Goal: Task Accomplishment & Management: Complete application form

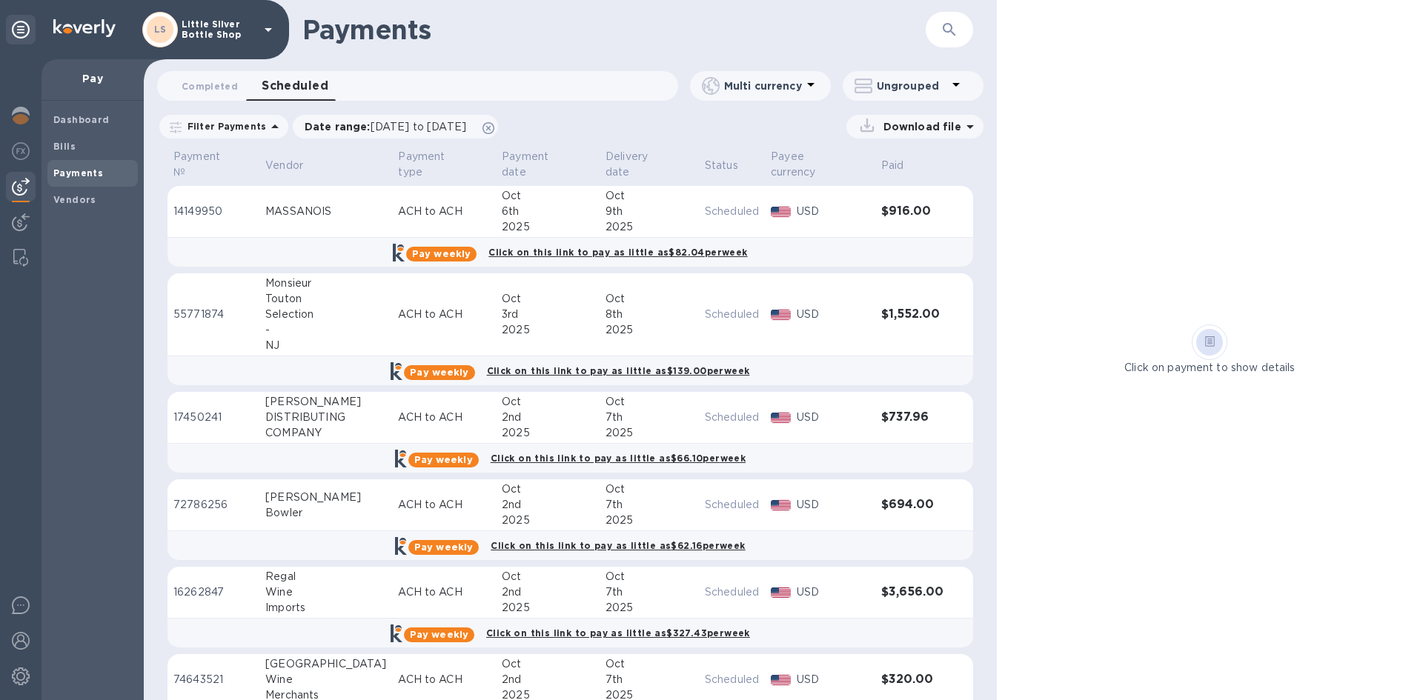
click at [271, 31] on icon at bounding box center [268, 30] width 18 height 18
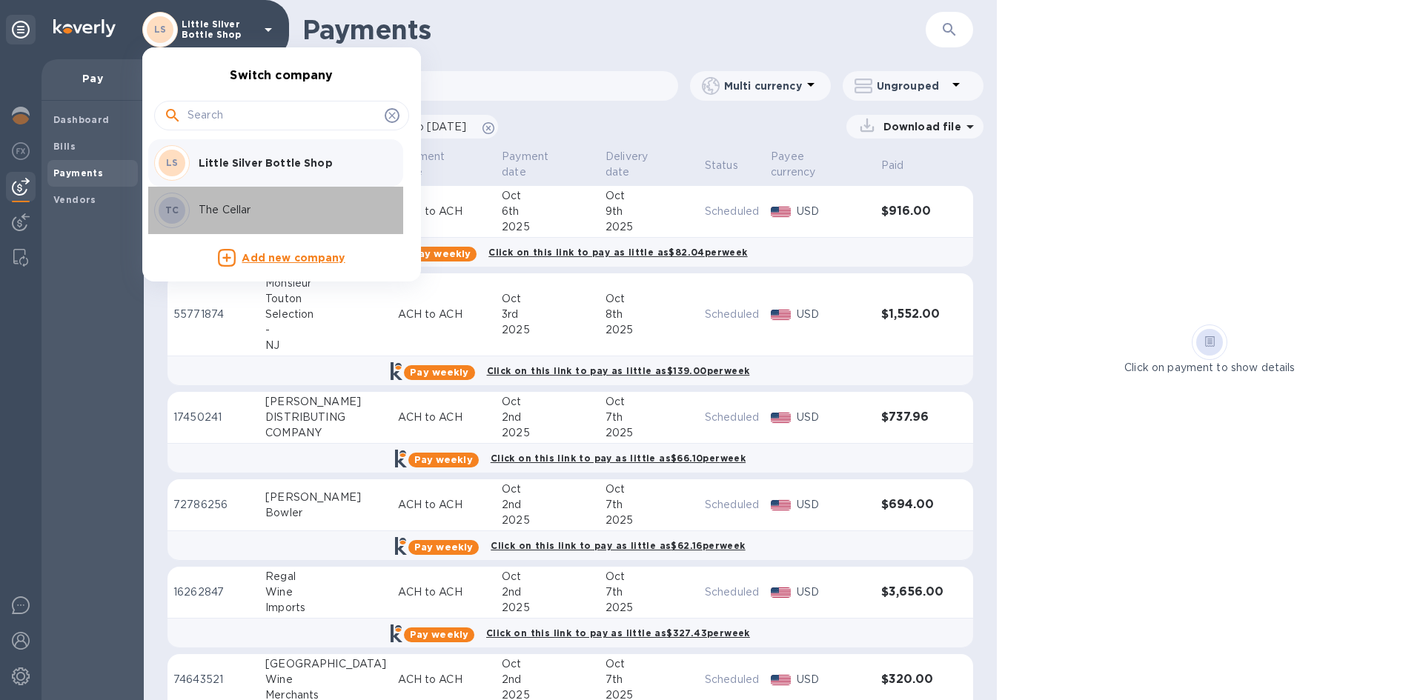
click at [233, 206] on p "The Cellar" at bounding box center [292, 210] width 187 height 16
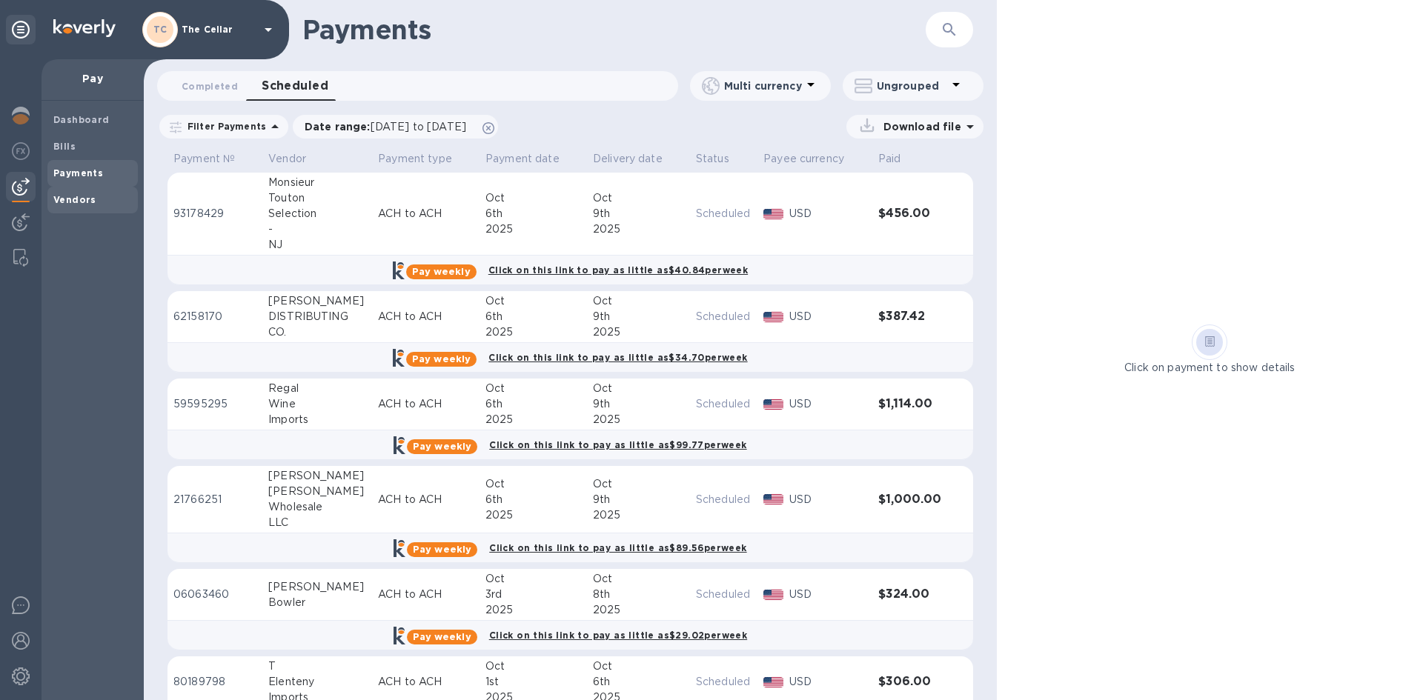
click at [97, 196] on span "Vendors" at bounding box center [92, 200] width 79 height 15
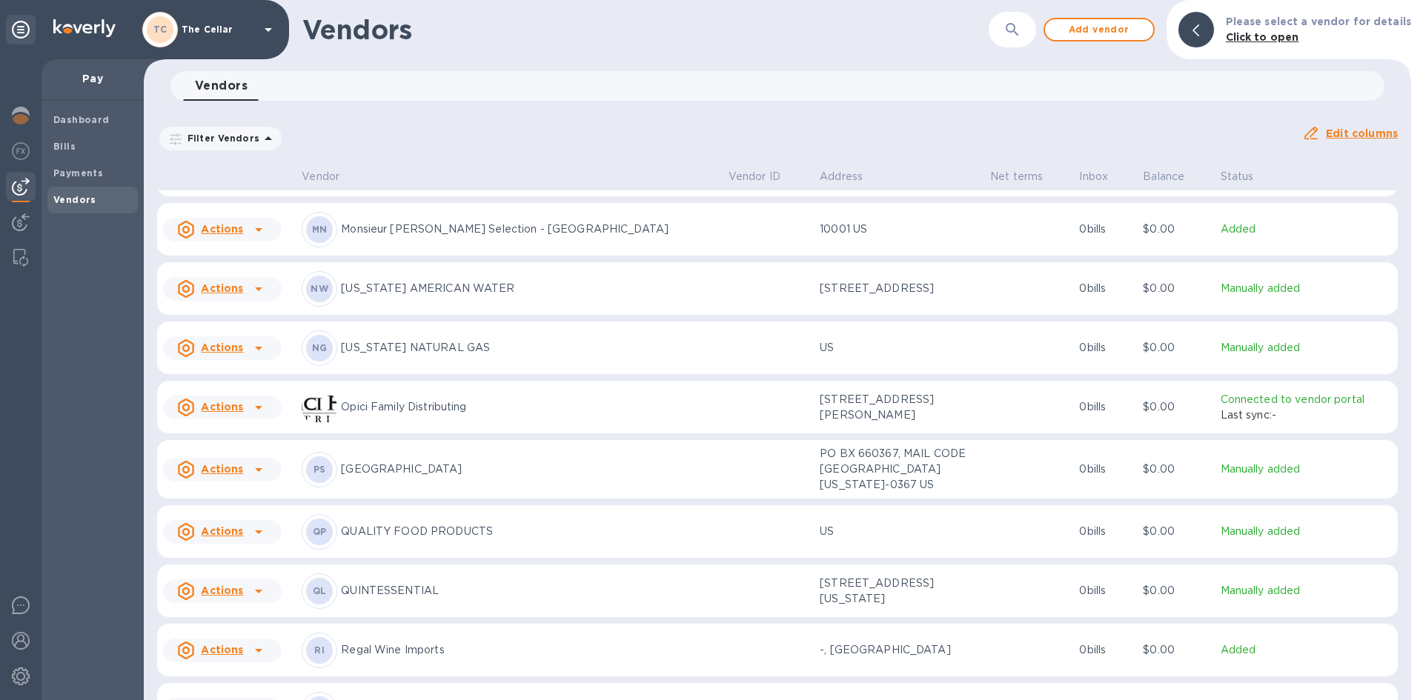
scroll to position [1829, 0]
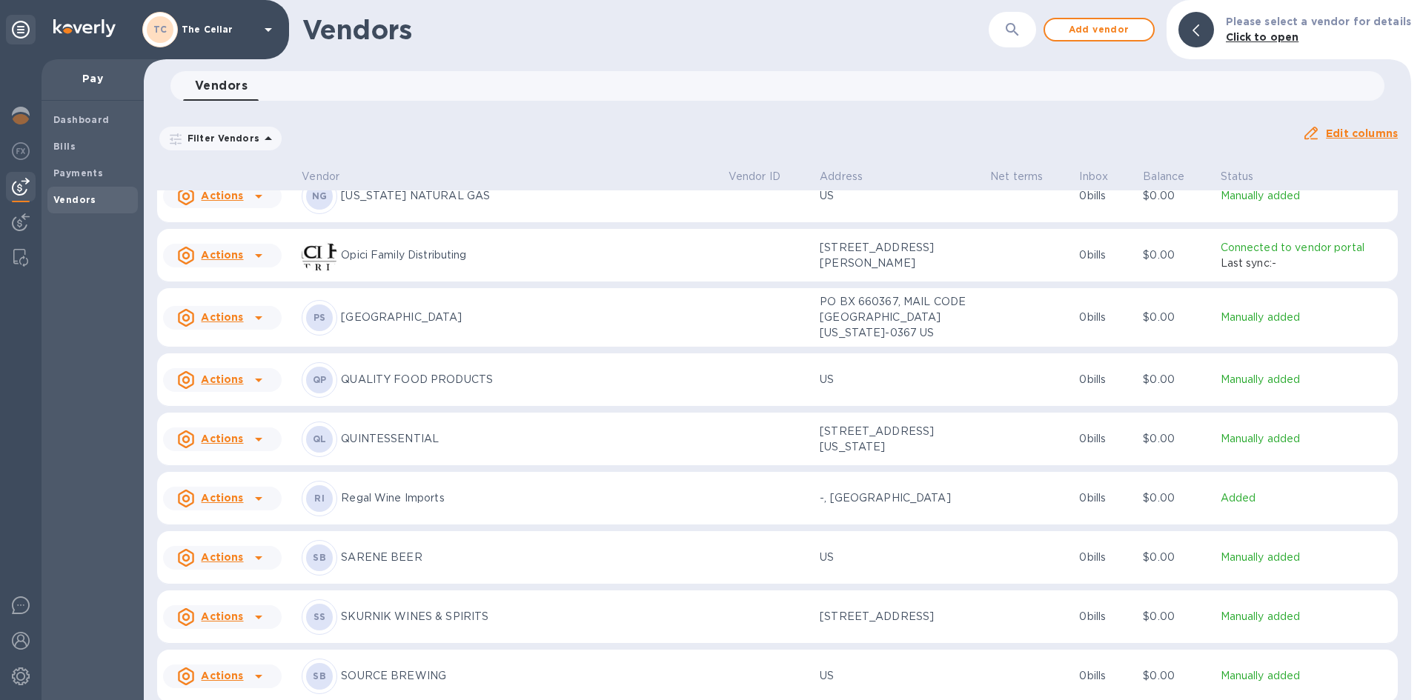
click at [390, 385] on p "QUALITY FOOD PRODUCTS" at bounding box center [528, 380] width 375 height 16
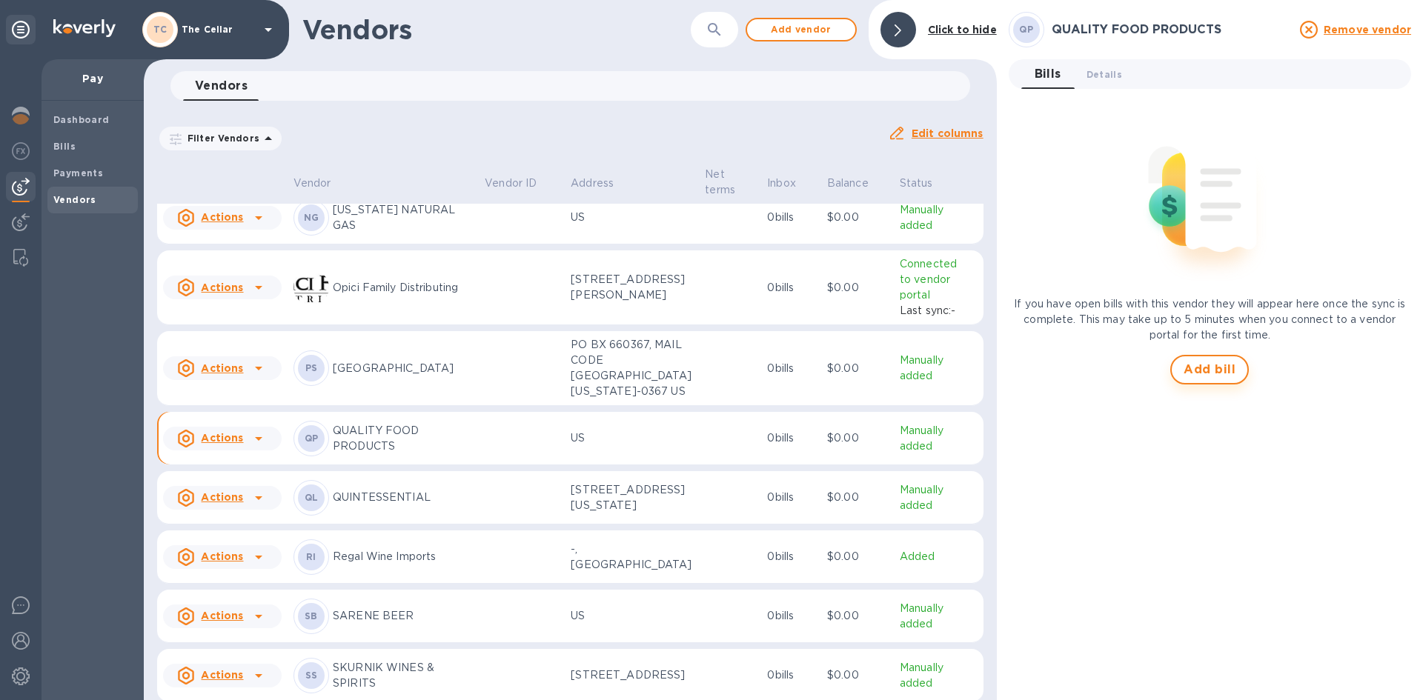
click at [1213, 363] on span "Add bill" at bounding box center [1210, 370] width 52 height 18
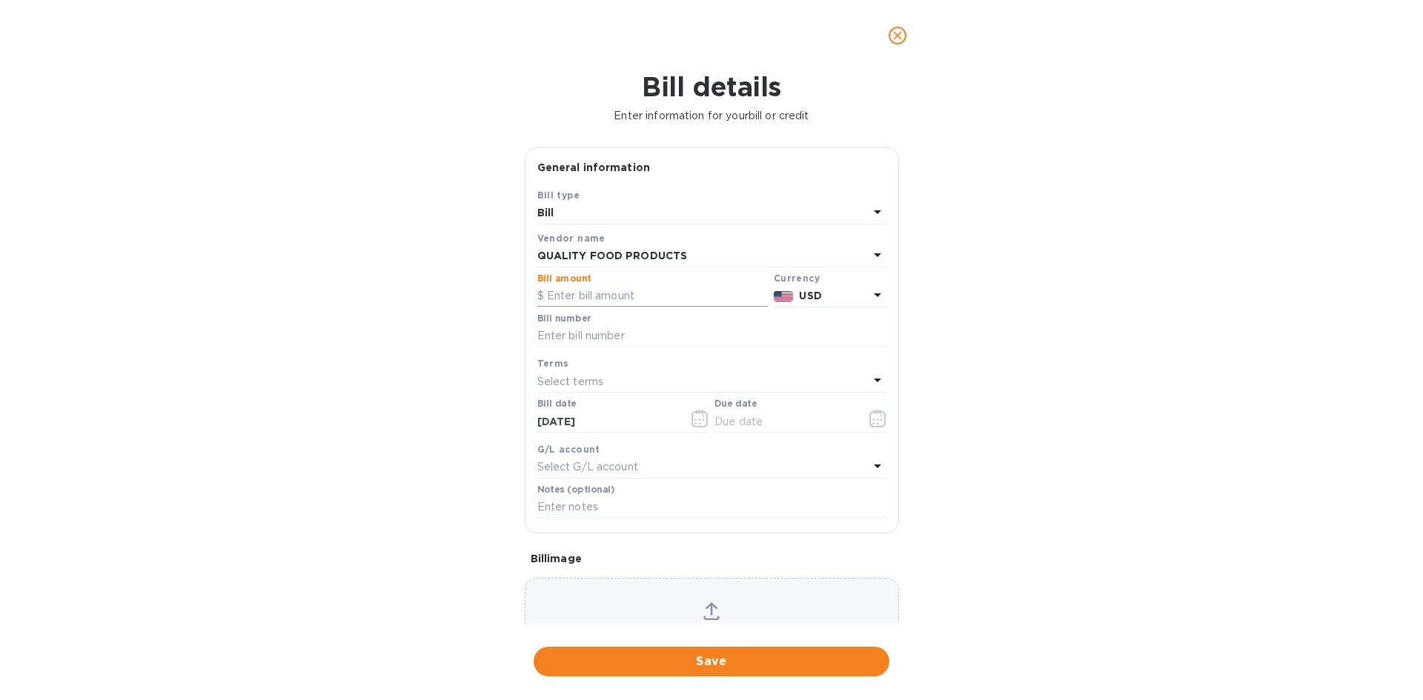
click at [611, 296] on input "text" at bounding box center [652, 296] width 230 height 22
type input "159.23"
click at [594, 341] on input "text" at bounding box center [711, 336] width 349 height 22
type input "561401"
click at [579, 379] on p "Select terms" at bounding box center [570, 382] width 67 height 16
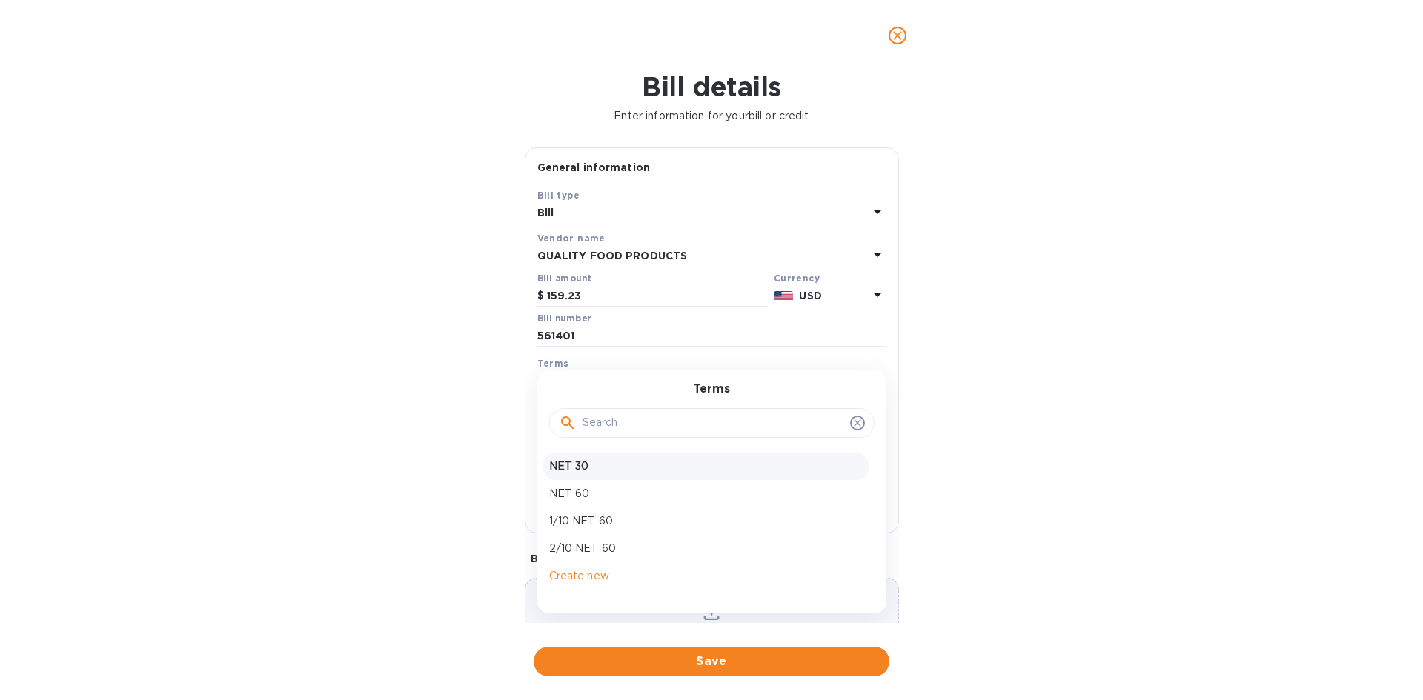
click at [576, 464] on p "NET 30" at bounding box center [706, 467] width 314 height 16
type input "[DATE]"
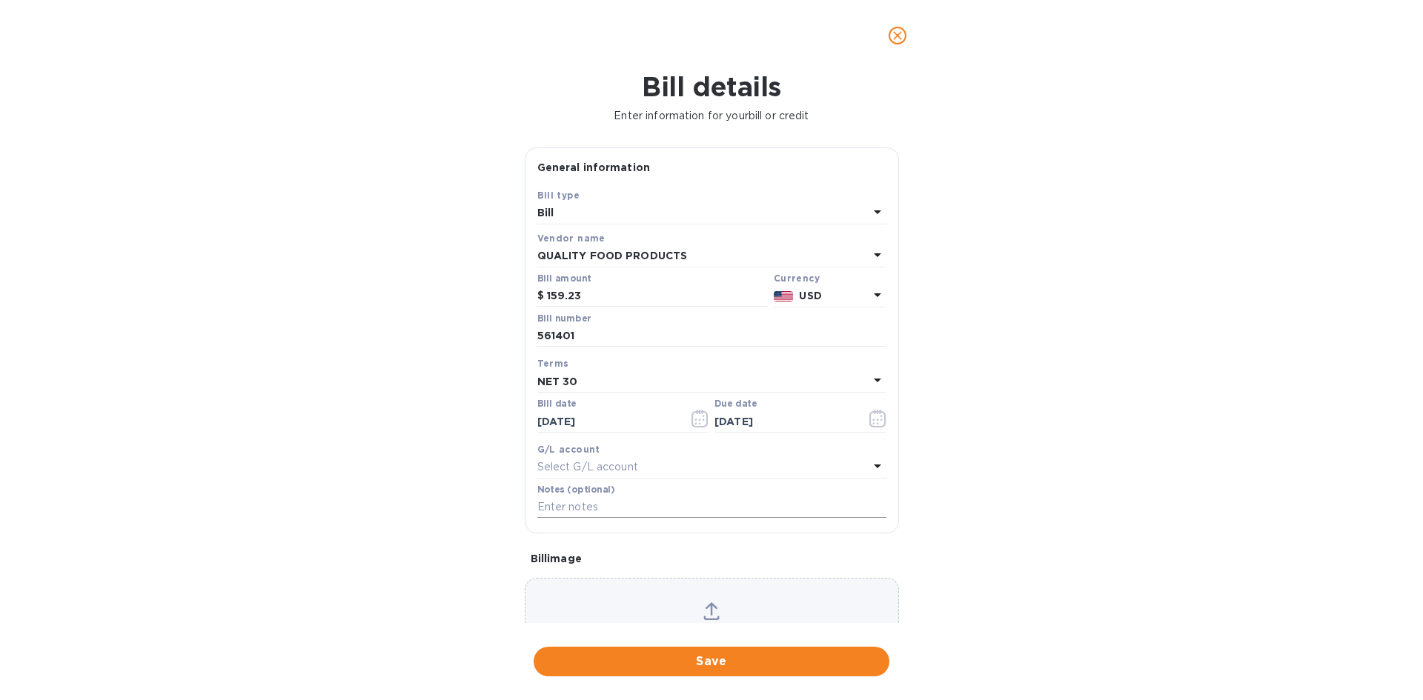
click at [558, 502] on input "text" at bounding box center [711, 508] width 349 height 22
type input "1"
type input "2-11173"
click at [733, 657] on span "Save" at bounding box center [711, 662] width 332 height 18
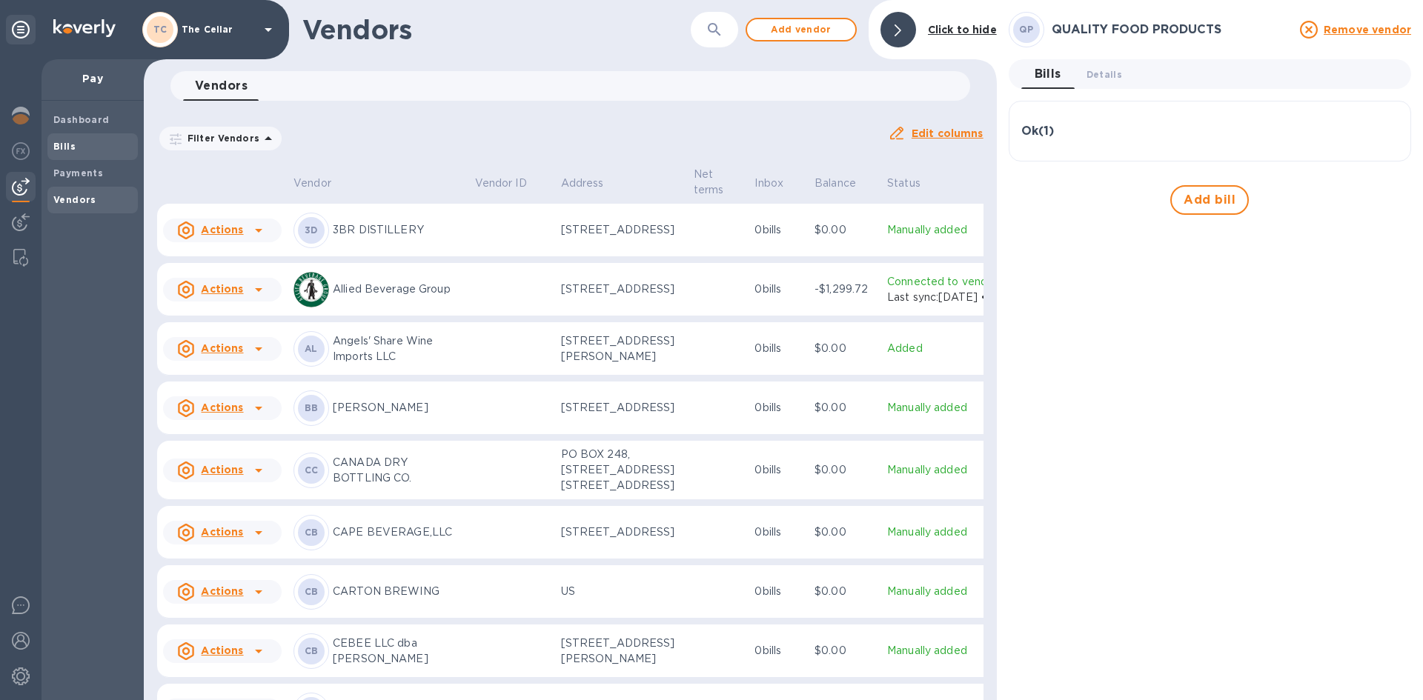
click at [69, 145] on b "Bills" at bounding box center [64, 146] width 22 height 11
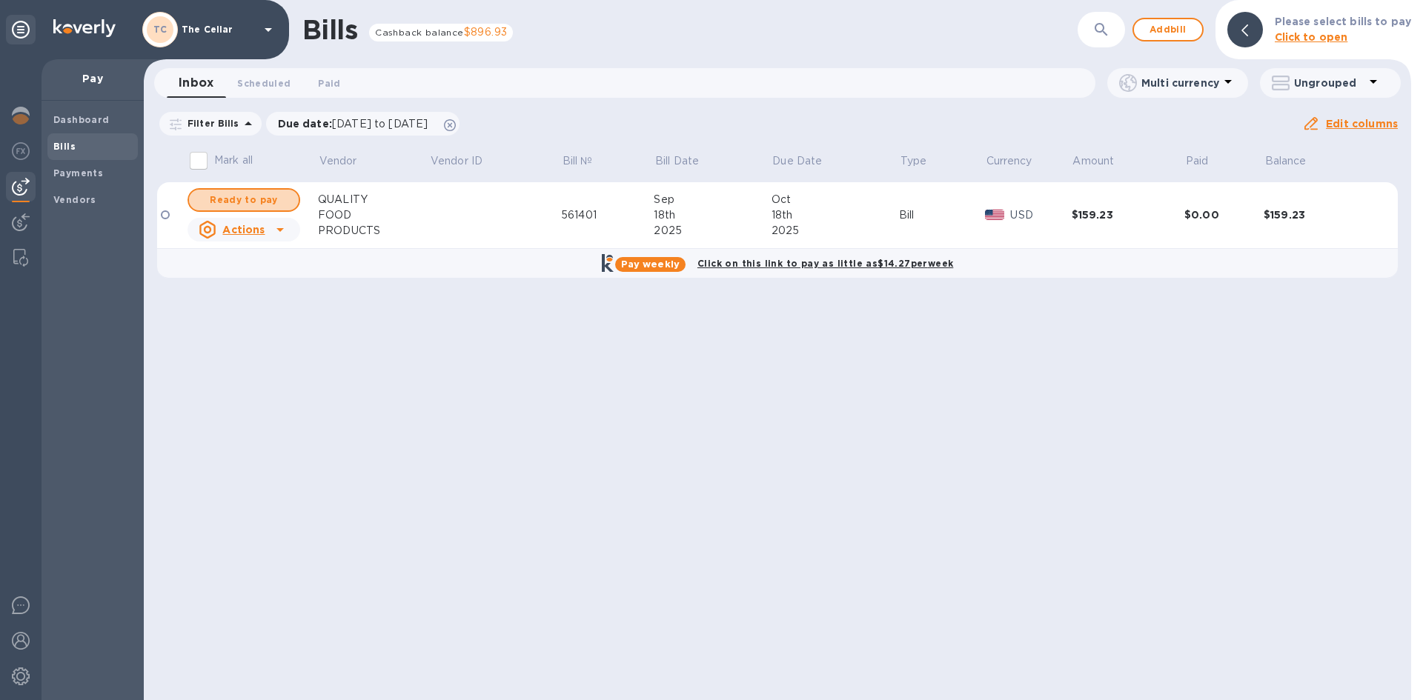
click at [282, 199] on span "Ready to pay" at bounding box center [244, 200] width 86 height 18
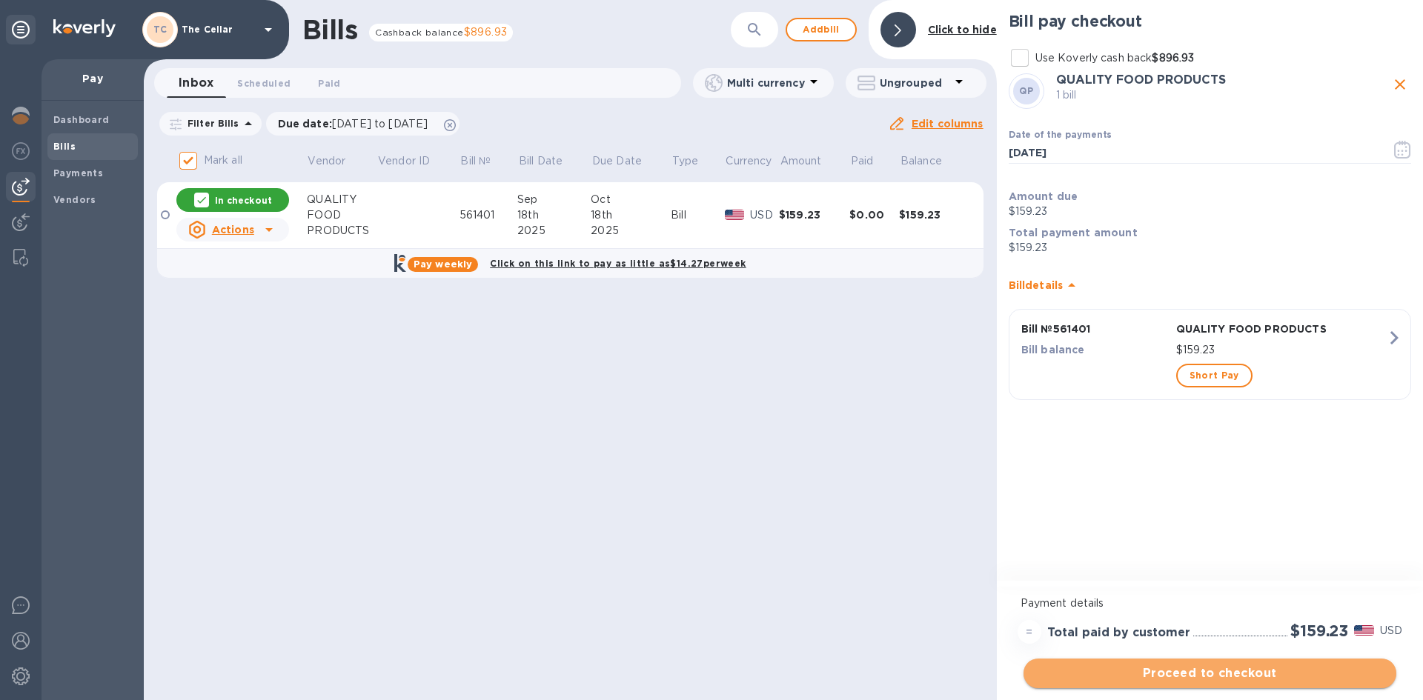
click at [1247, 669] on span "Proceed to checkout" at bounding box center [1209, 674] width 349 height 18
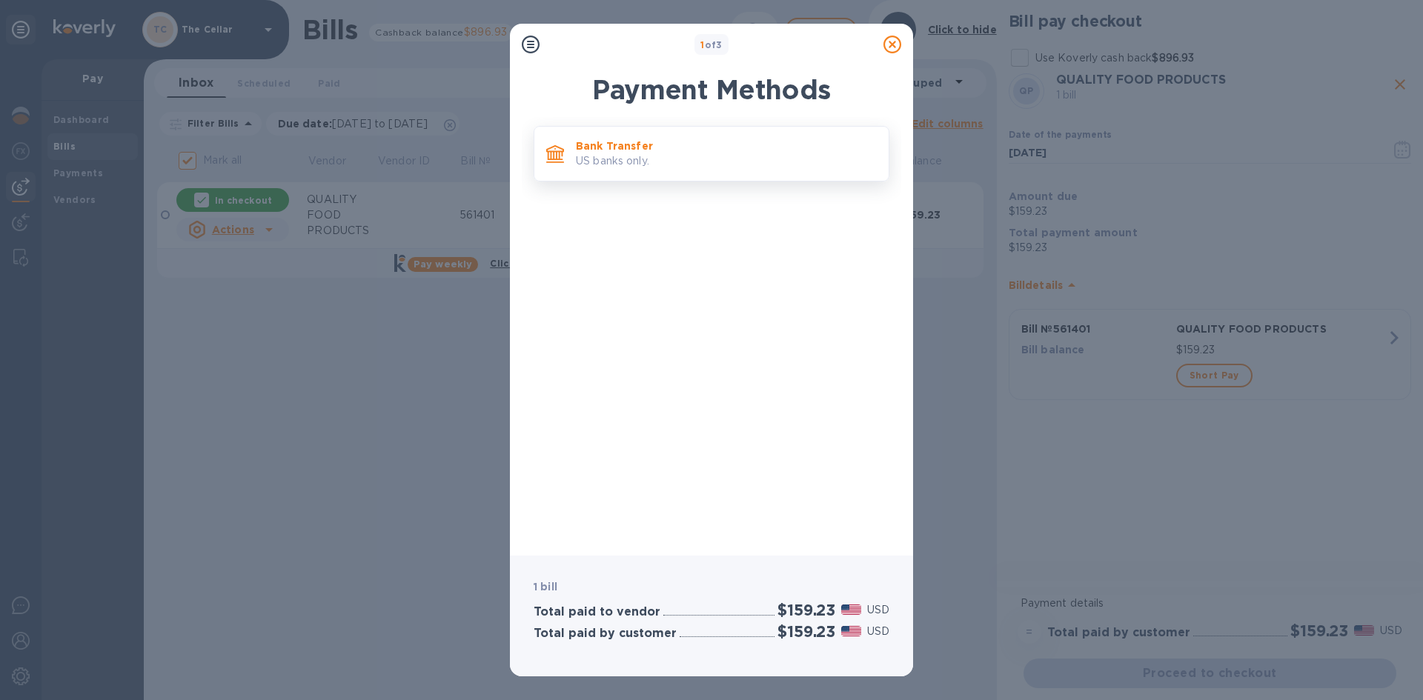
click at [805, 150] on p "Bank Transfer" at bounding box center [726, 146] width 301 height 15
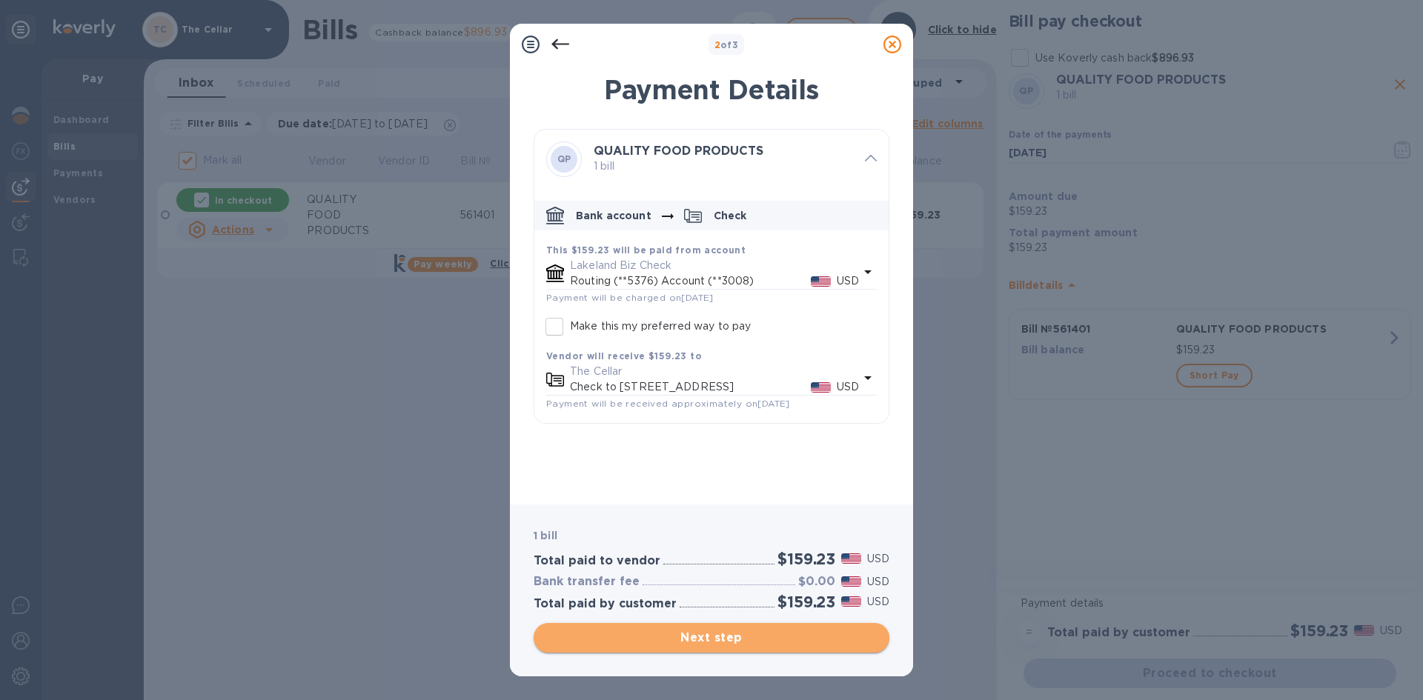
click at [800, 637] on span "Next step" at bounding box center [711, 638] width 332 height 18
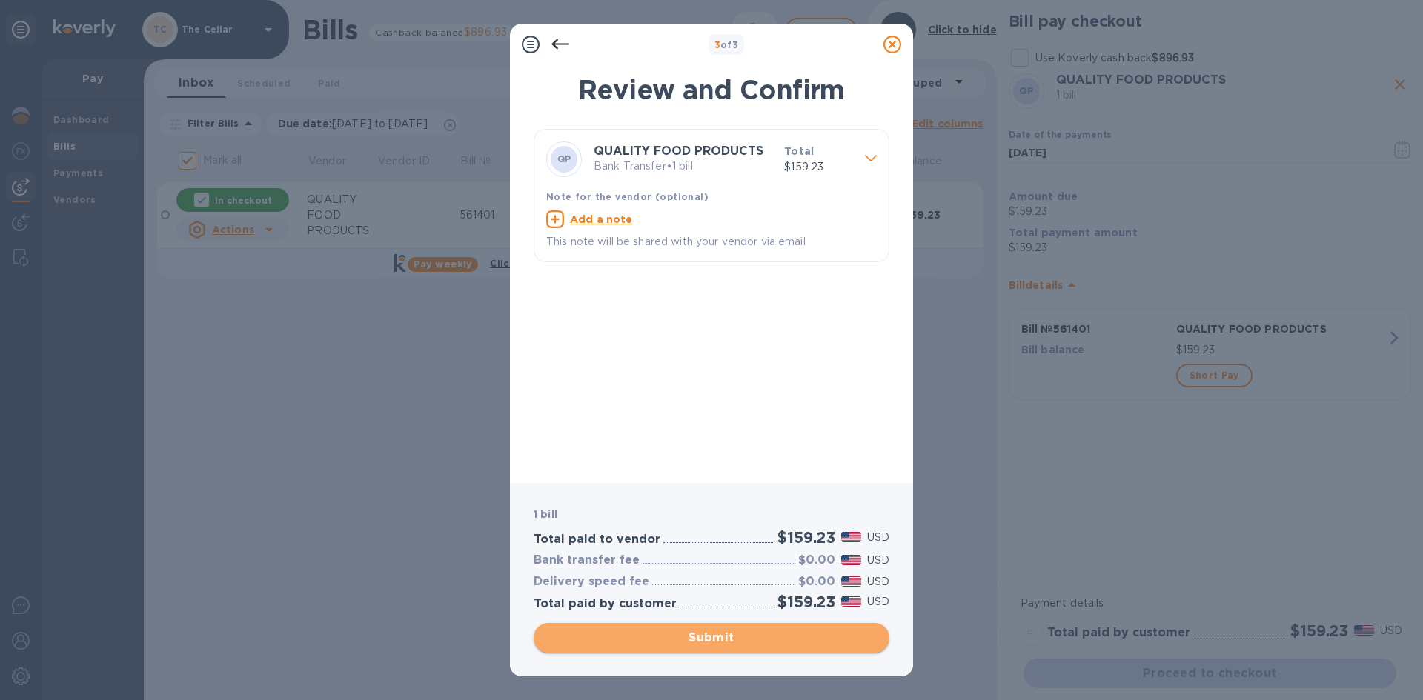
click at [800, 637] on span "Submit" at bounding box center [711, 638] width 332 height 18
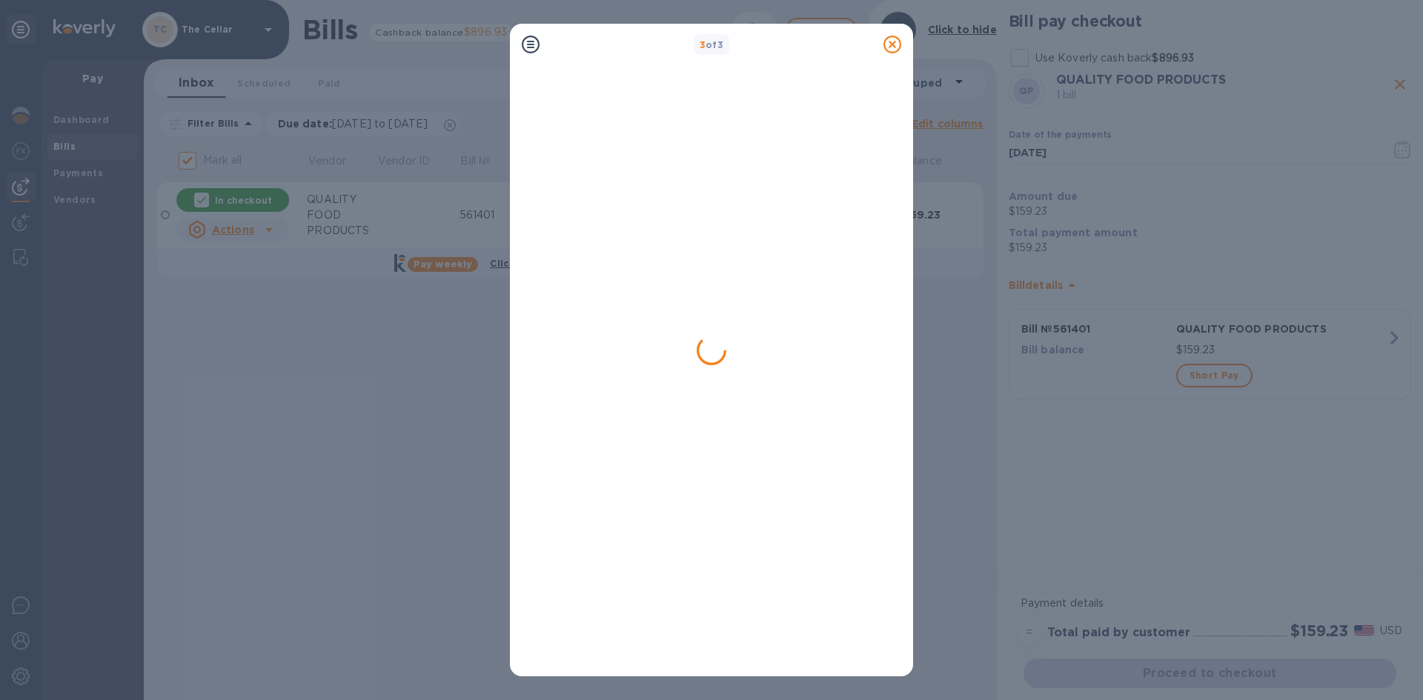
checkbox input "false"
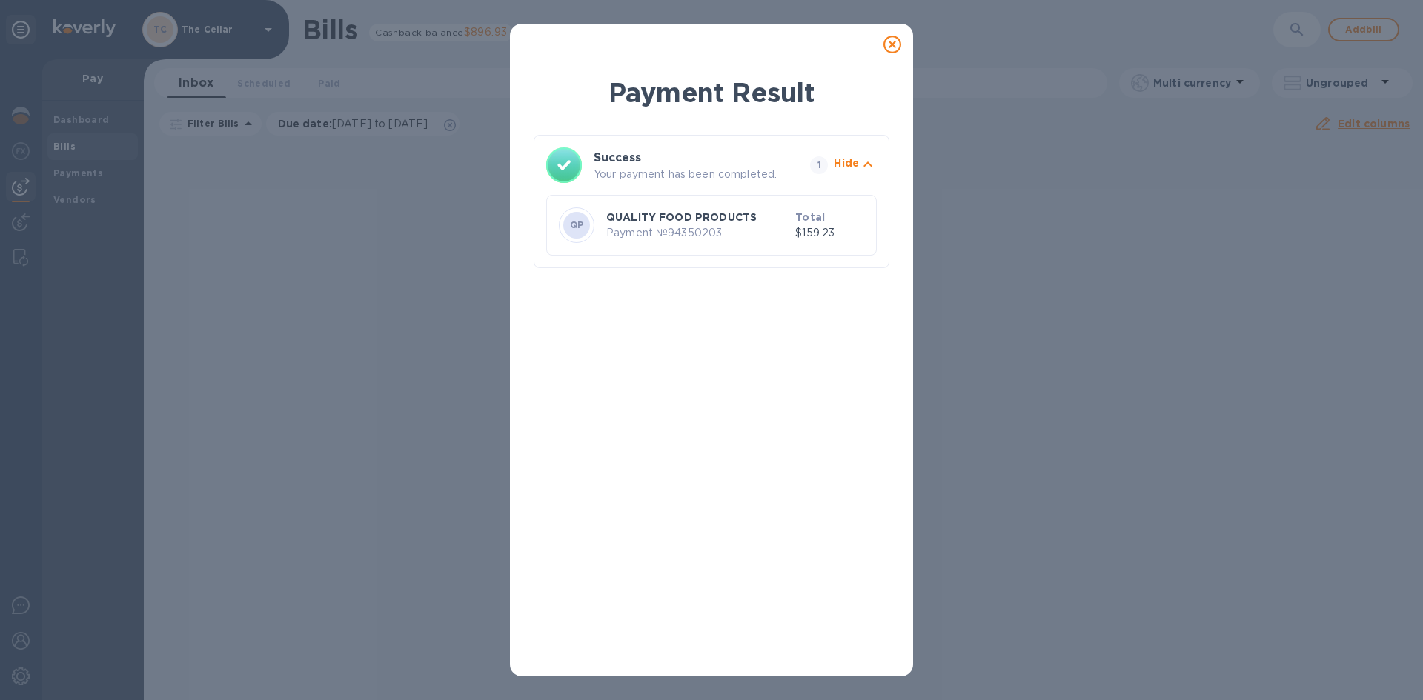
click at [895, 43] on icon at bounding box center [892, 45] width 18 height 18
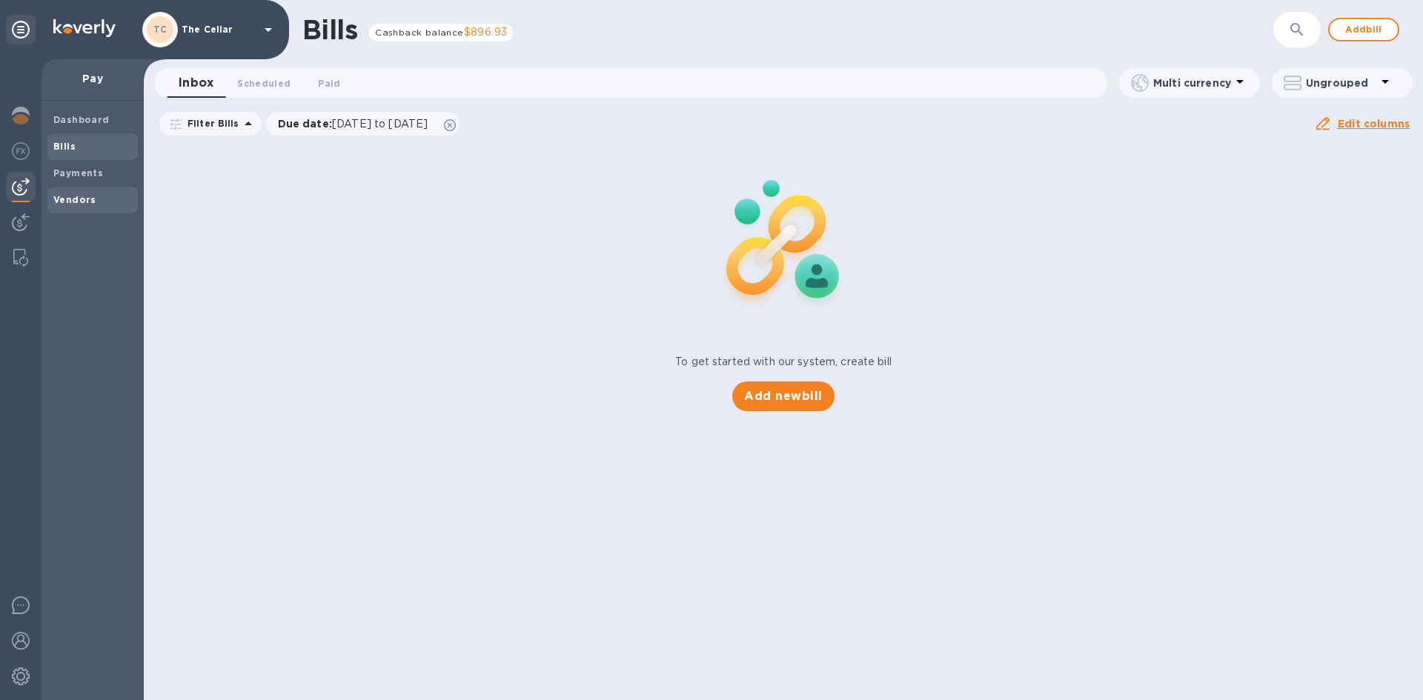
click at [86, 196] on b "Vendors" at bounding box center [74, 199] width 43 height 11
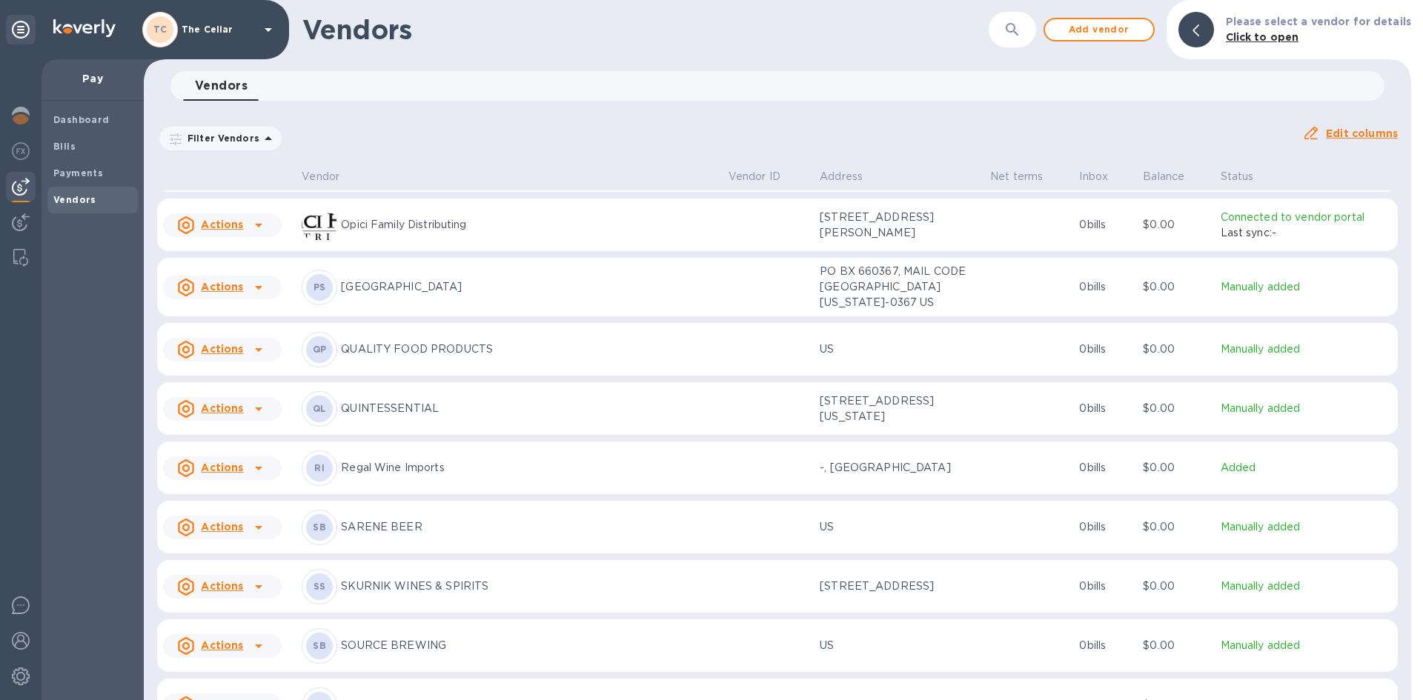
scroll to position [2031, 0]
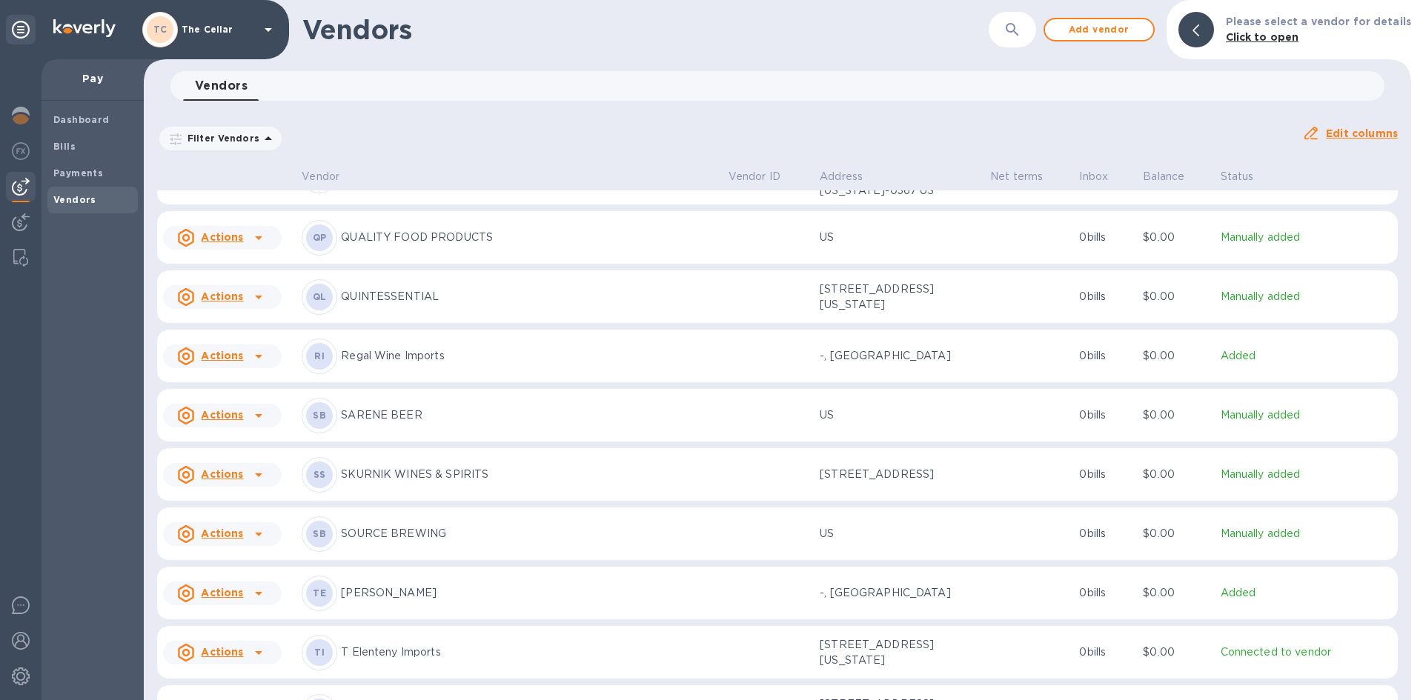
click at [402, 363] on p "Regal Wine Imports" at bounding box center [528, 356] width 375 height 16
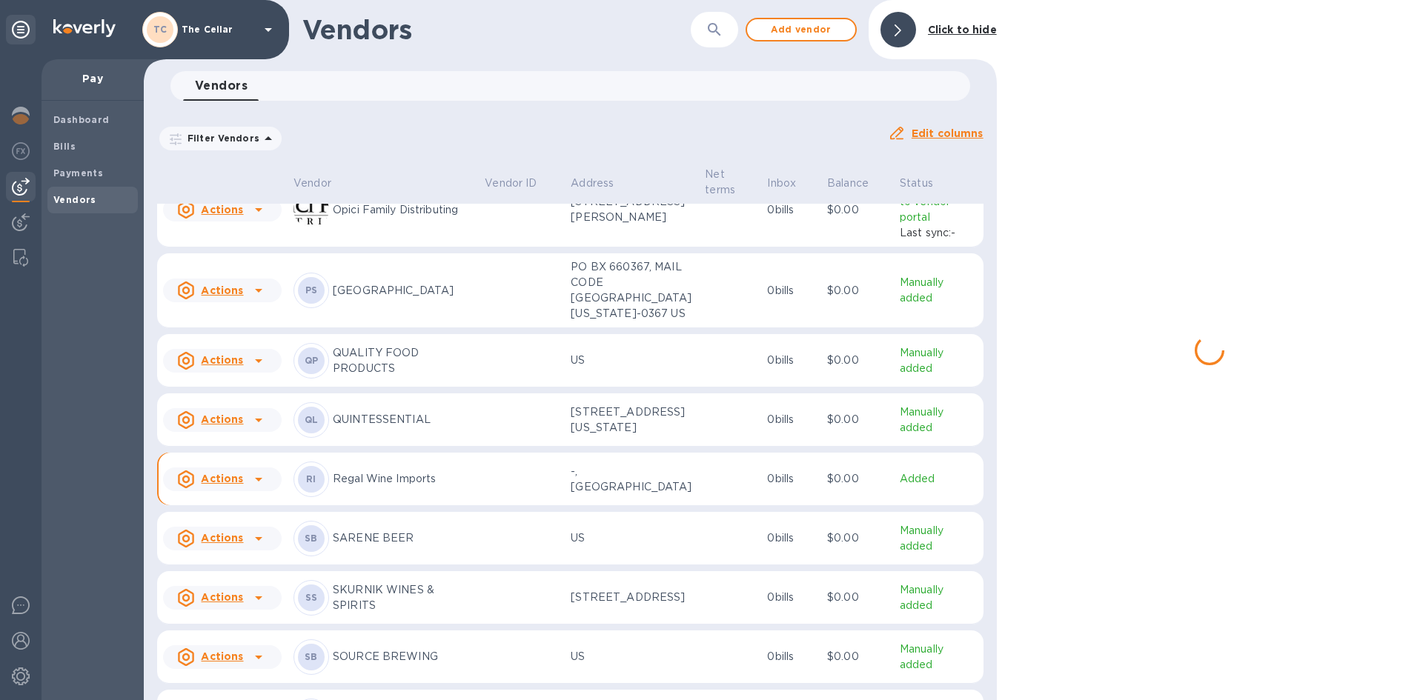
scroll to position [2099, 0]
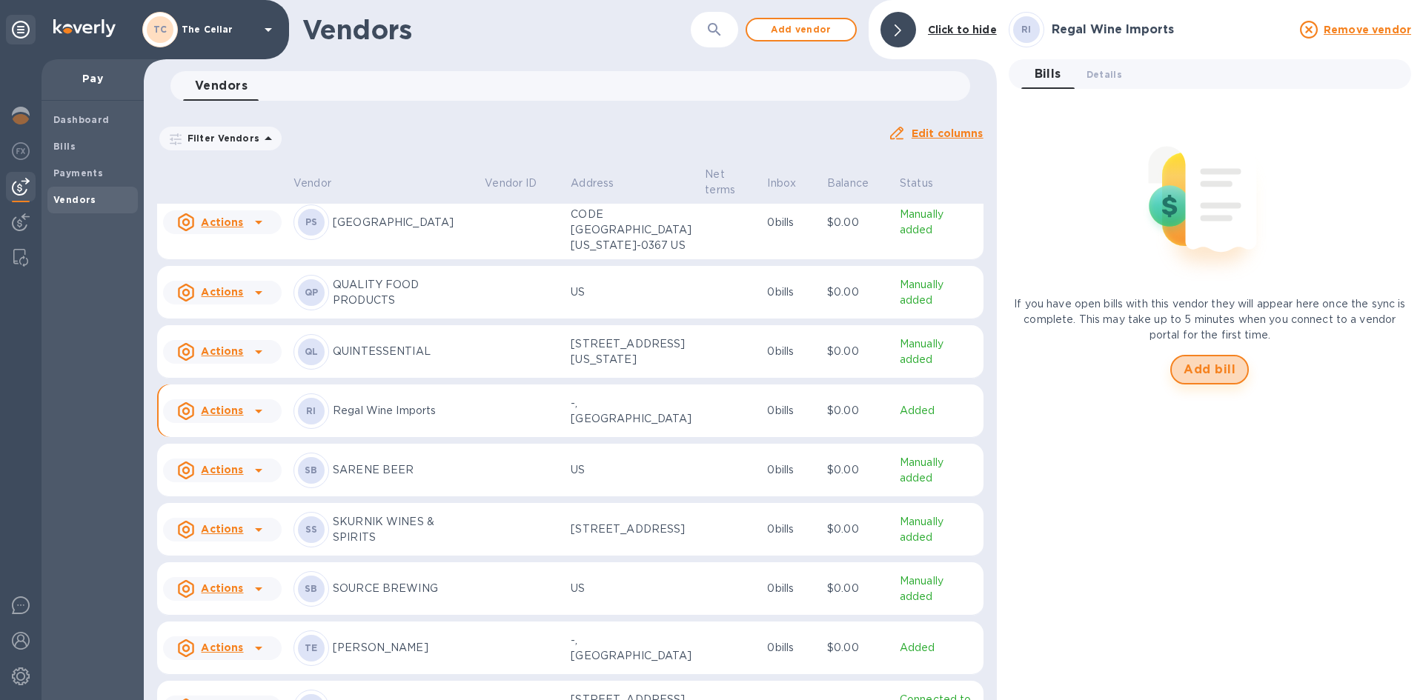
click at [1200, 371] on span "Add bill" at bounding box center [1210, 370] width 52 height 18
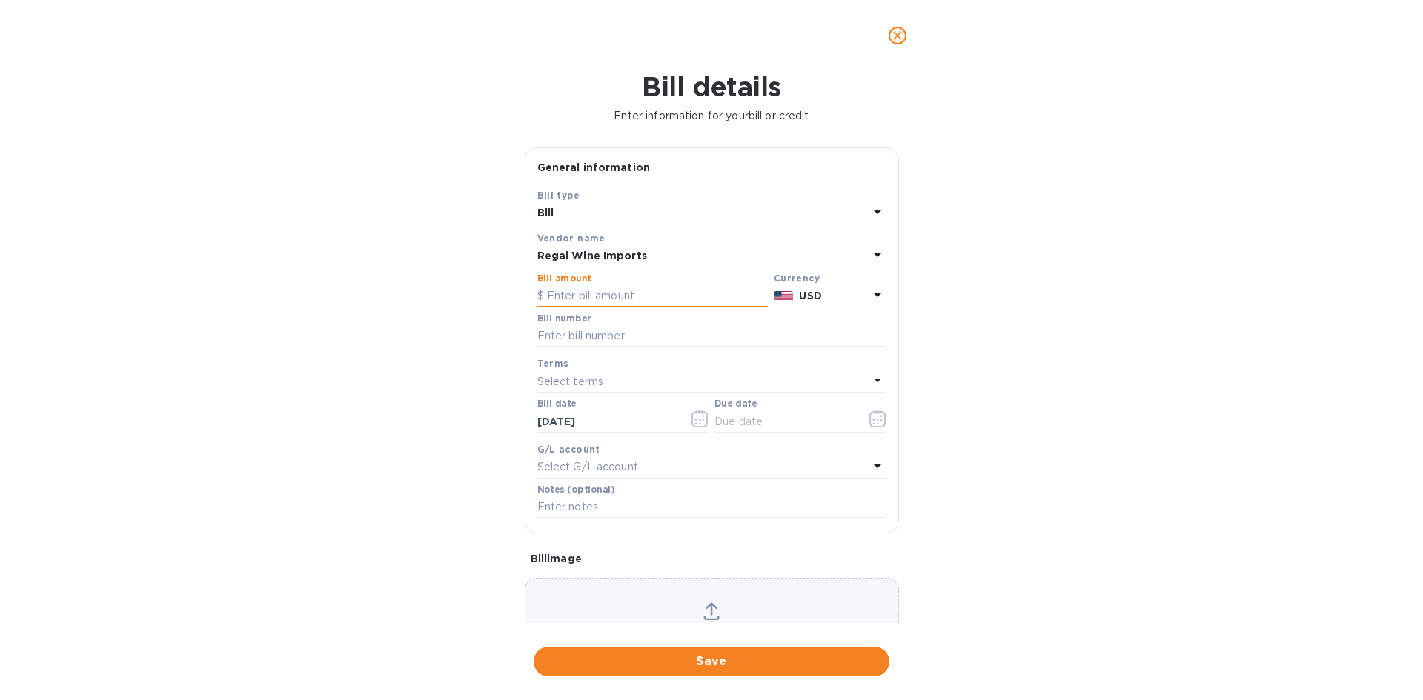
click at [640, 288] on input "text" at bounding box center [652, 296] width 230 height 22
type input "1,324.00"
click at [604, 337] on input "text" at bounding box center [711, 336] width 349 height 22
type input "495838"
click at [587, 377] on p "Select terms" at bounding box center [570, 382] width 67 height 16
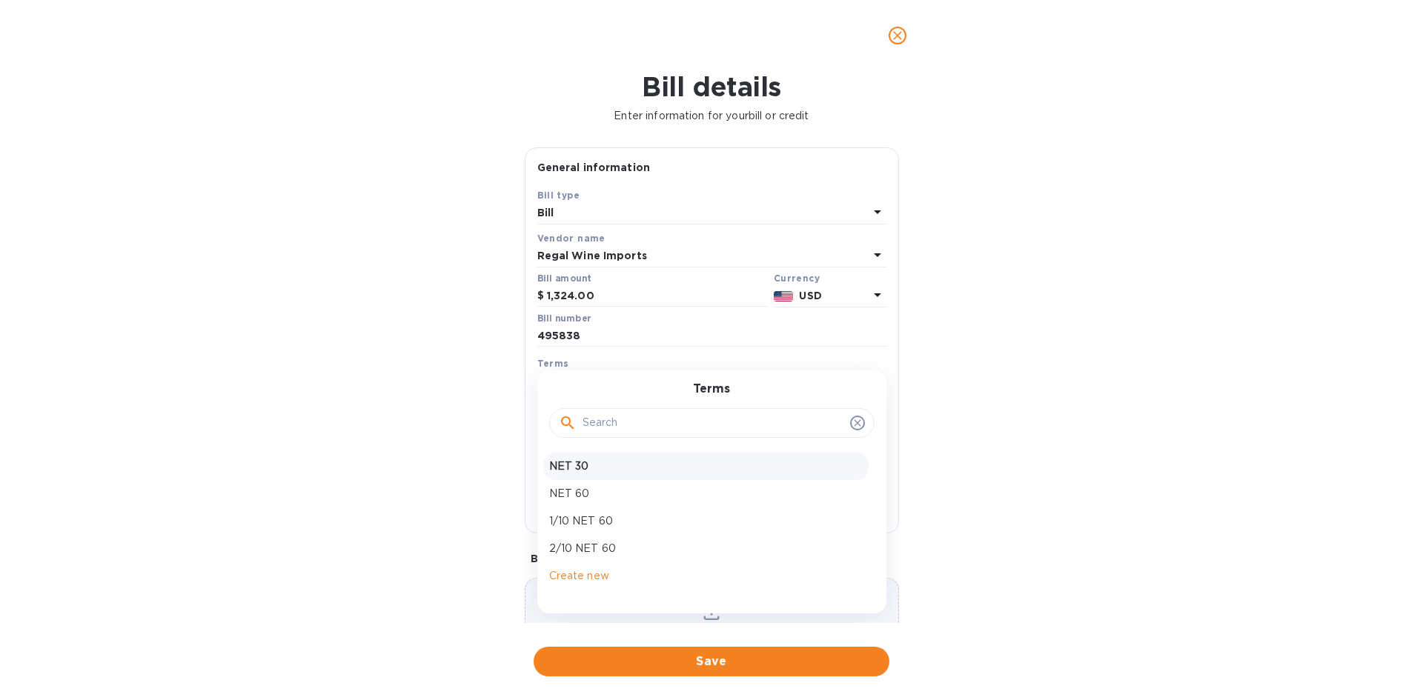
click at [591, 457] on div "NET 30" at bounding box center [705, 466] width 325 height 27
type input "[DATE]"
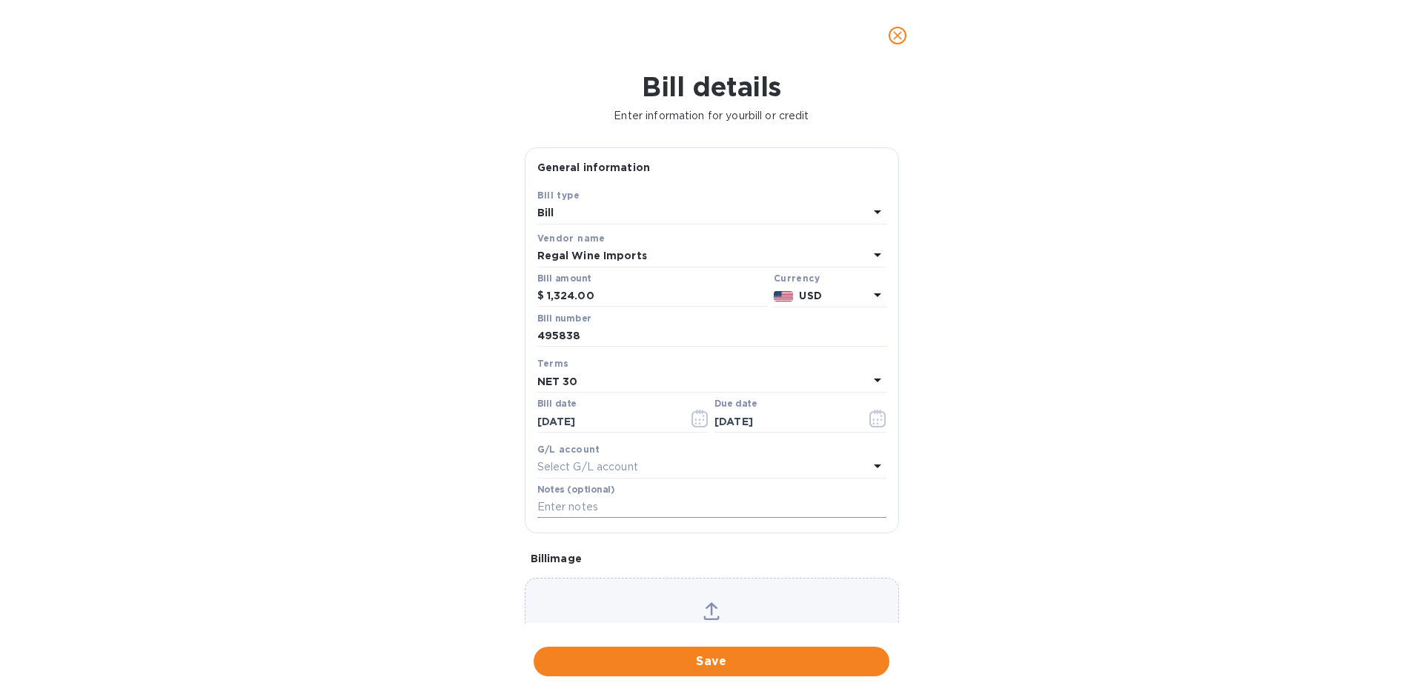
click at [584, 503] on input "text" at bounding box center [711, 508] width 349 height 22
type input "2-"
click at [893, 31] on icon "close" at bounding box center [897, 35] width 15 height 15
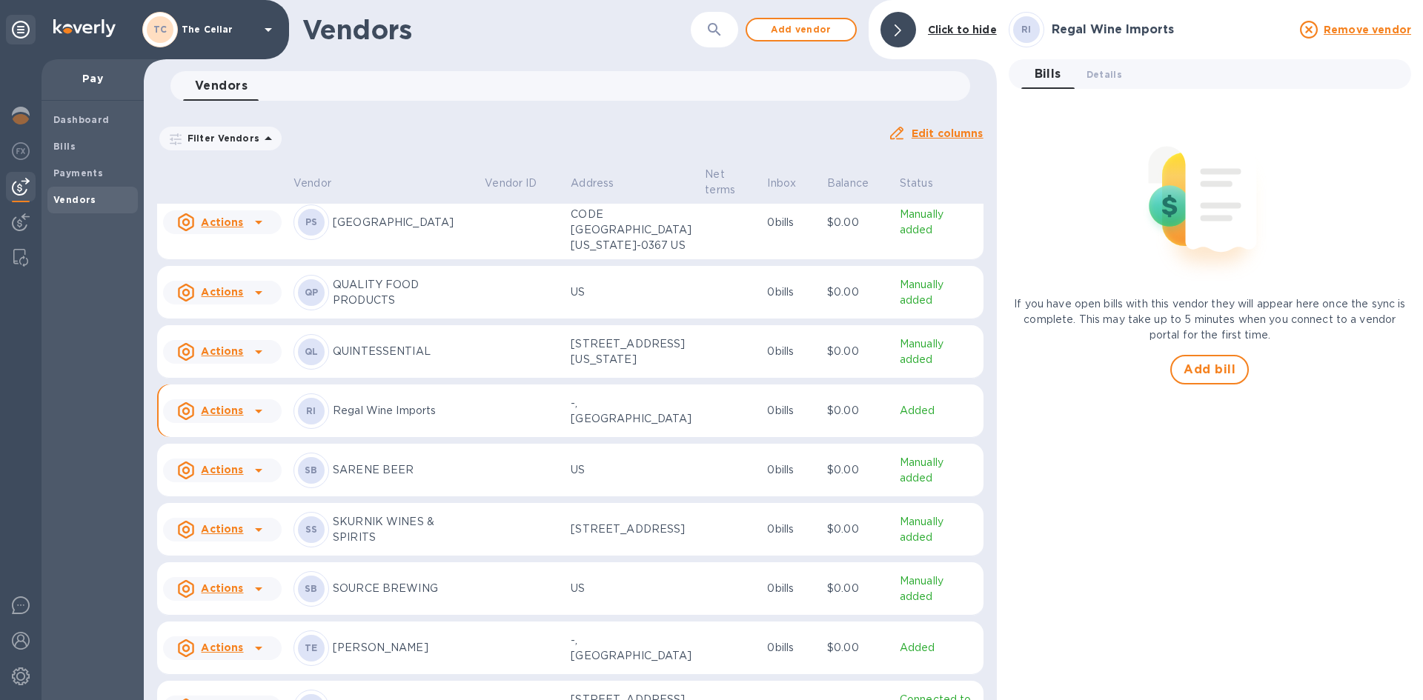
click at [270, 27] on icon at bounding box center [268, 30] width 18 height 18
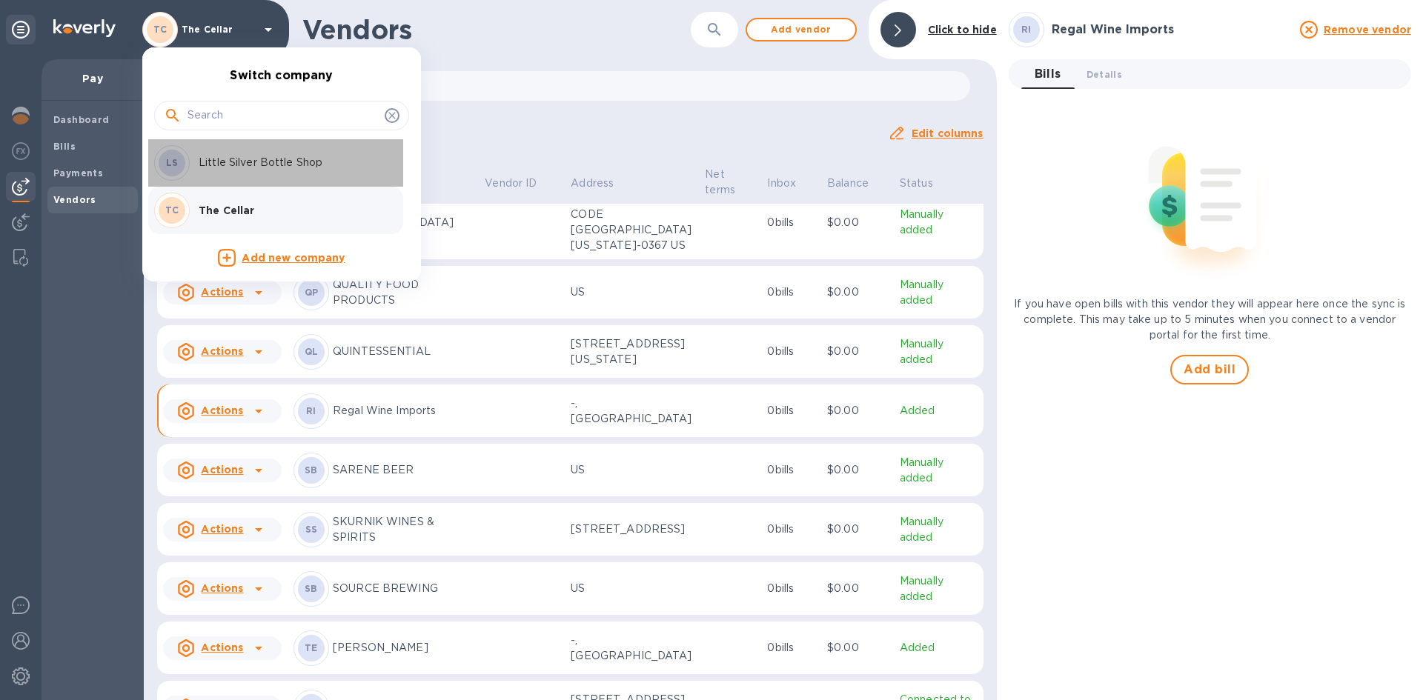
click at [245, 159] on p "Little Silver Bottle Shop" at bounding box center [292, 163] width 187 height 16
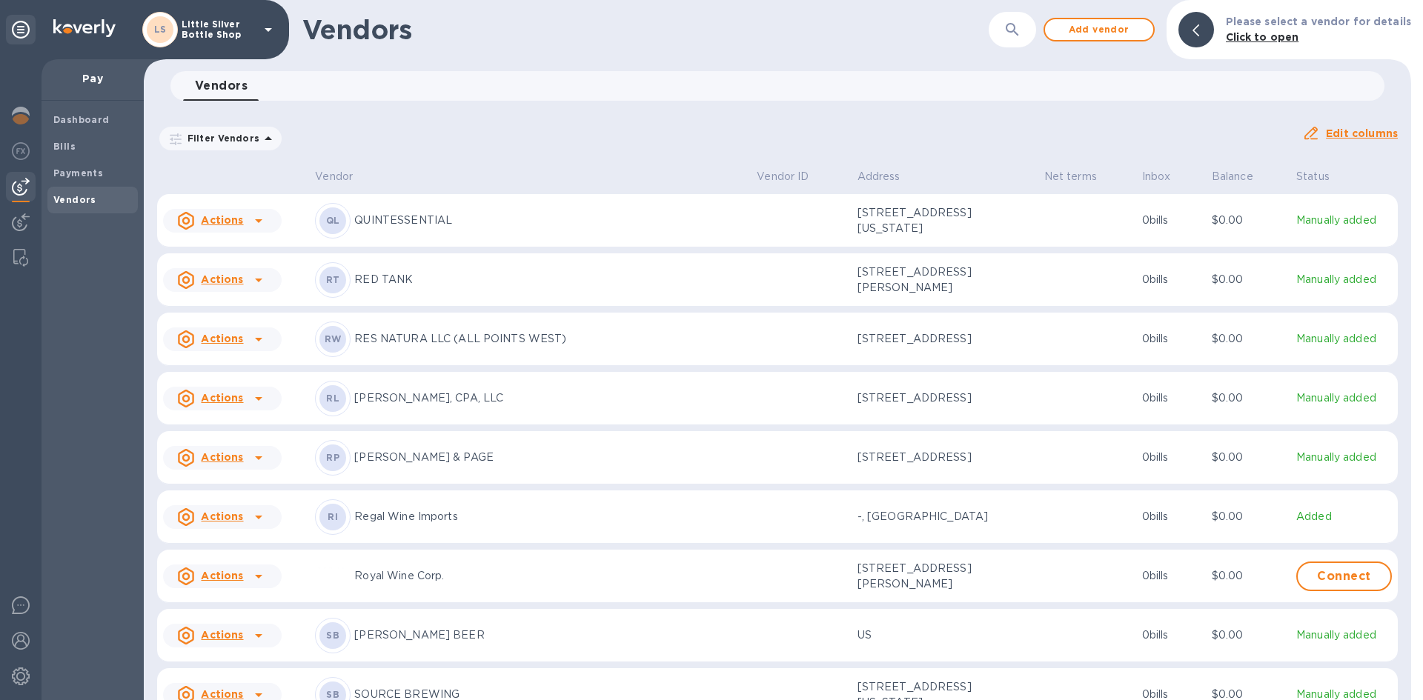
scroll to position [4346, 0]
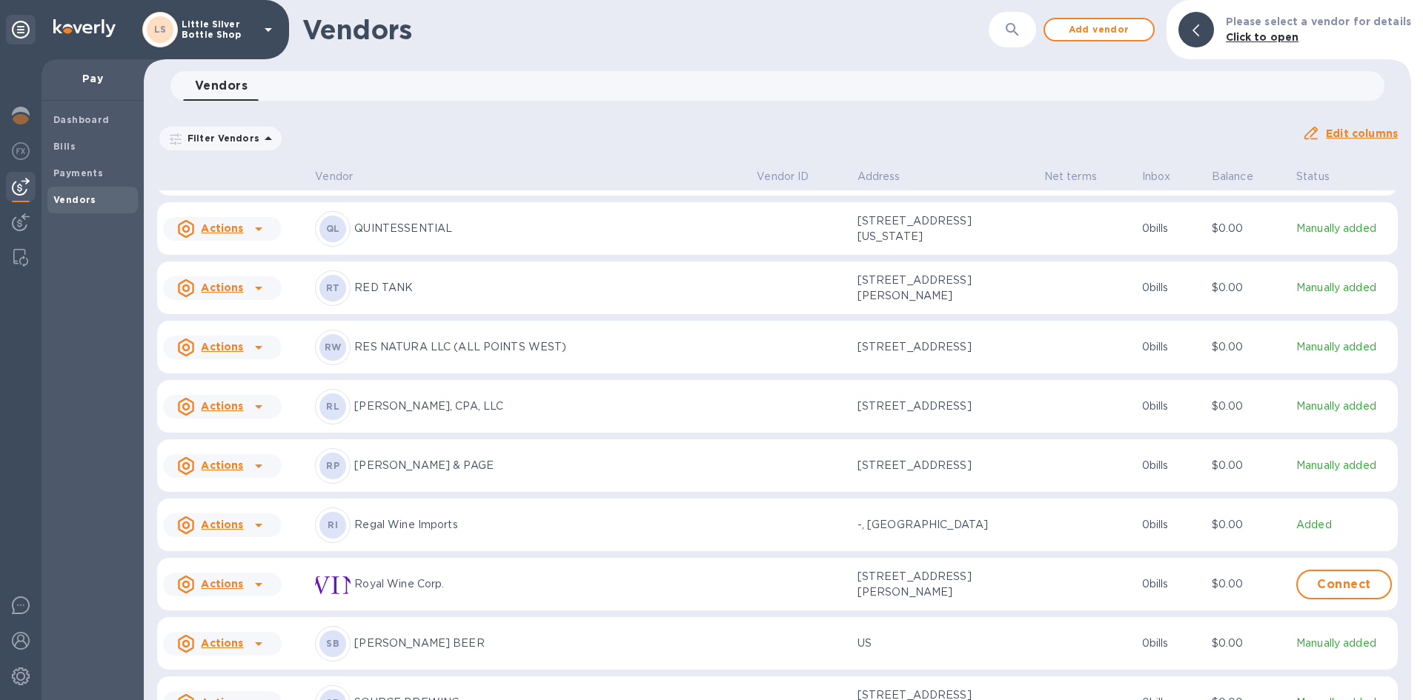
click at [392, 533] on p "Regal Wine Imports" at bounding box center [549, 525] width 391 height 16
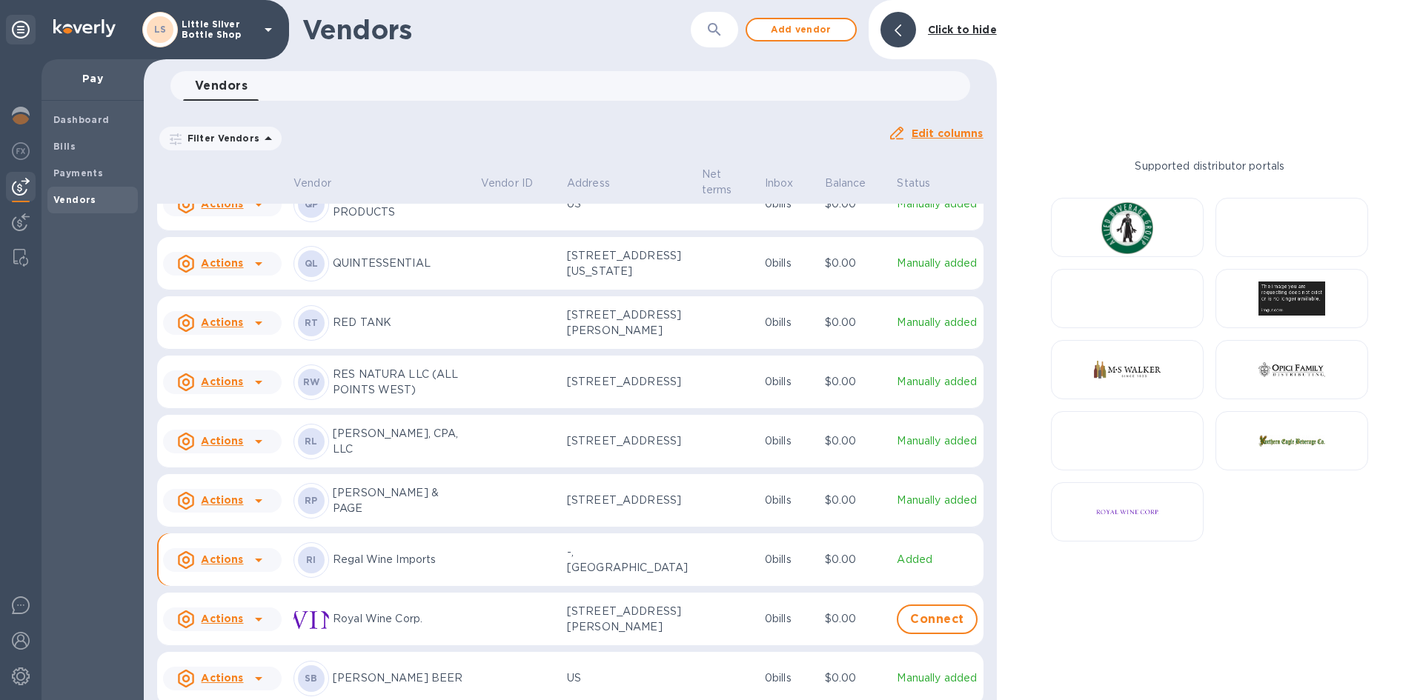
scroll to position [4434, 0]
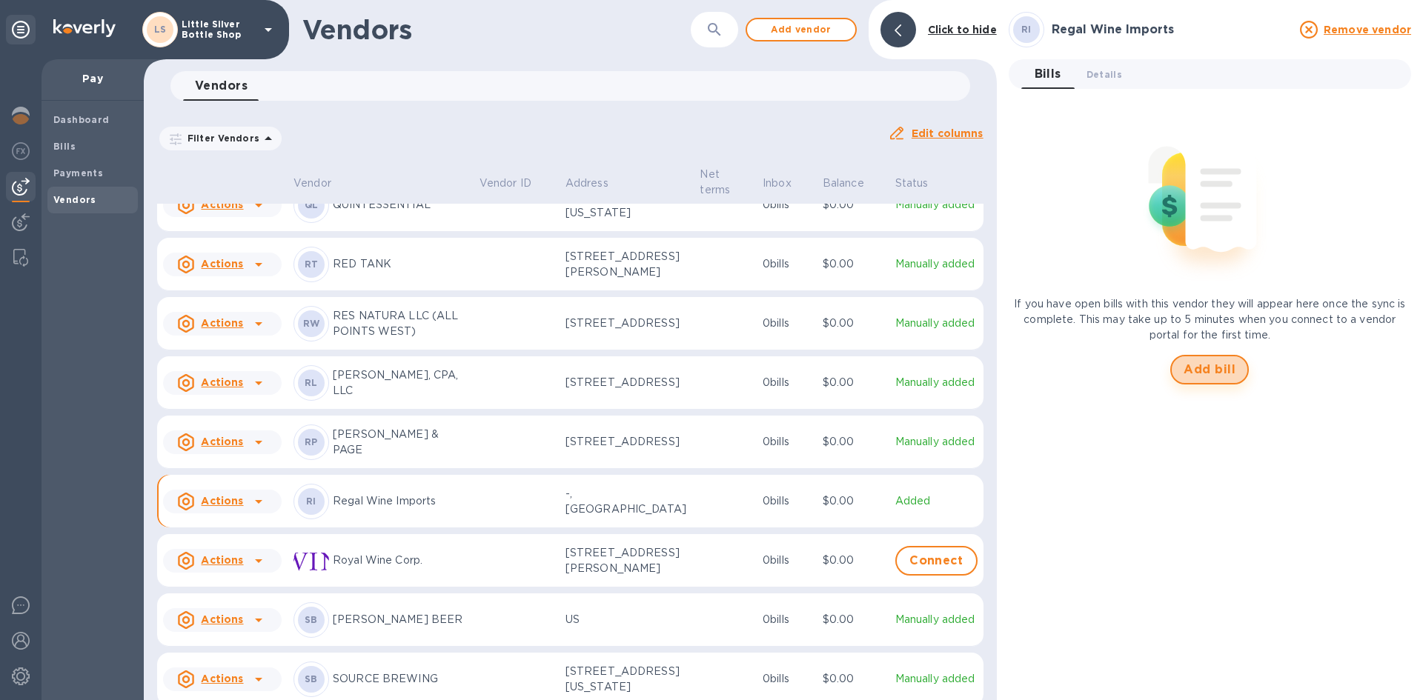
click at [1204, 371] on span "Add bill" at bounding box center [1210, 370] width 52 height 18
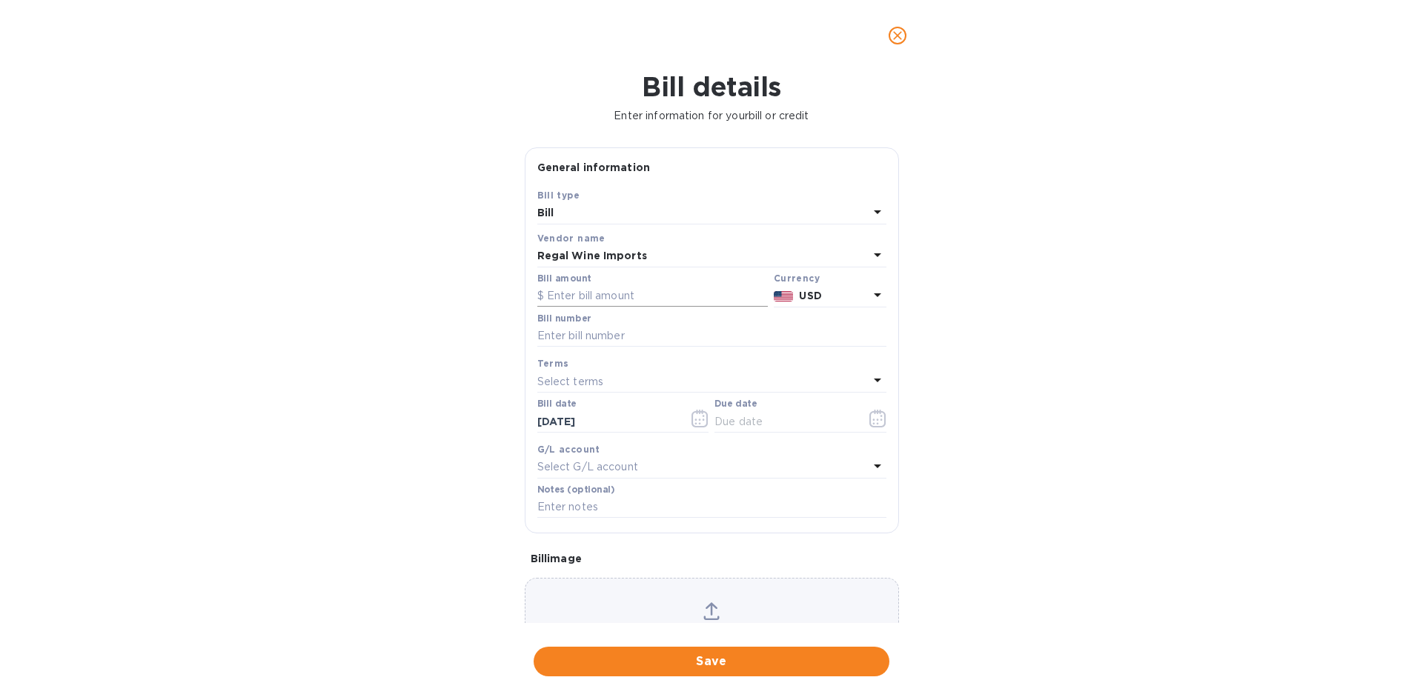
click at [614, 292] on input "text" at bounding box center [652, 296] width 230 height 22
type input "1,324.00"
click at [611, 334] on input "text" at bounding box center [711, 336] width 349 height 22
type input "495838"
click at [583, 380] on p "Select terms" at bounding box center [570, 382] width 67 height 16
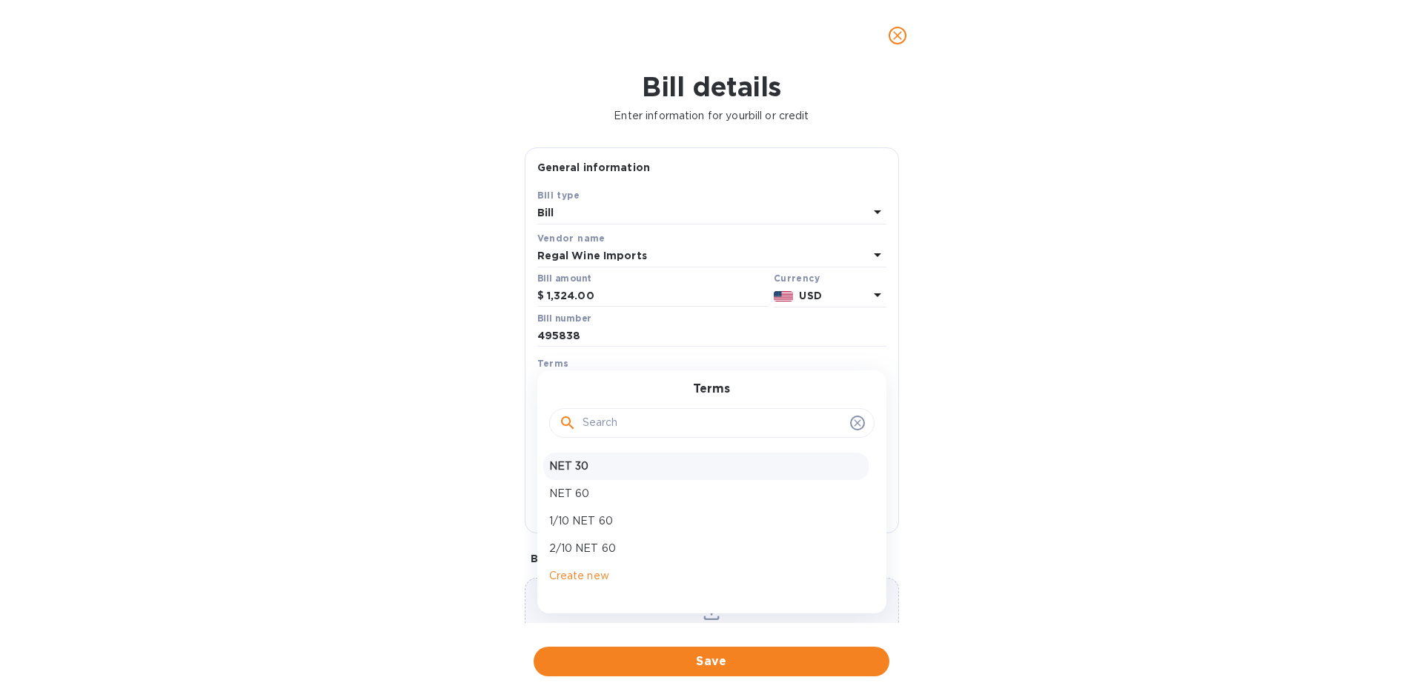
click at [577, 460] on p "NET 30" at bounding box center [706, 467] width 314 height 16
type input "[DATE]"
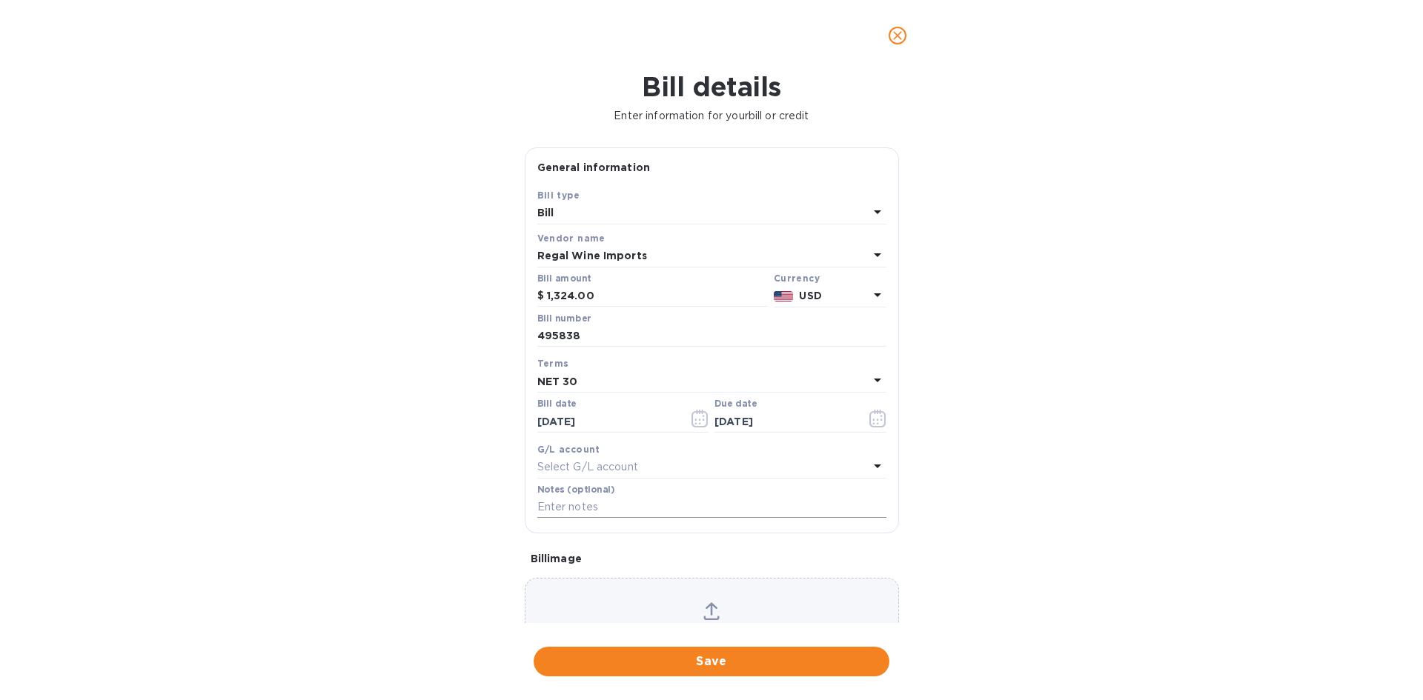
click at [566, 500] on input "text" at bounding box center [711, 508] width 349 height 22
type input "1-29975"
click at [777, 666] on span "Save" at bounding box center [711, 662] width 332 height 18
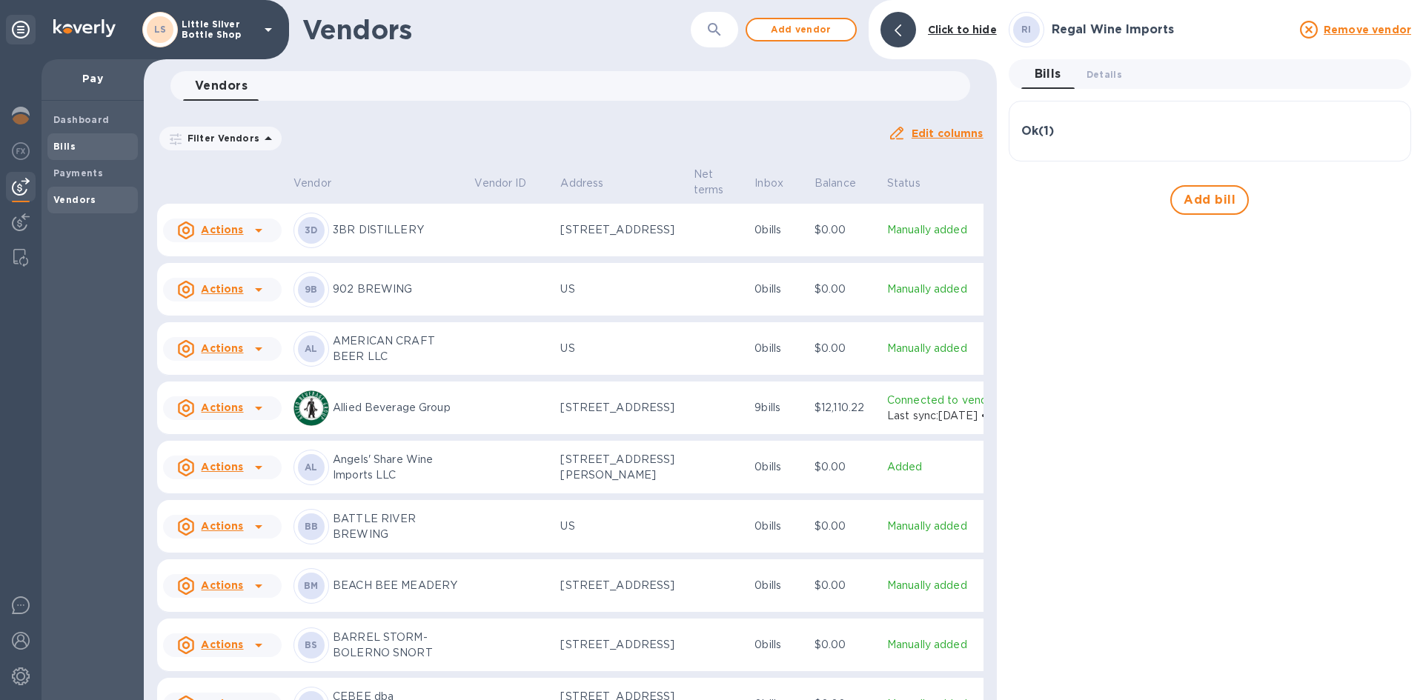
click at [89, 151] on span "Bills" at bounding box center [92, 146] width 79 height 15
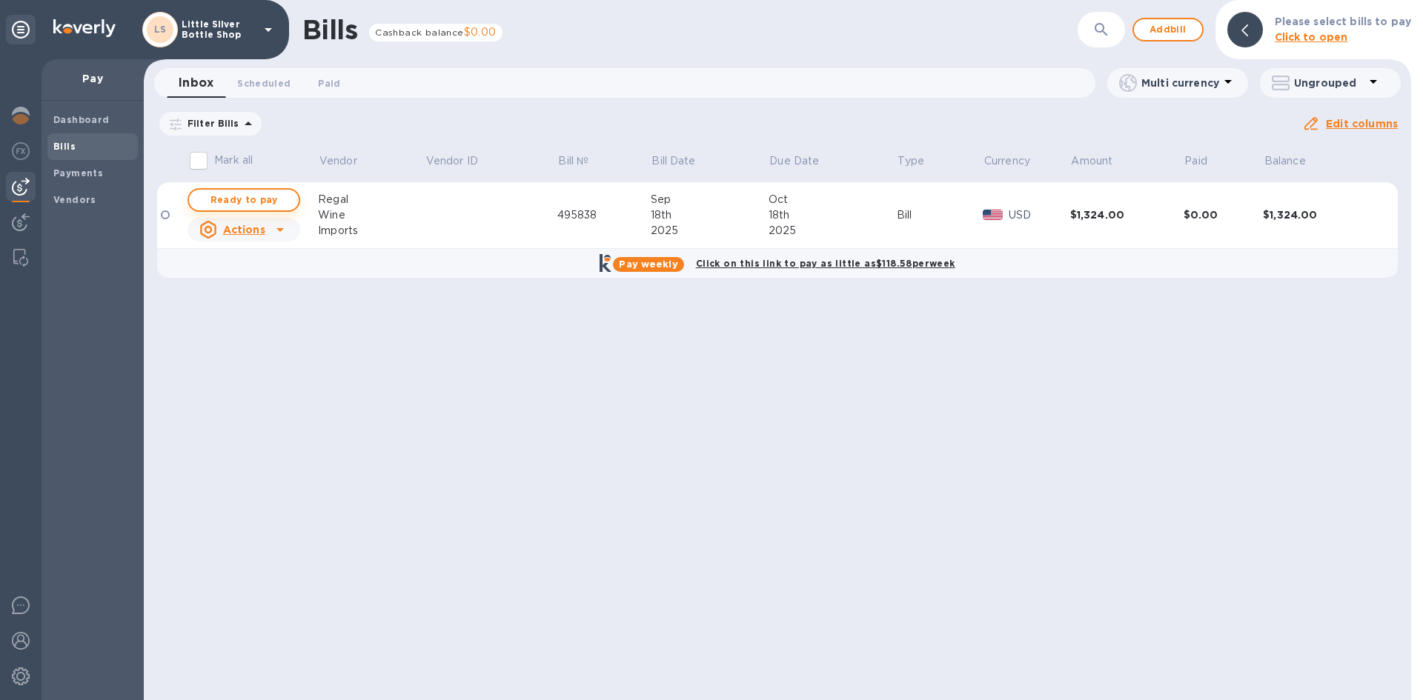
click at [231, 197] on span "Ready to pay" at bounding box center [244, 200] width 86 height 18
checkbox input "true"
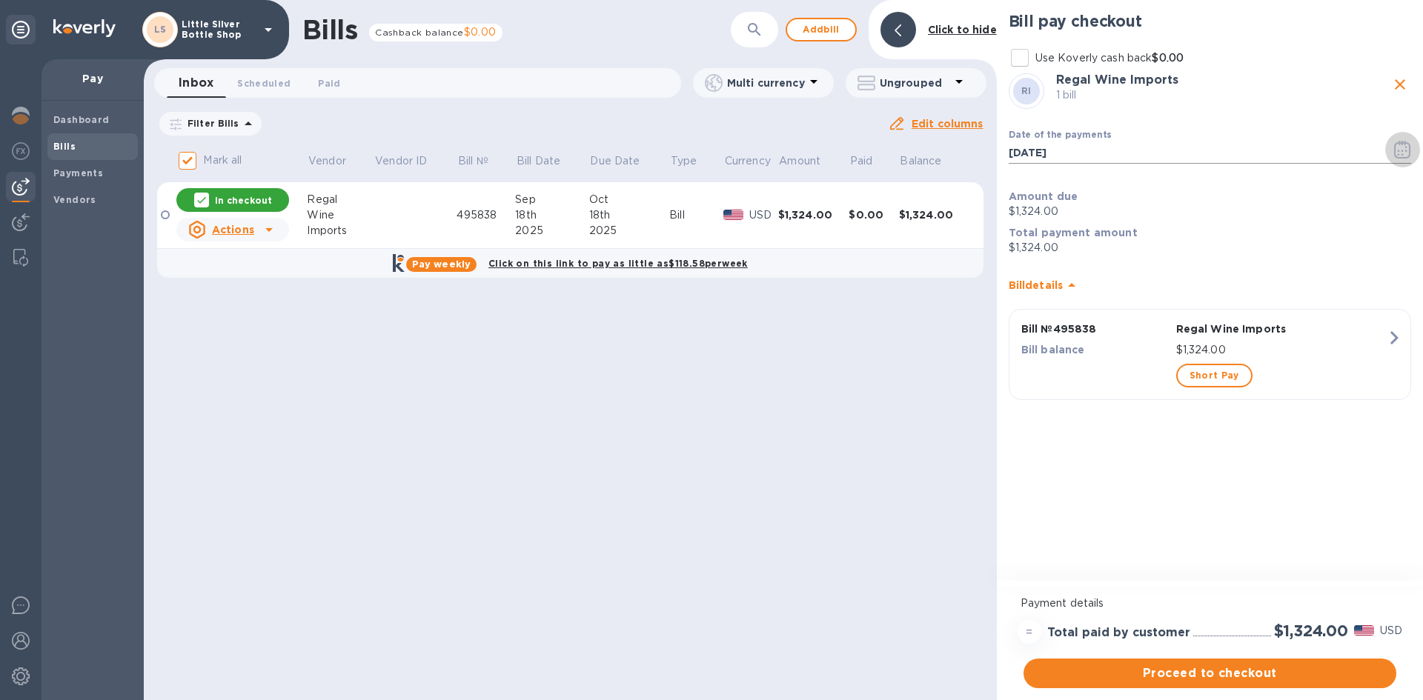
click at [1408, 152] on icon "button" at bounding box center [1402, 150] width 17 height 18
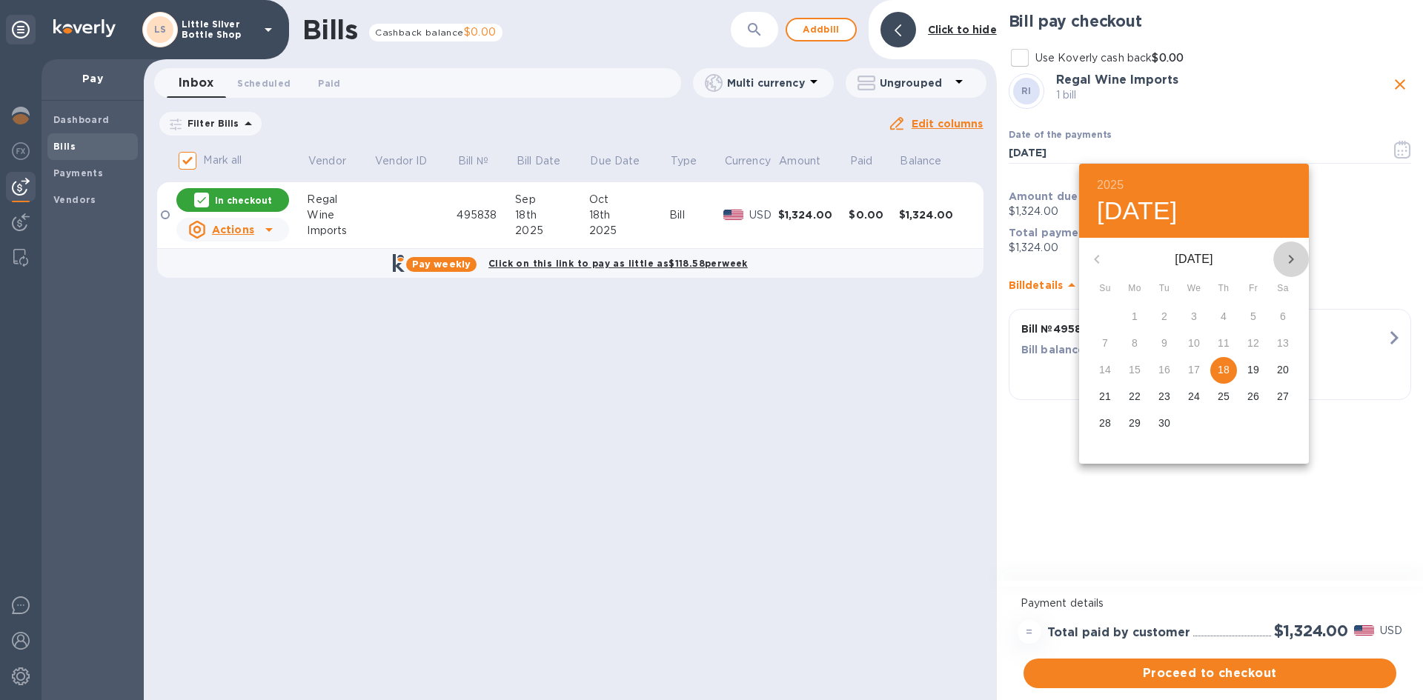
click at [1293, 259] on icon "button" at bounding box center [1291, 259] width 5 height 9
click at [1218, 341] on span "9" at bounding box center [1223, 343] width 27 height 15
type input "10/09/2025"
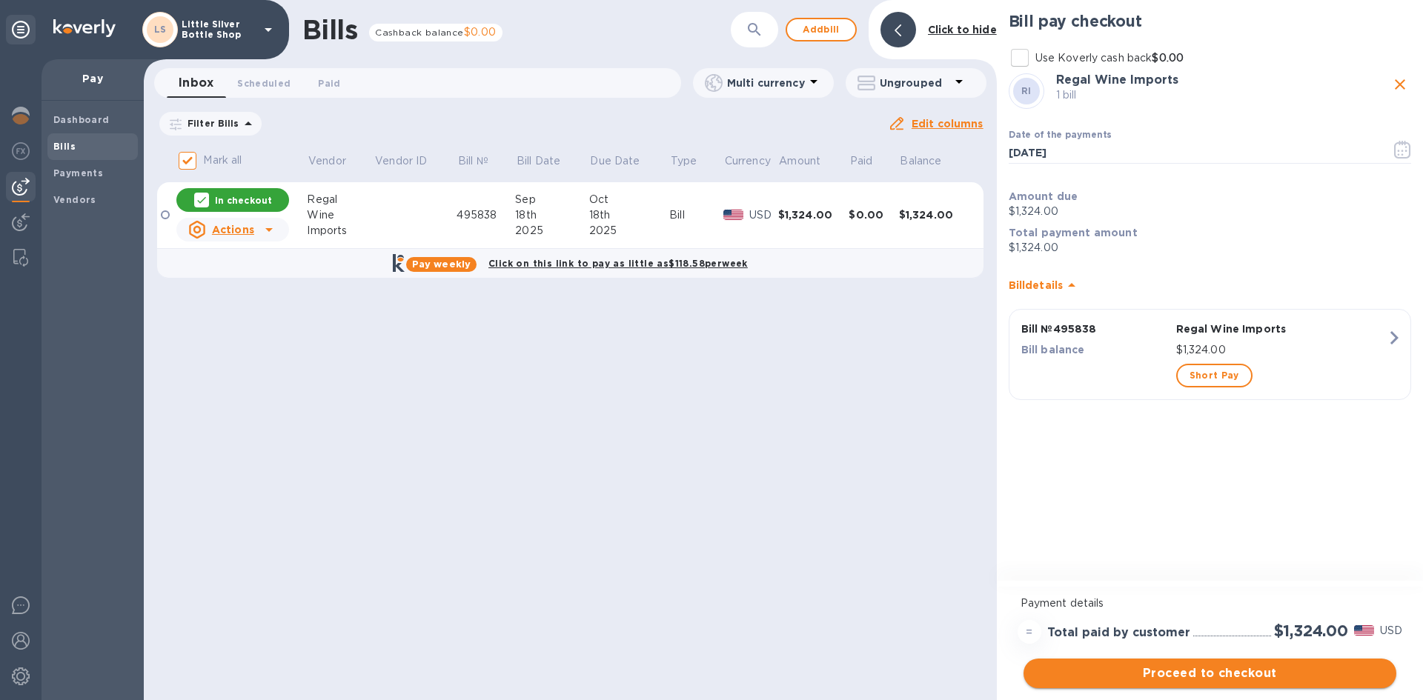
click at [1277, 670] on span "Proceed to checkout" at bounding box center [1209, 674] width 349 height 18
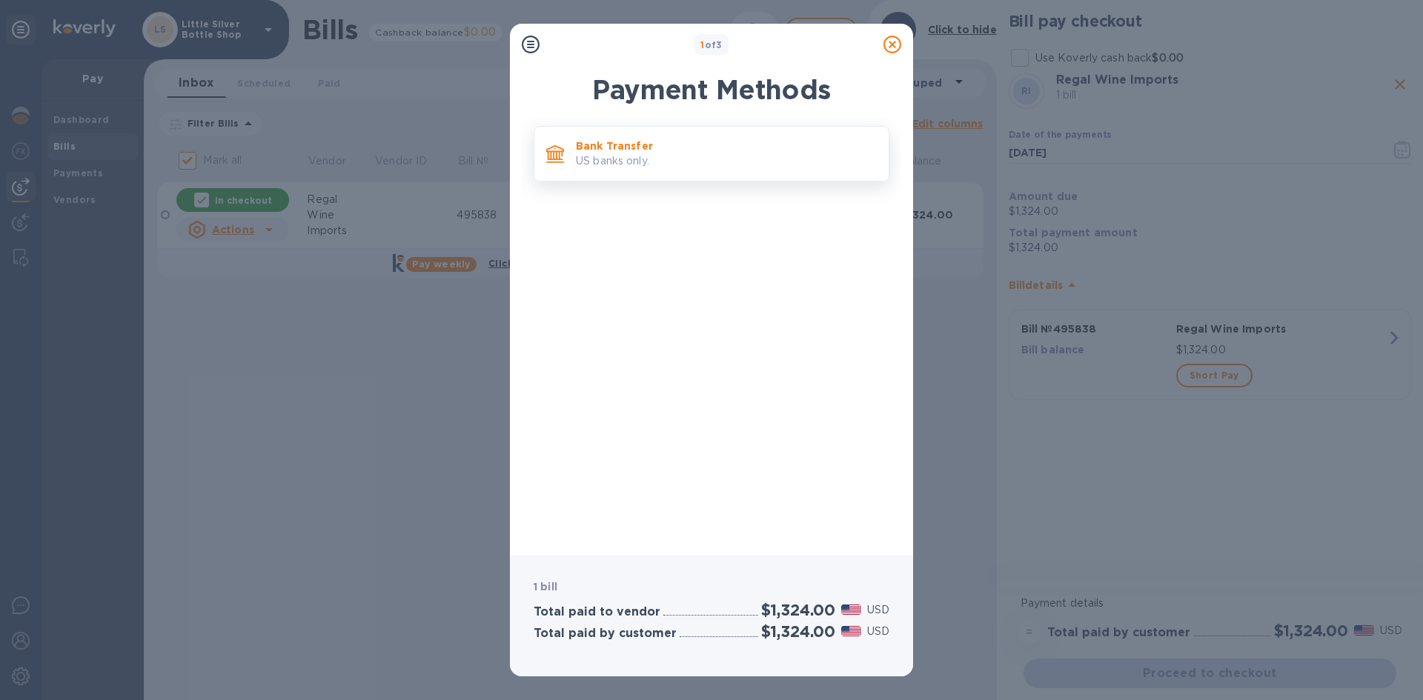
click at [780, 144] on p "Bank Transfer" at bounding box center [726, 146] width 301 height 15
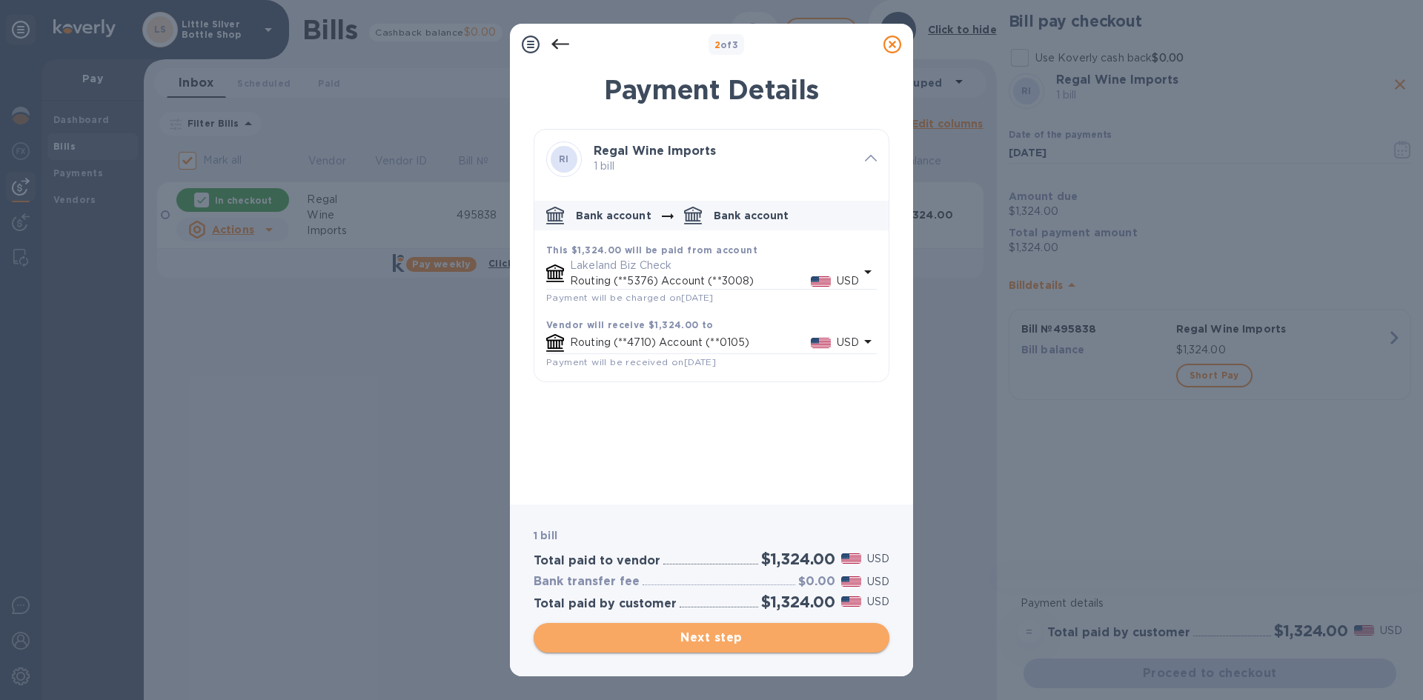
click at [820, 637] on span "Next step" at bounding box center [711, 638] width 332 height 18
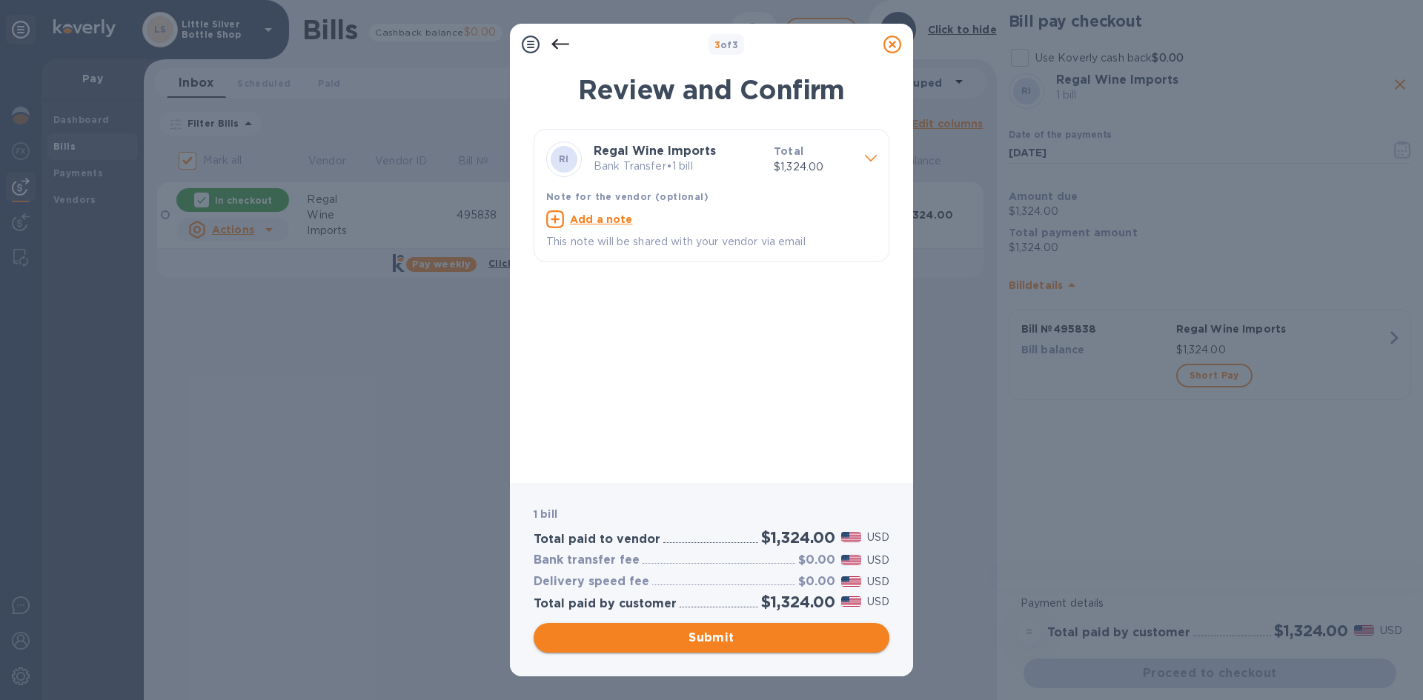
click at [820, 637] on span "Submit" at bounding box center [711, 638] width 332 height 18
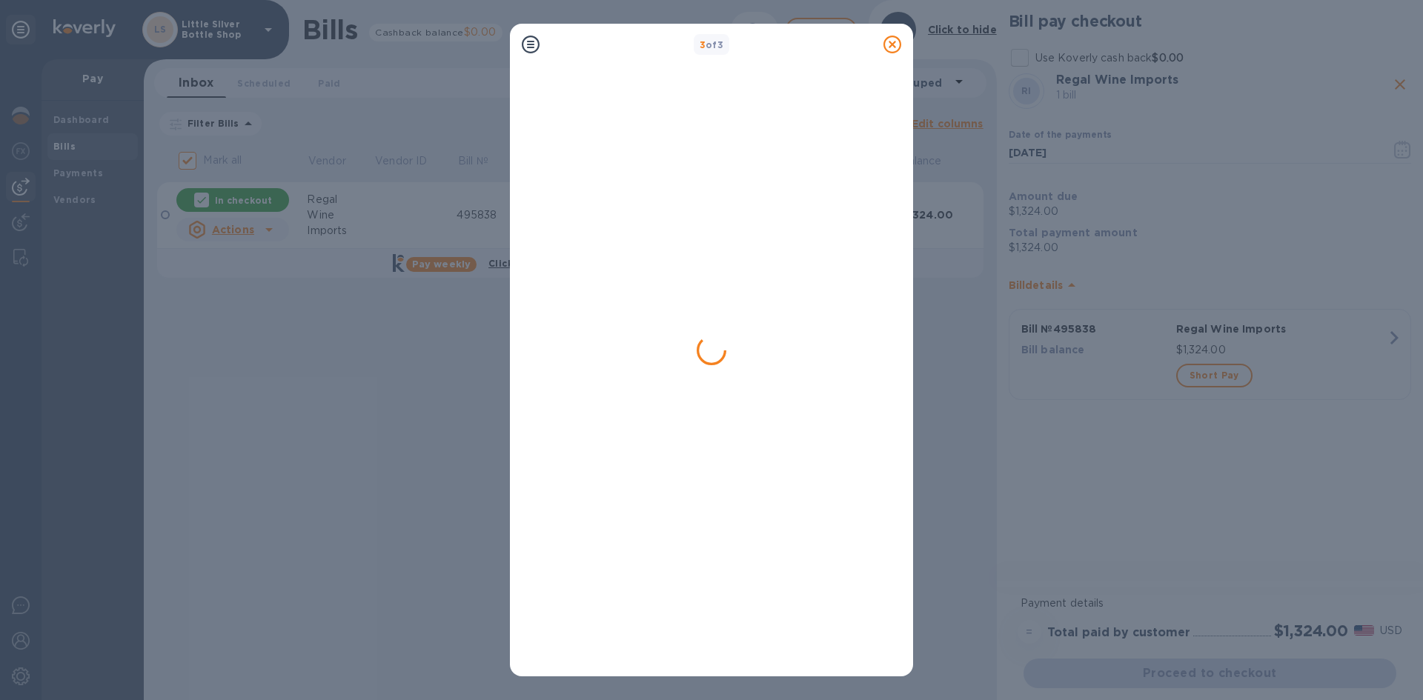
checkbox input "false"
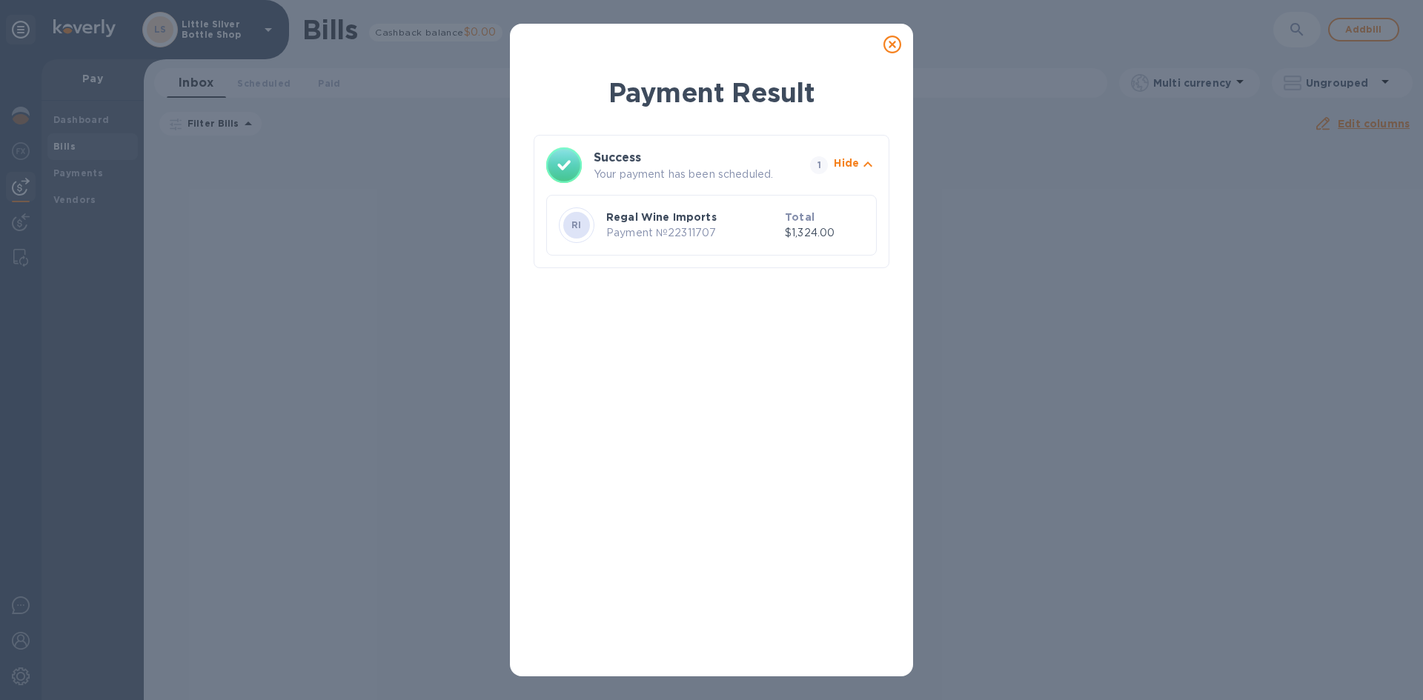
click at [888, 43] on icon at bounding box center [892, 45] width 18 height 18
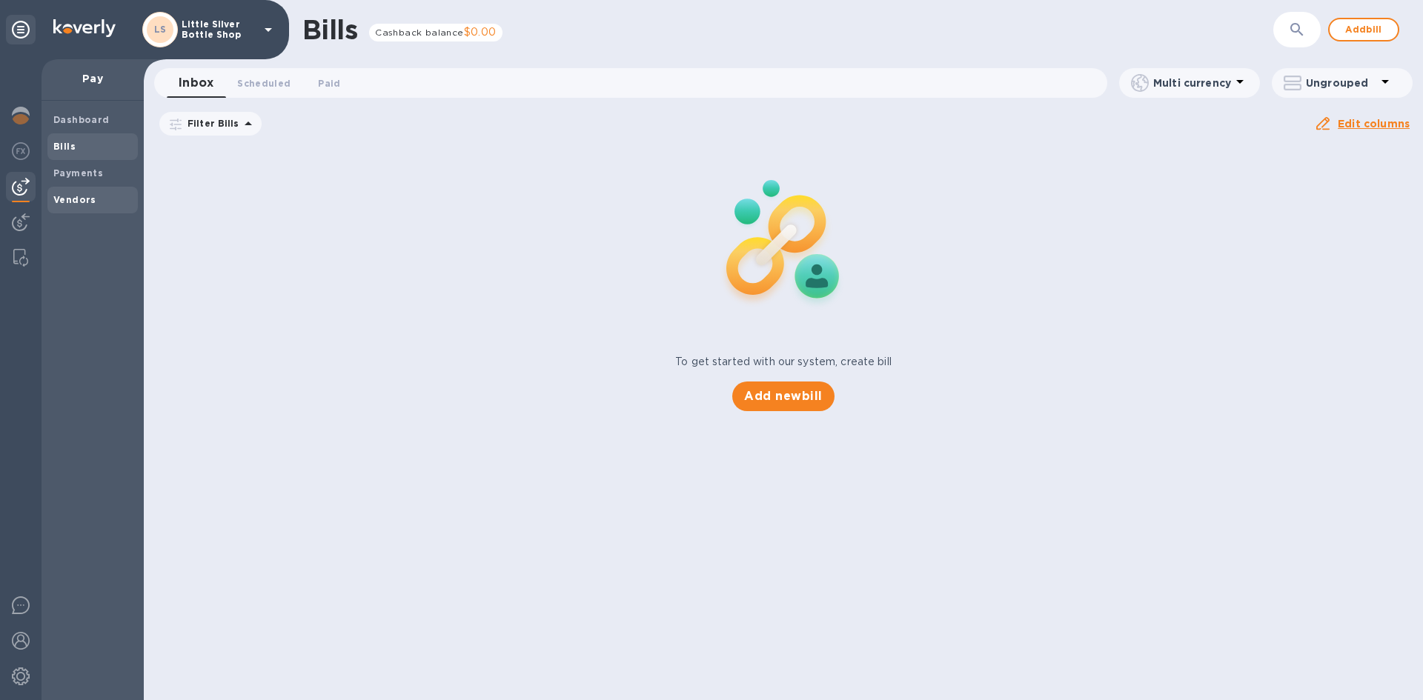
click at [71, 202] on b "Vendors" at bounding box center [74, 199] width 43 height 11
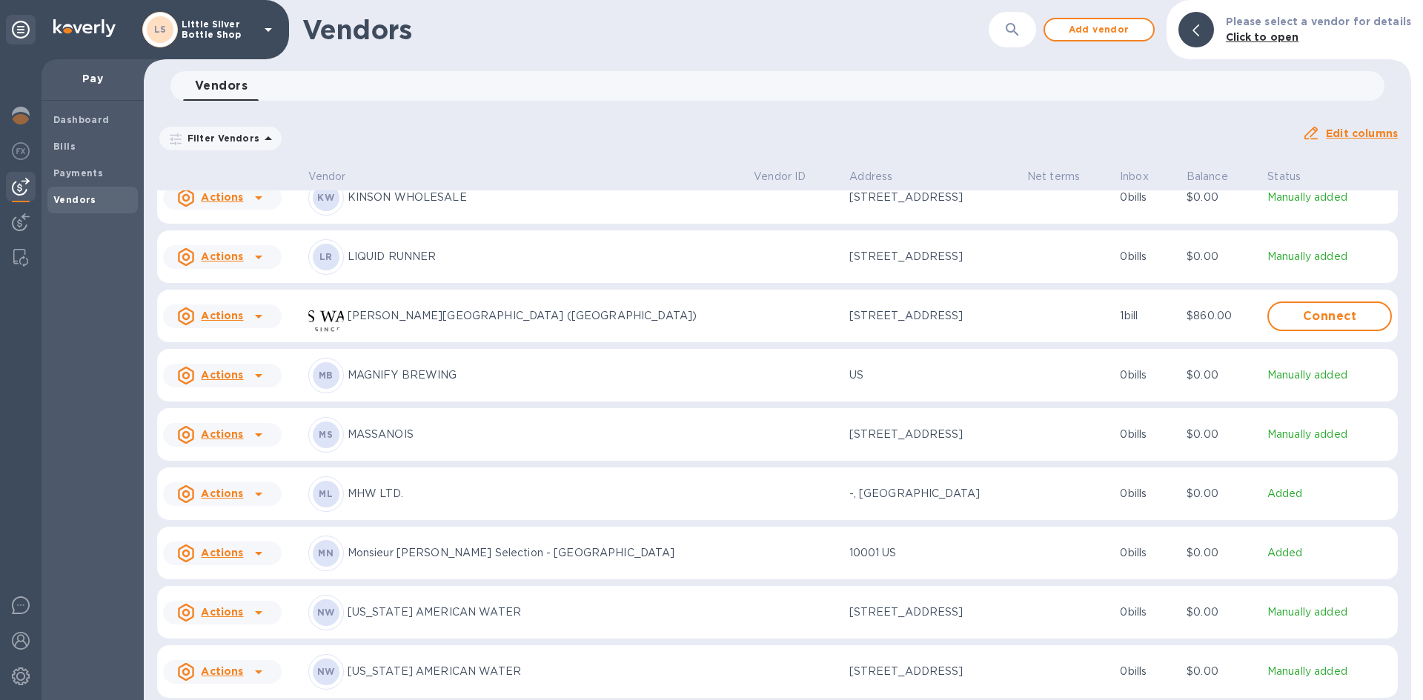
scroll to position [3163, 0]
click at [434, 560] on p "Monsieur [PERSON_NAME] Selection - [GEOGRAPHIC_DATA]" at bounding box center [545, 552] width 394 height 16
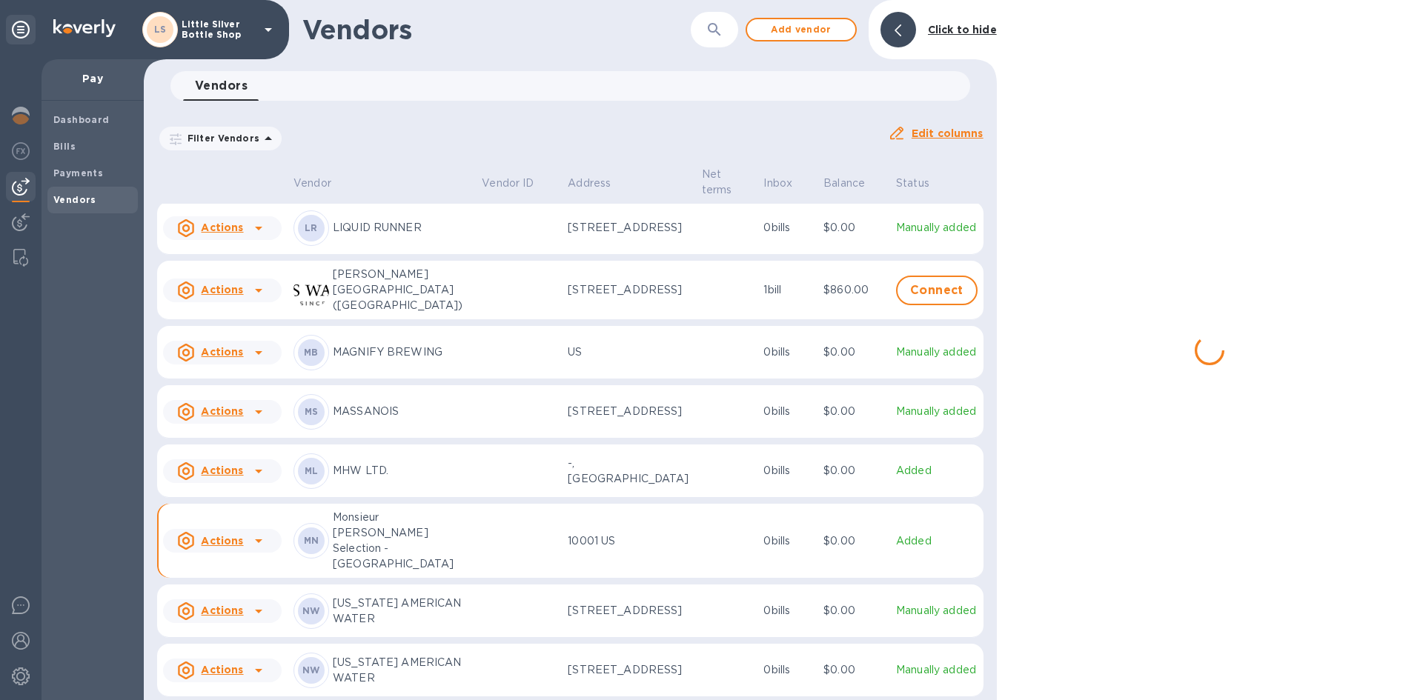
scroll to position [3240, 0]
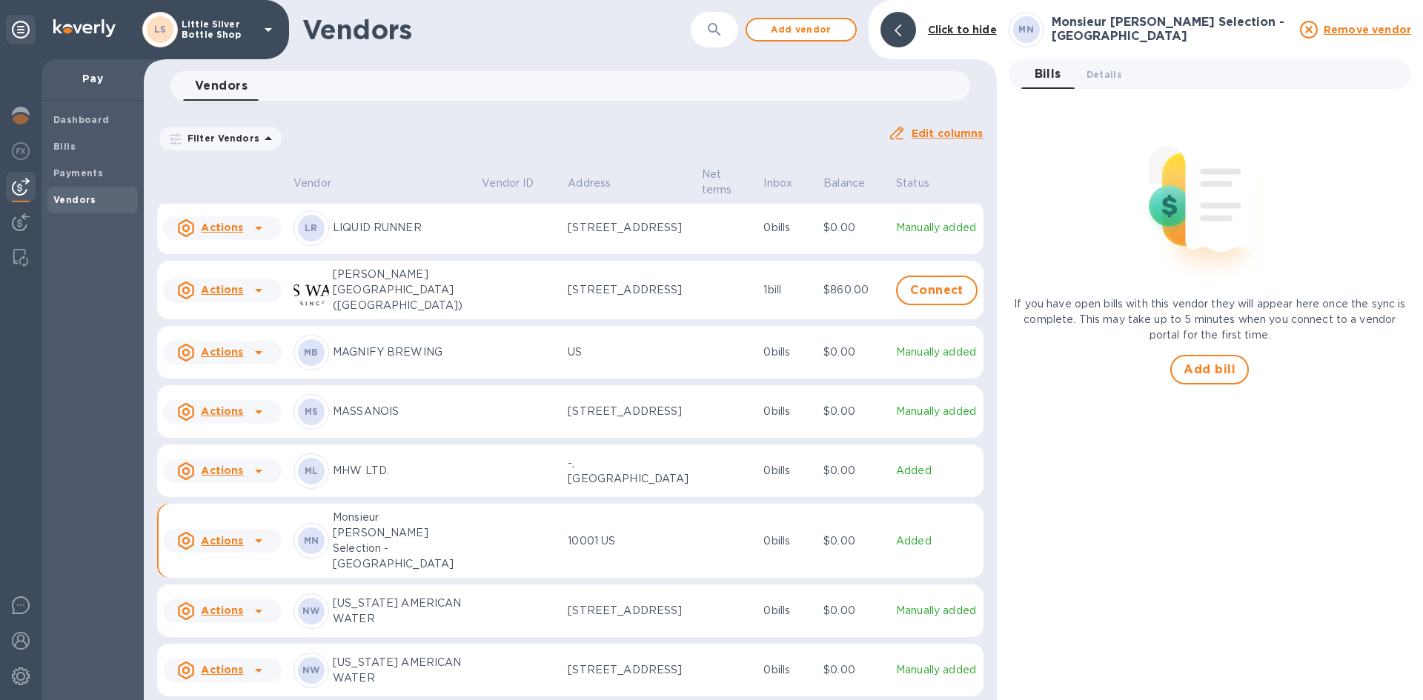
click at [1184, 352] on div "If you have open bills with this vendor they will appear here once the sync is …" at bounding box center [1210, 243] width 402 height 284
click at [1191, 364] on span "Add bill" at bounding box center [1210, 370] width 52 height 18
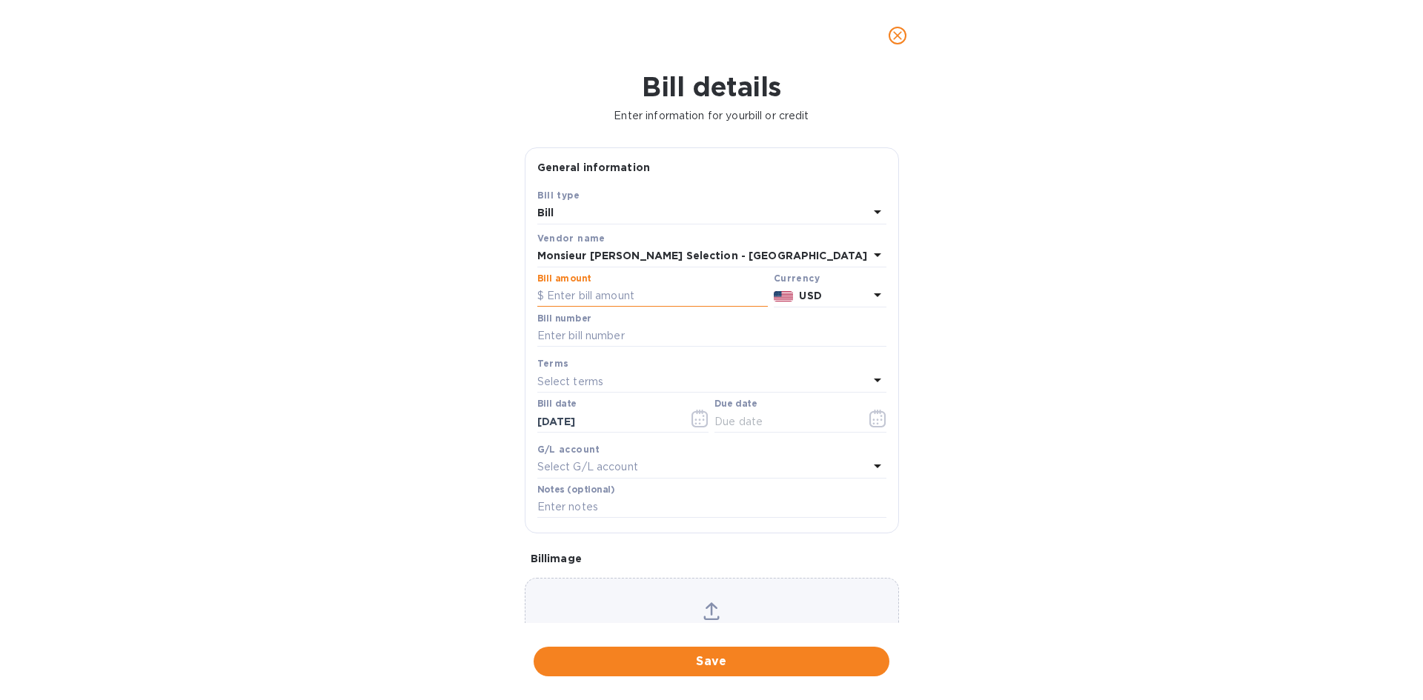
click at [590, 293] on input "text" at bounding box center [652, 296] width 230 height 22
type input "950.00"
click at [634, 334] on input "text" at bounding box center [711, 336] width 349 height 22
type input "407493"
click at [544, 378] on p "Select terms" at bounding box center [570, 382] width 67 height 16
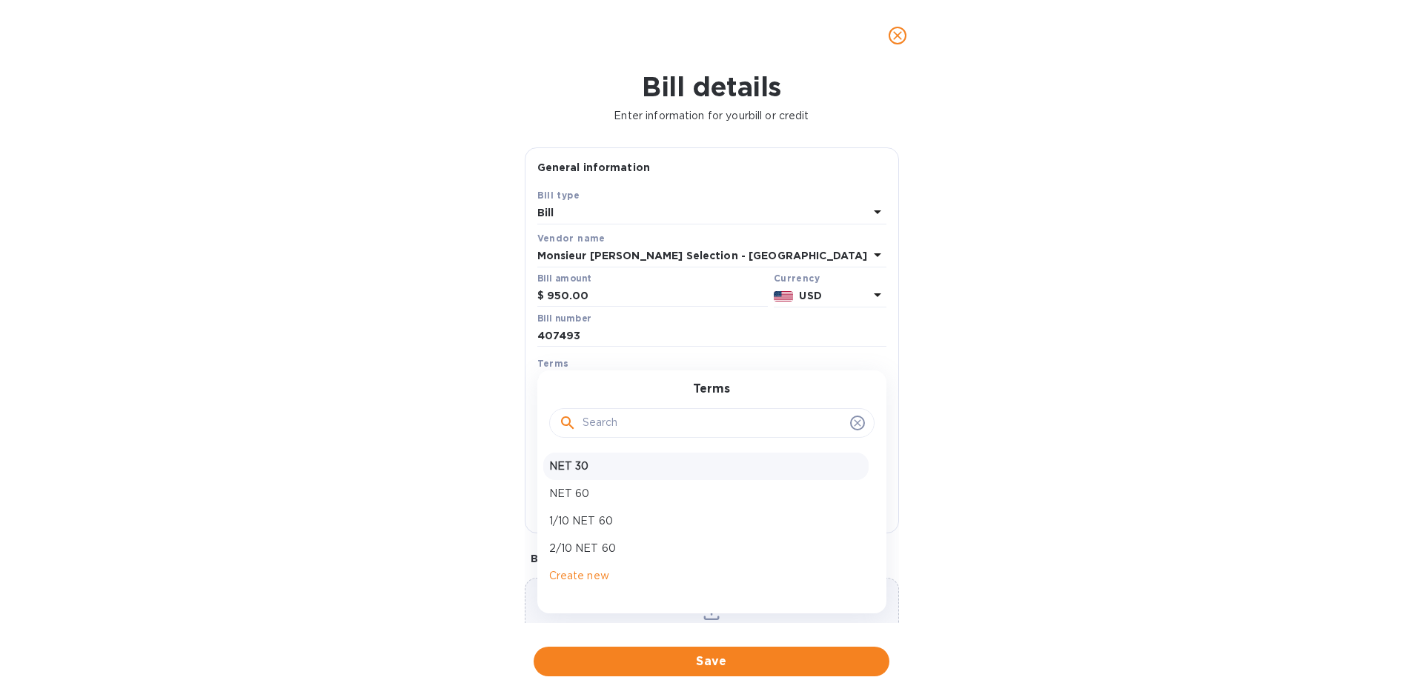
click at [576, 459] on p "NET 30" at bounding box center [706, 467] width 314 height 16
type input "[DATE]"
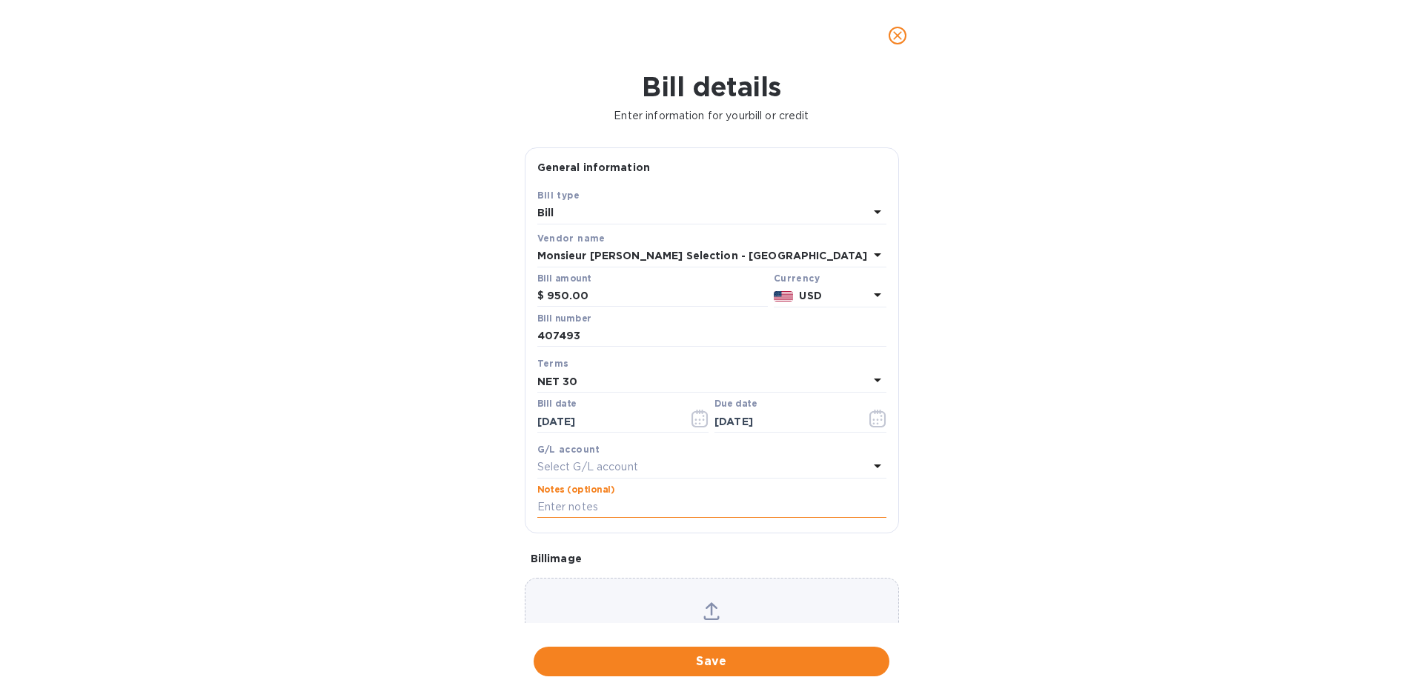
click at [580, 508] on input "text" at bounding box center [711, 508] width 349 height 22
type input "1-29972"
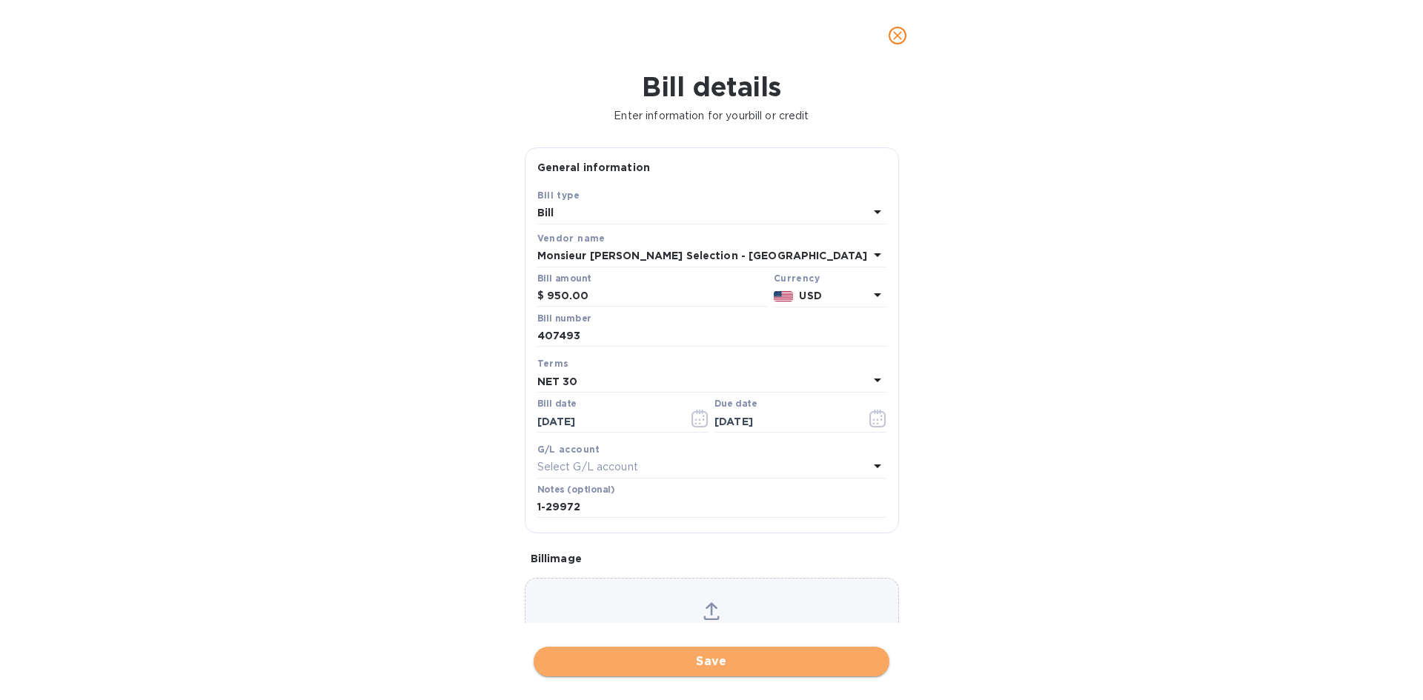
click at [740, 661] on span "Save" at bounding box center [711, 662] width 332 height 18
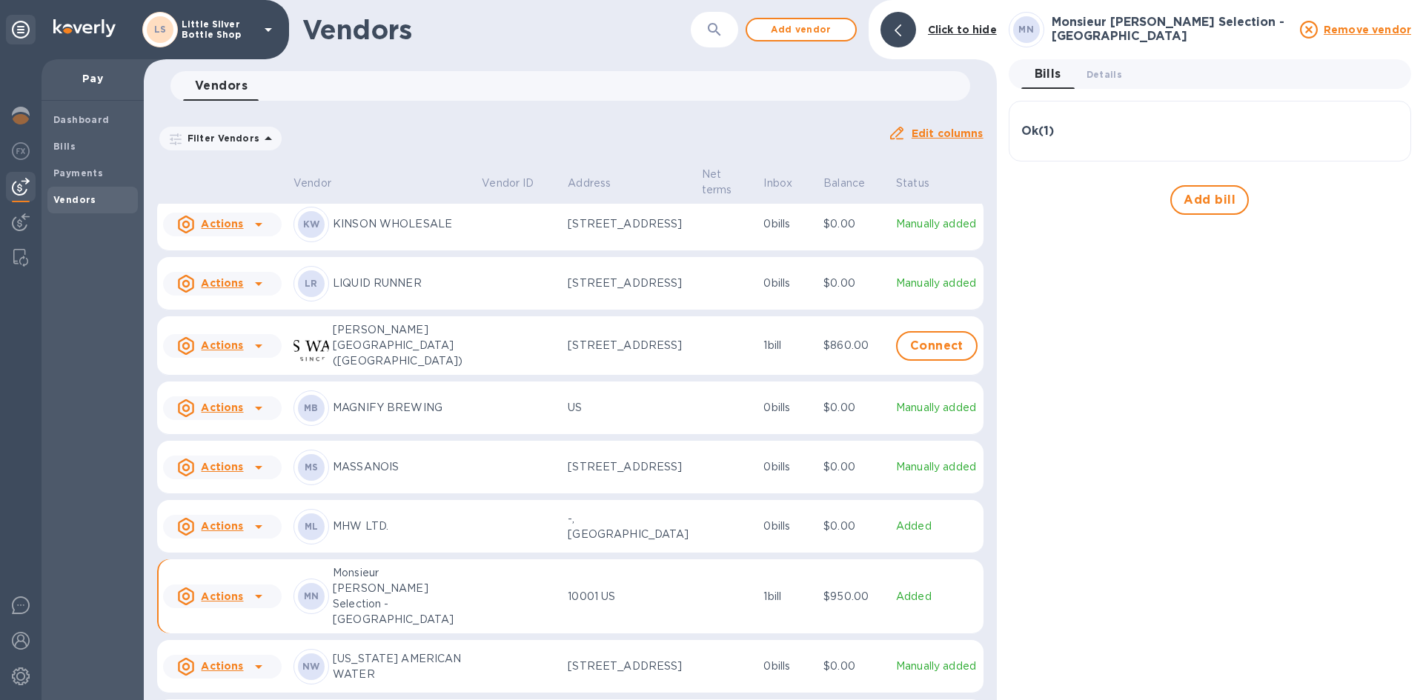
scroll to position [3260, 0]
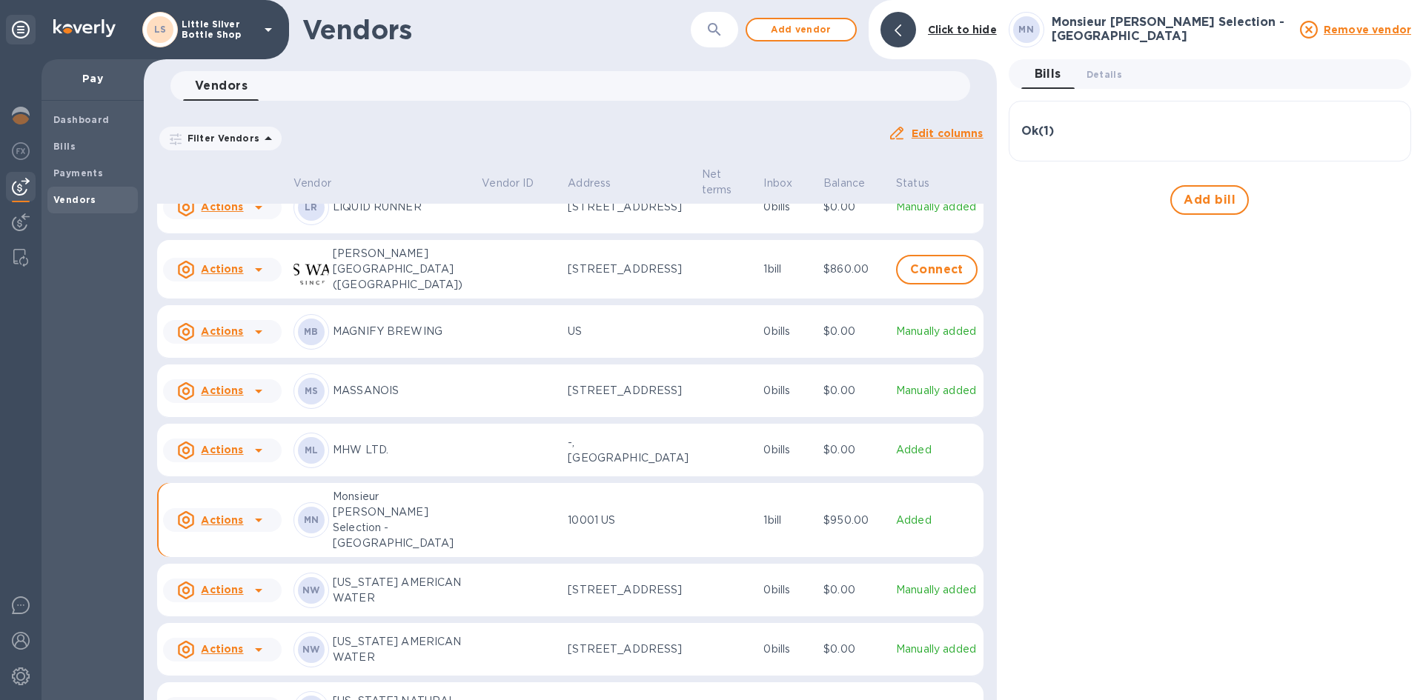
click at [397, 551] on p "Monsieur [PERSON_NAME] Selection - [GEOGRAPHIC_DATA]" at bounding box center [401, 520] width 137 height 62
click at [1203, 199] on span "Add bill" at bounding box center [1210, 200] width 52 height 18
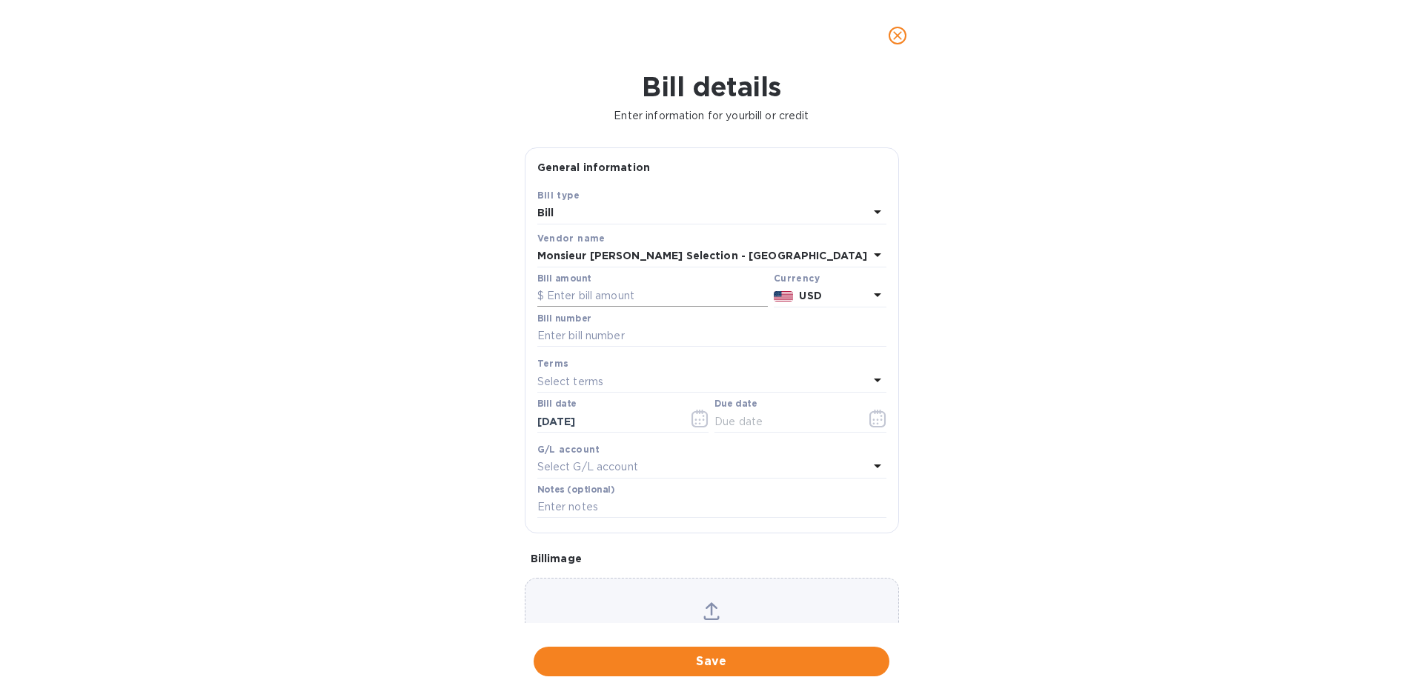
click at [626, 298] on input "text" at bounding box center [652, 296] width 230 height 22
type input "104.00"
click at [621, 336] on input "text" at bounding box center [711, 336] width 349 height 22
type input "407554"
click at [608, 383] on div "Select terms" at bounding box center [702, 381] width 331 height 21
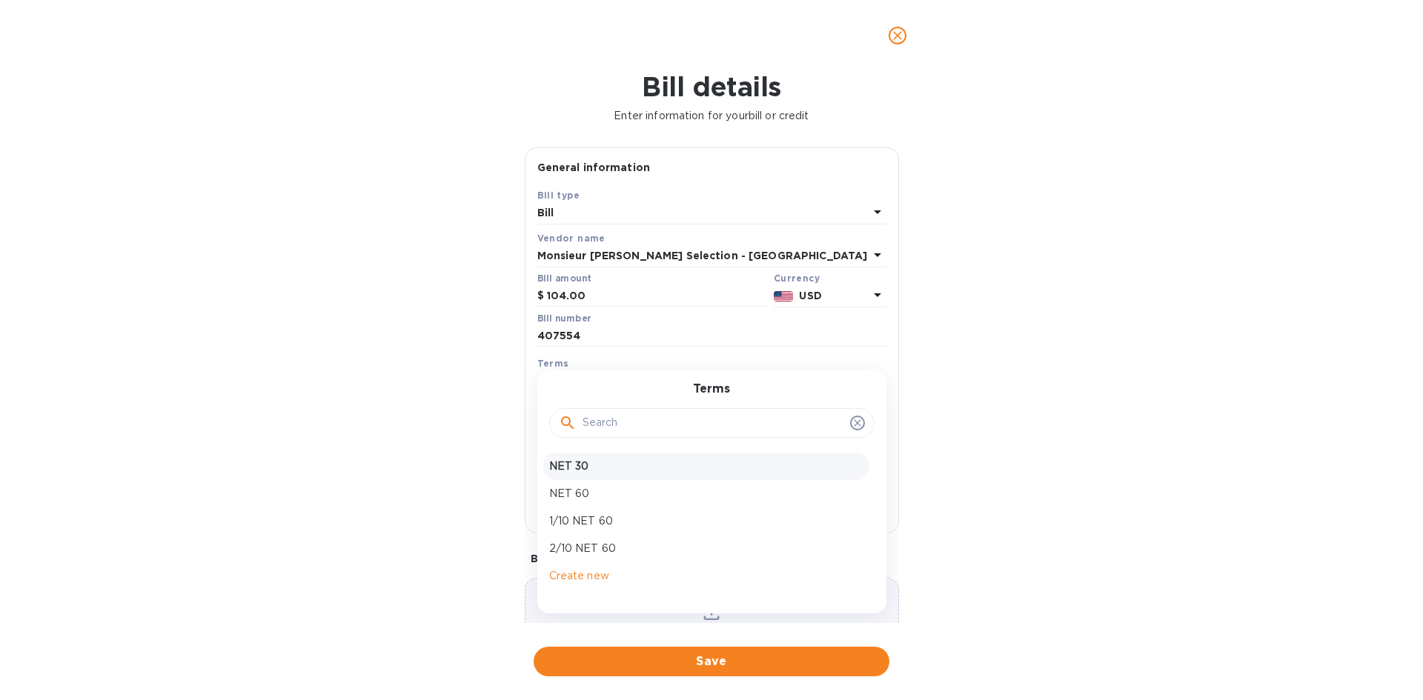
click at [588, 469] on p "NET 30" at bounding box center [706, 467] width 314 height 16
type input "[DATE]"
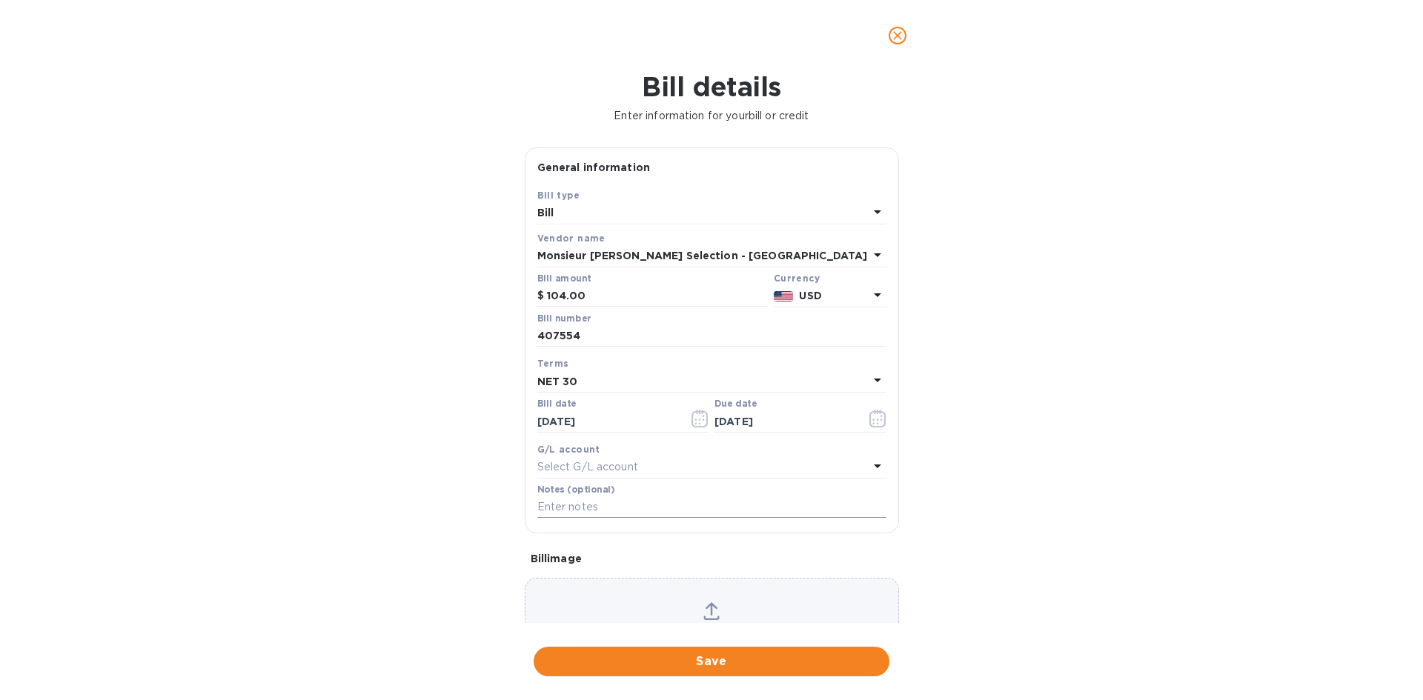
click at [592, 511] on input "text" at bounding box center [711, 508] width 349 height 22
type input "1-2991"
click at [995, 537] on div "Bill details Enter information for your bill or credit General information Save…" at bounding box center [711, 385] width 1423 height 629
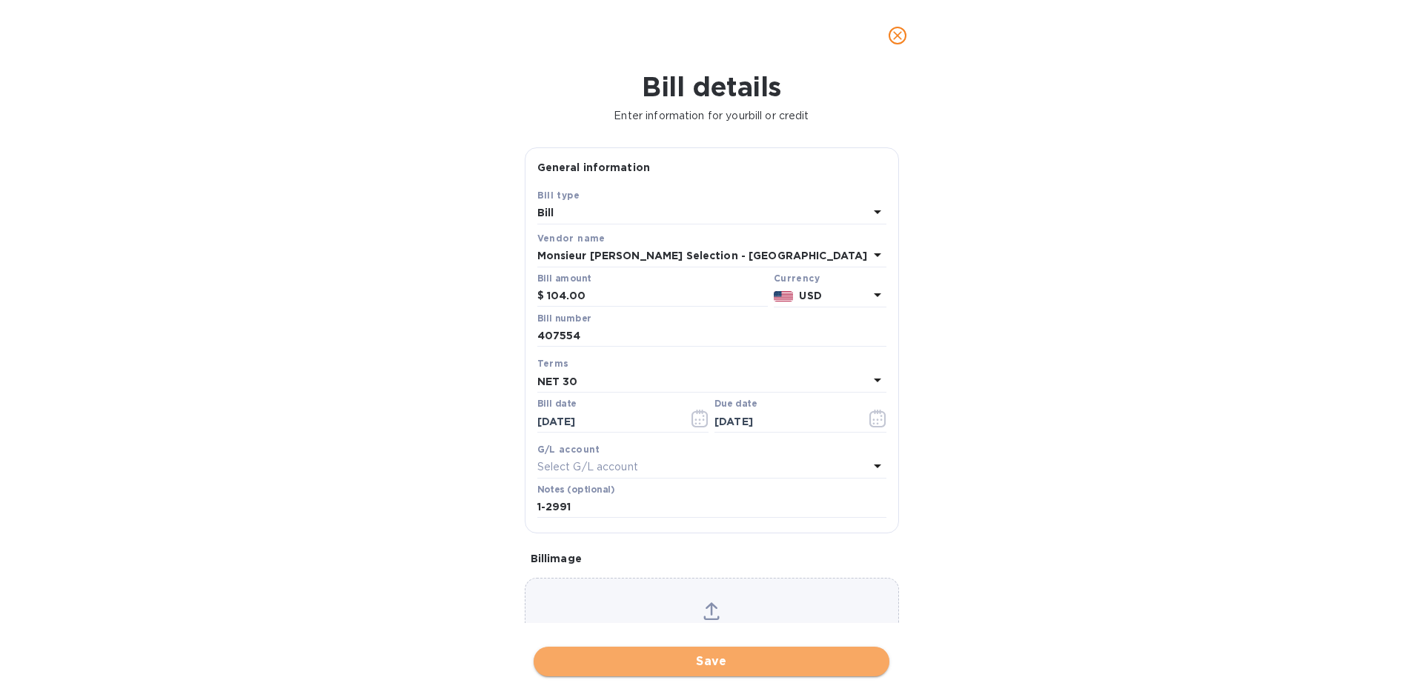
click at [769, 663] on span "Save" at bounding box center [711, 662] width 332 height 18
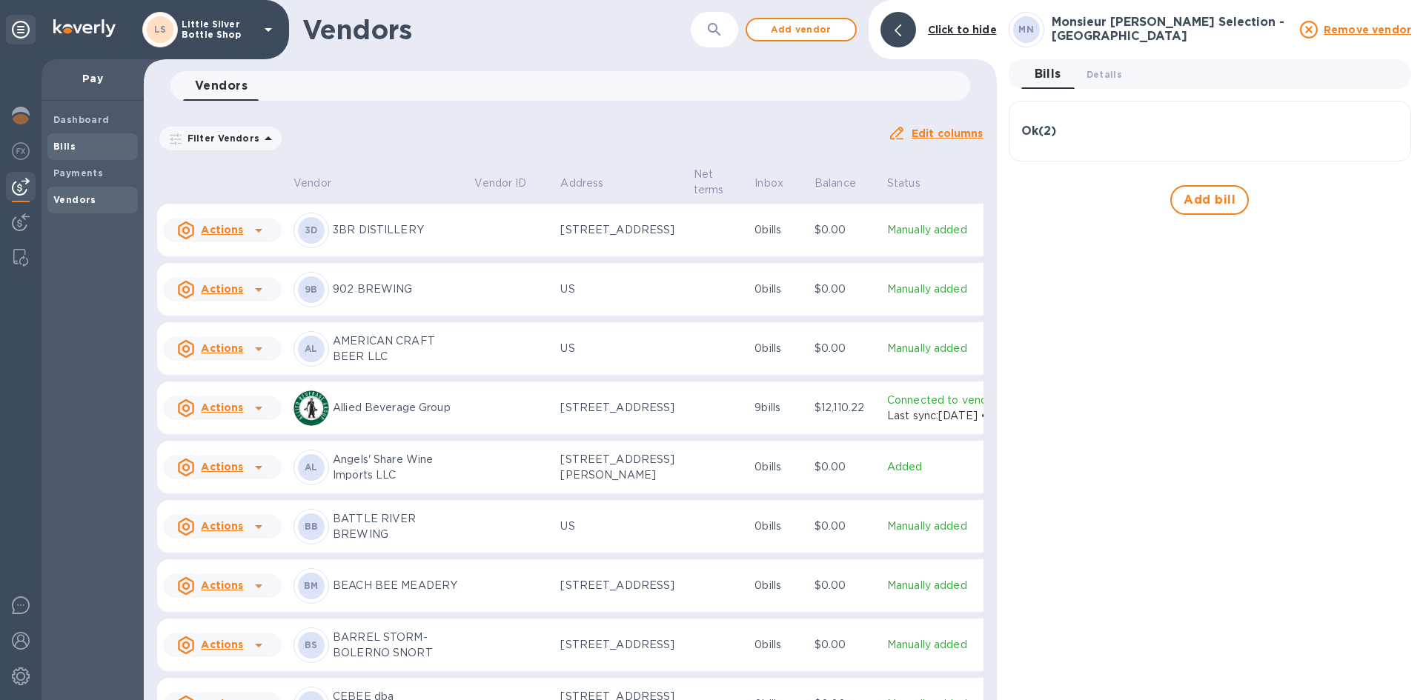
click at [72, 147] on b "Bills" at bounding box center [64, 146] width 22 height 11
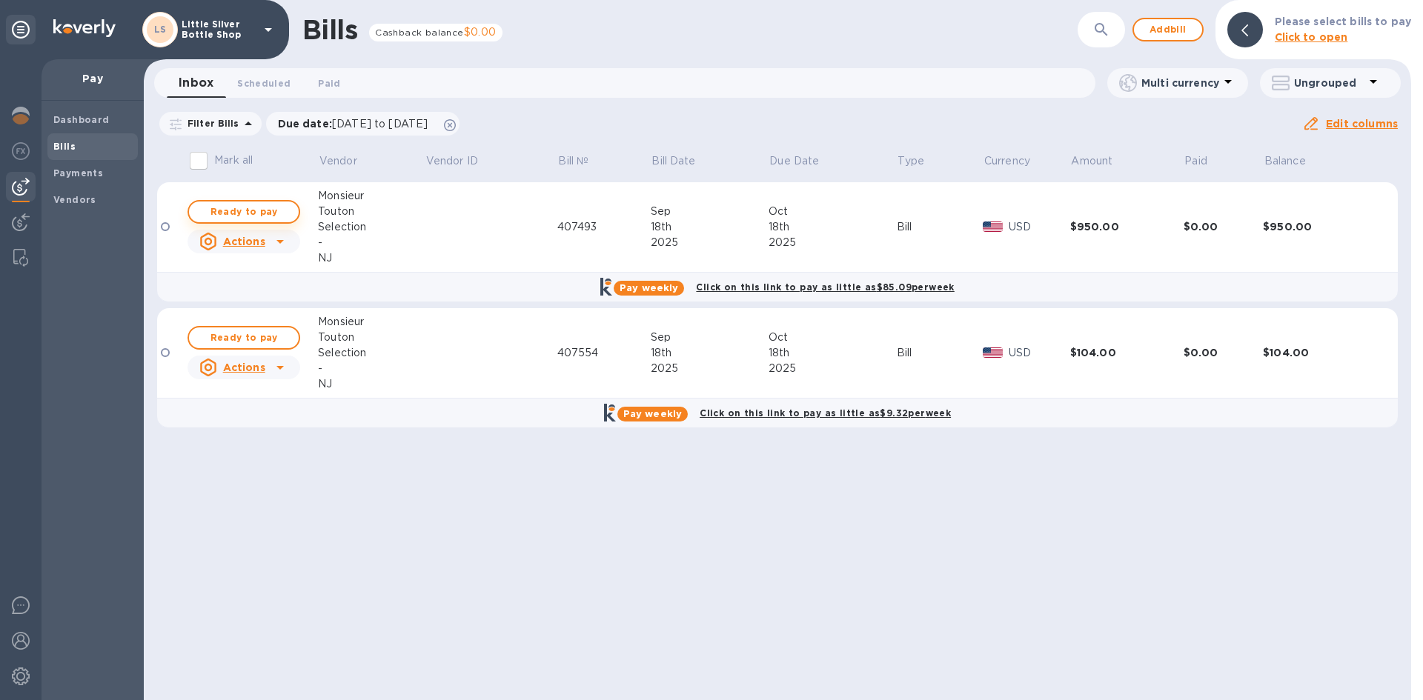
click at [236, 213] on span "Ready to pay" at bounding box center [244, 212] width 86 height 18
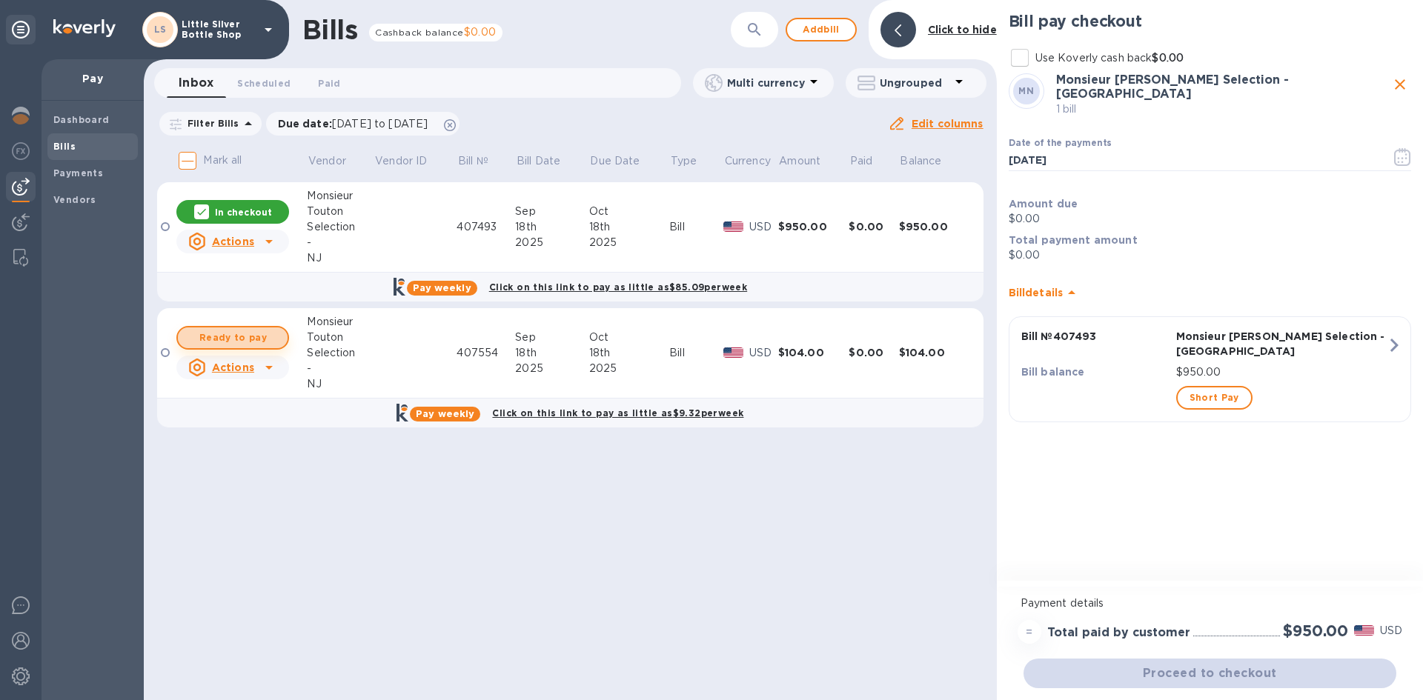
click at [266, 336] on span "Ready to pay" at bounding box center [233, 338] width 86 height 18
checkbox input "true"
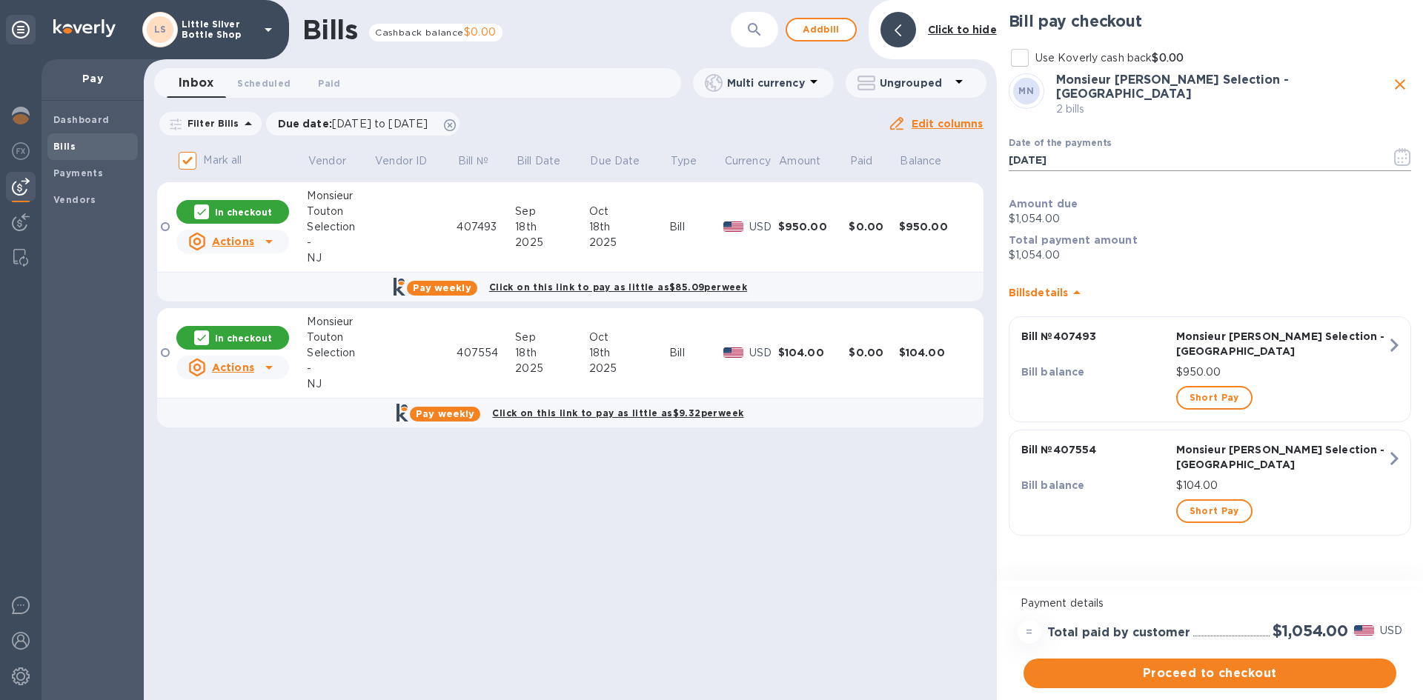
click at [1404, 149] on icon "button" at bounding box center [1402, 157] width 17 height 18
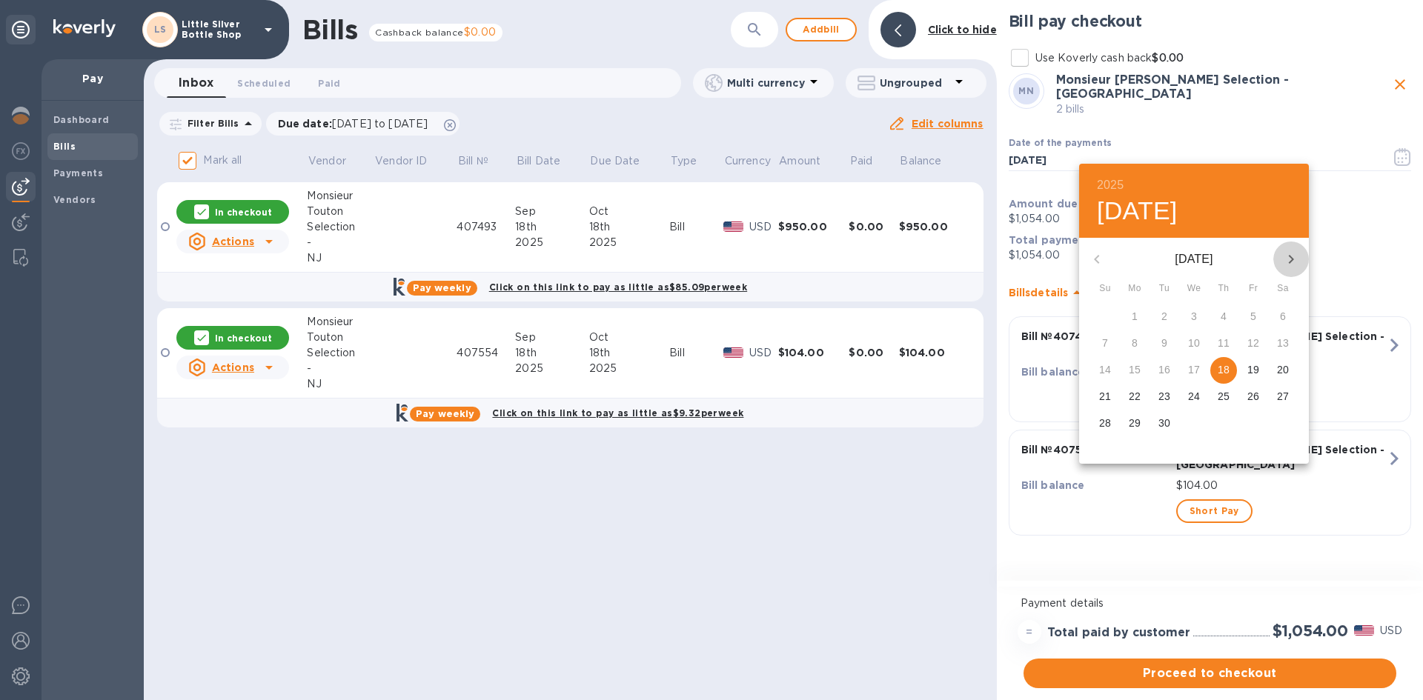
click at [1294, 264] on icon "button" at bounding box center [1291, 260] width 18 height 18
click at [1199, 342] on span "8" at bounding box center [1194, 343] width 27 height 15
type input "10/08/2025"
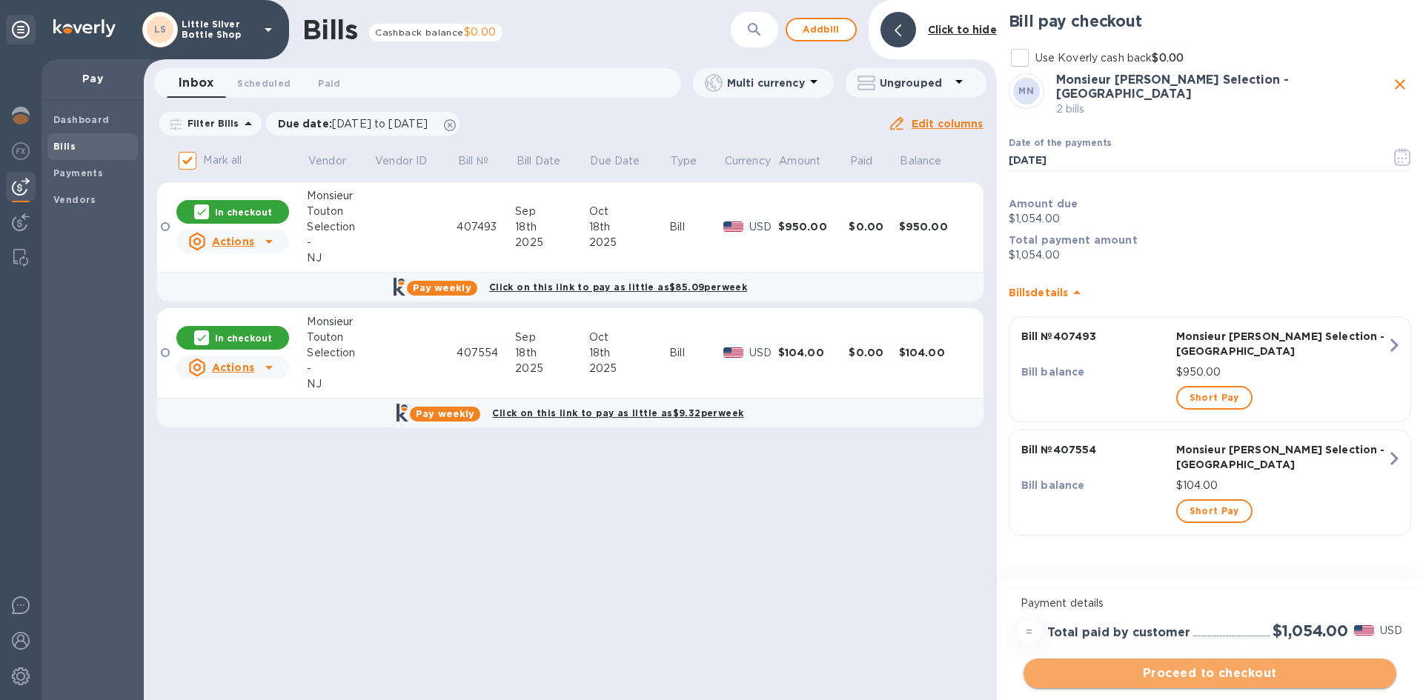
click at [1307, 671] on span "Proceed to checkout" at bounding box center [1209, 674] width 349 height 18
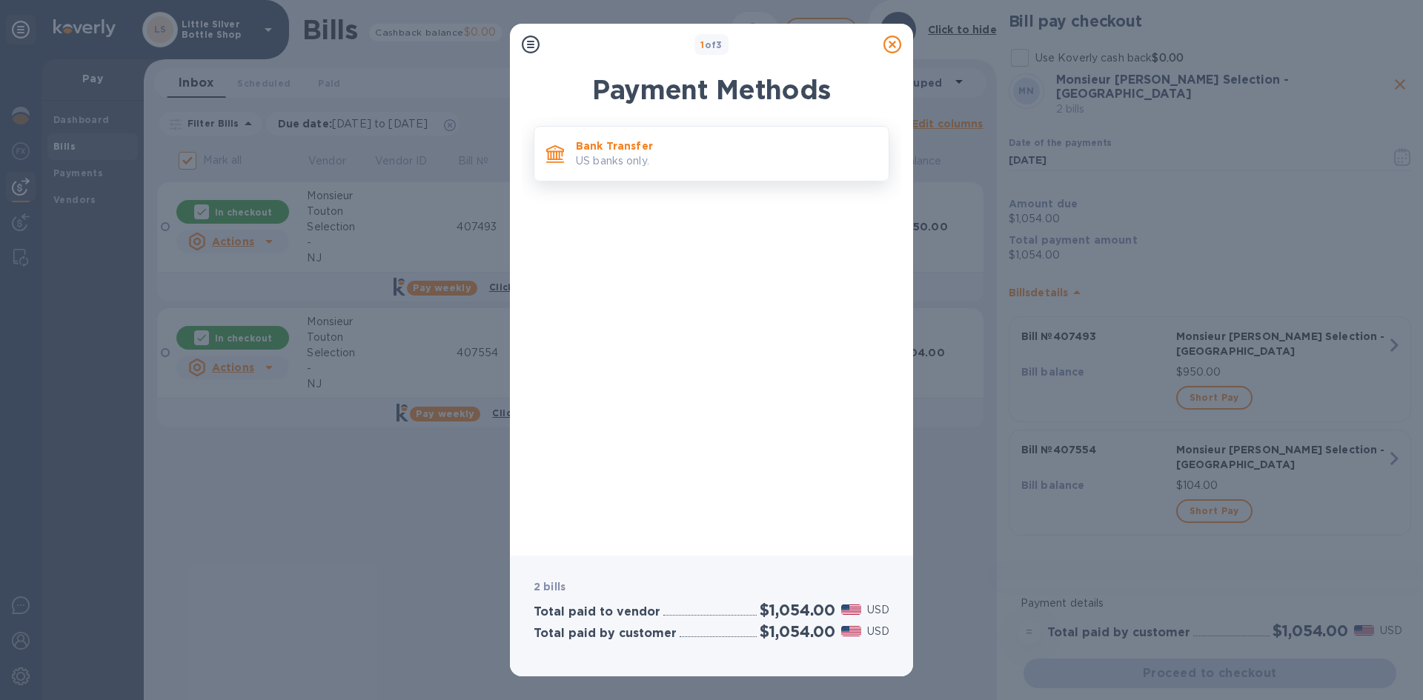
click at [731, 160] on p "US banks only." at bounding box center [726, 161] width 301 height 16
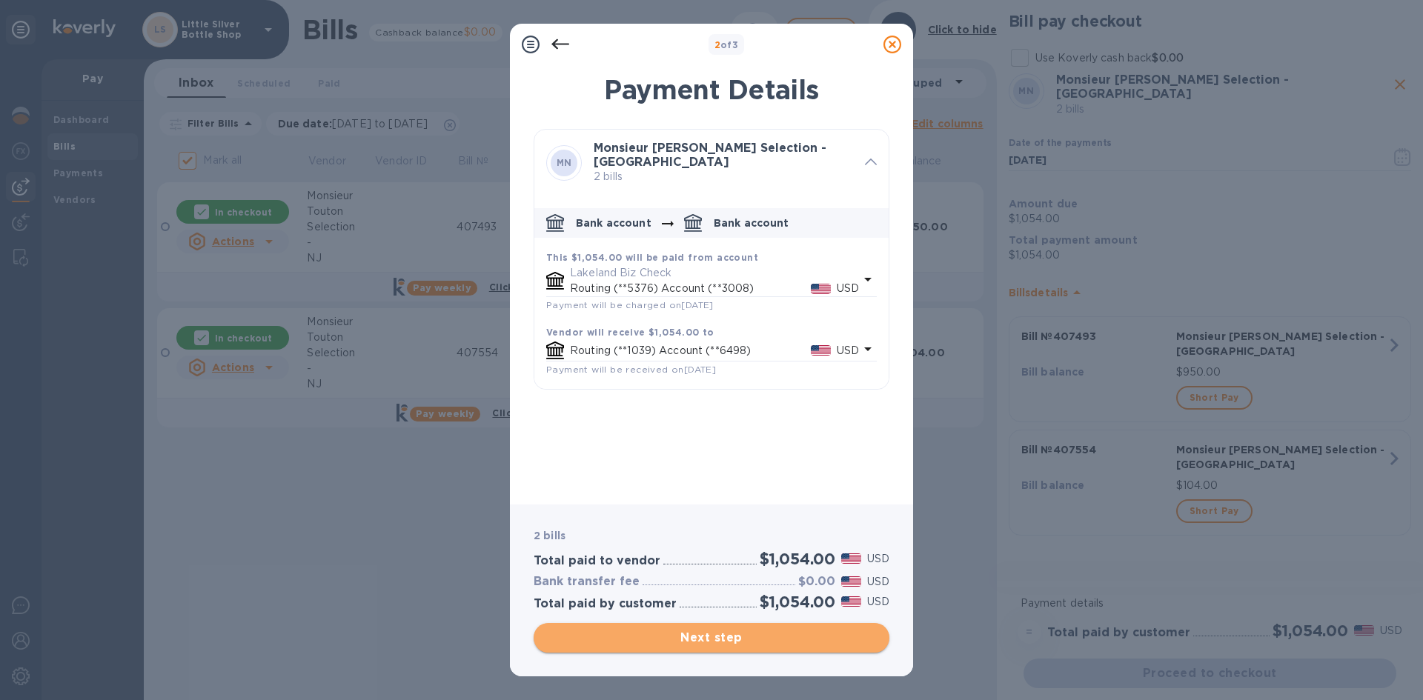
click at [839, 640] on span "Next step" at bounding box center [711, 638] width 332 height 18
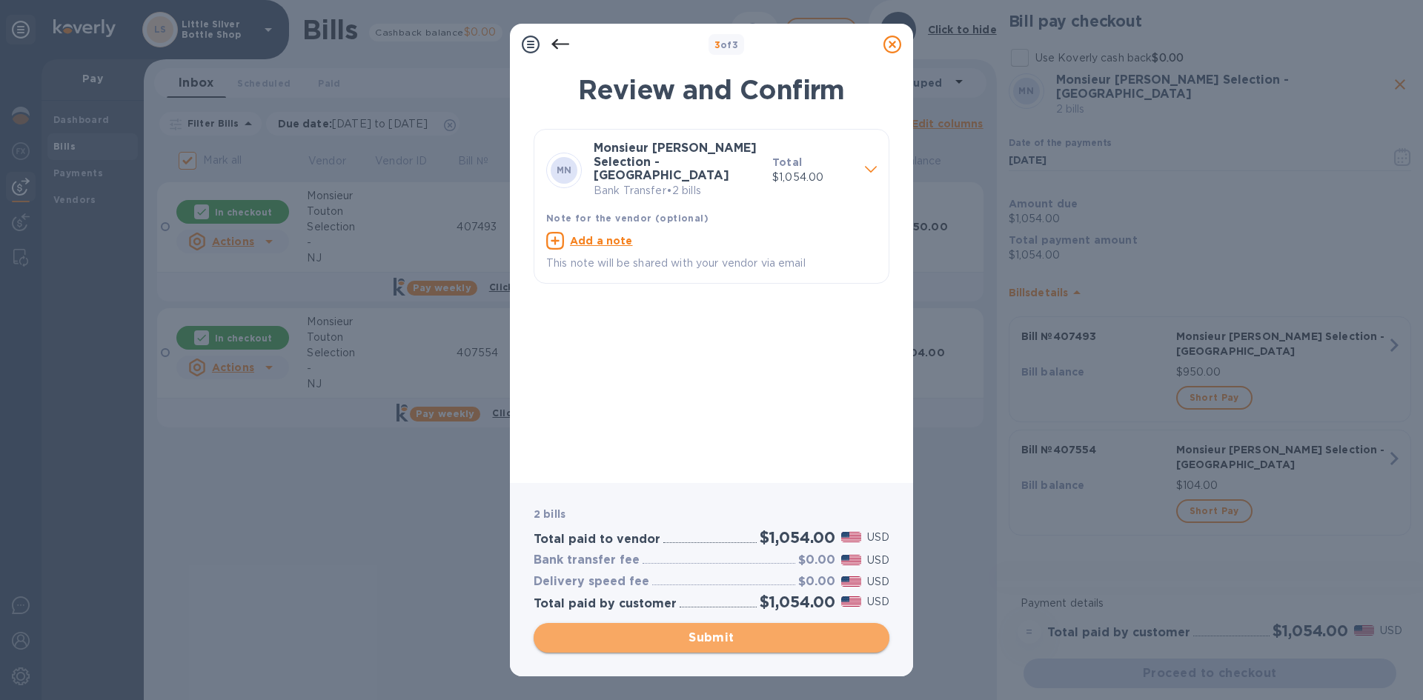
click at [838, 640] on span "Submit" at bounding box center [711, 638] width 332 height 18
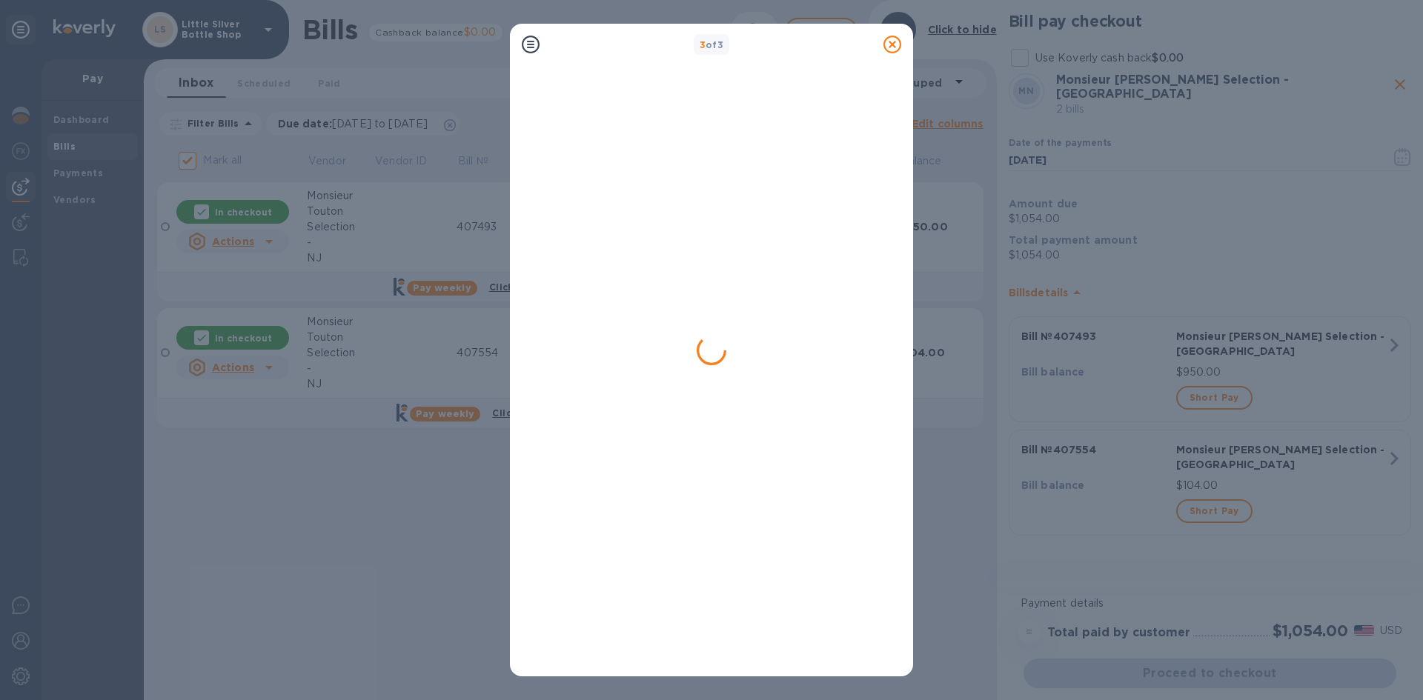
checkbox input "false"
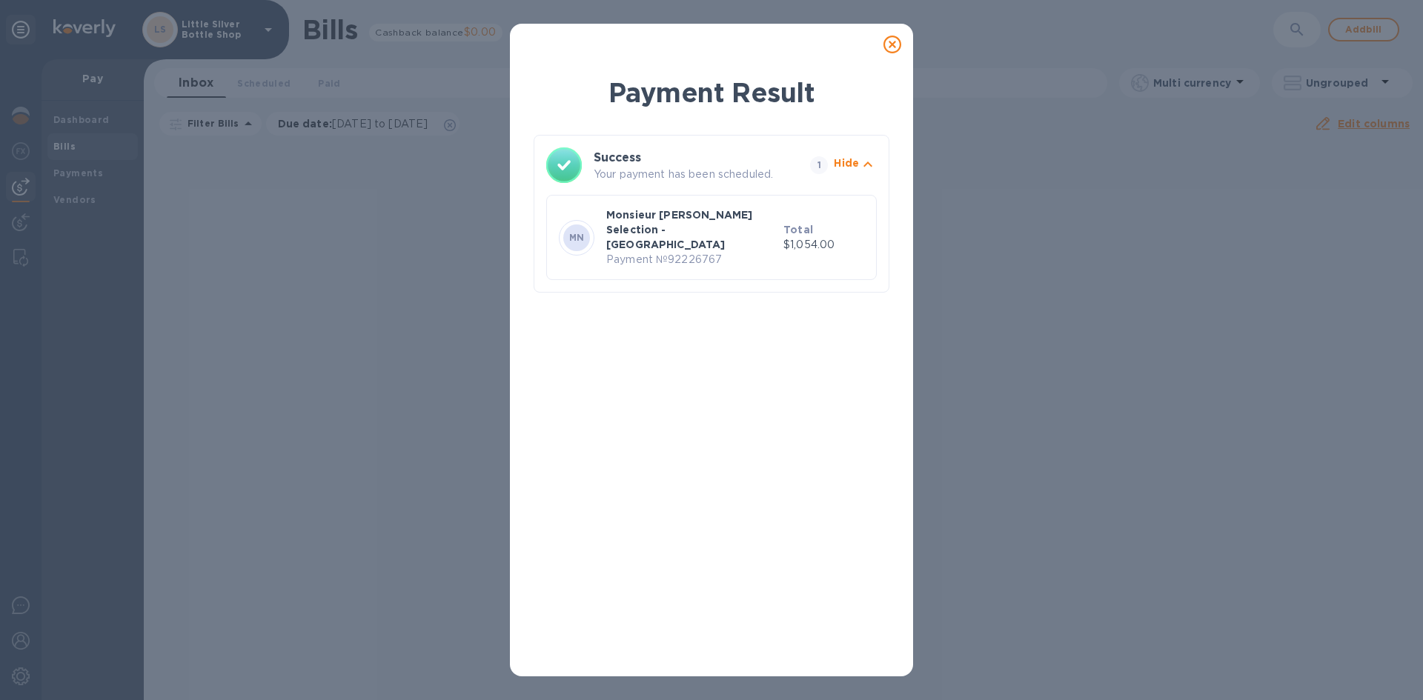
click at [893, 43] on icon at bounding box center [892, 45] width 18 height 18
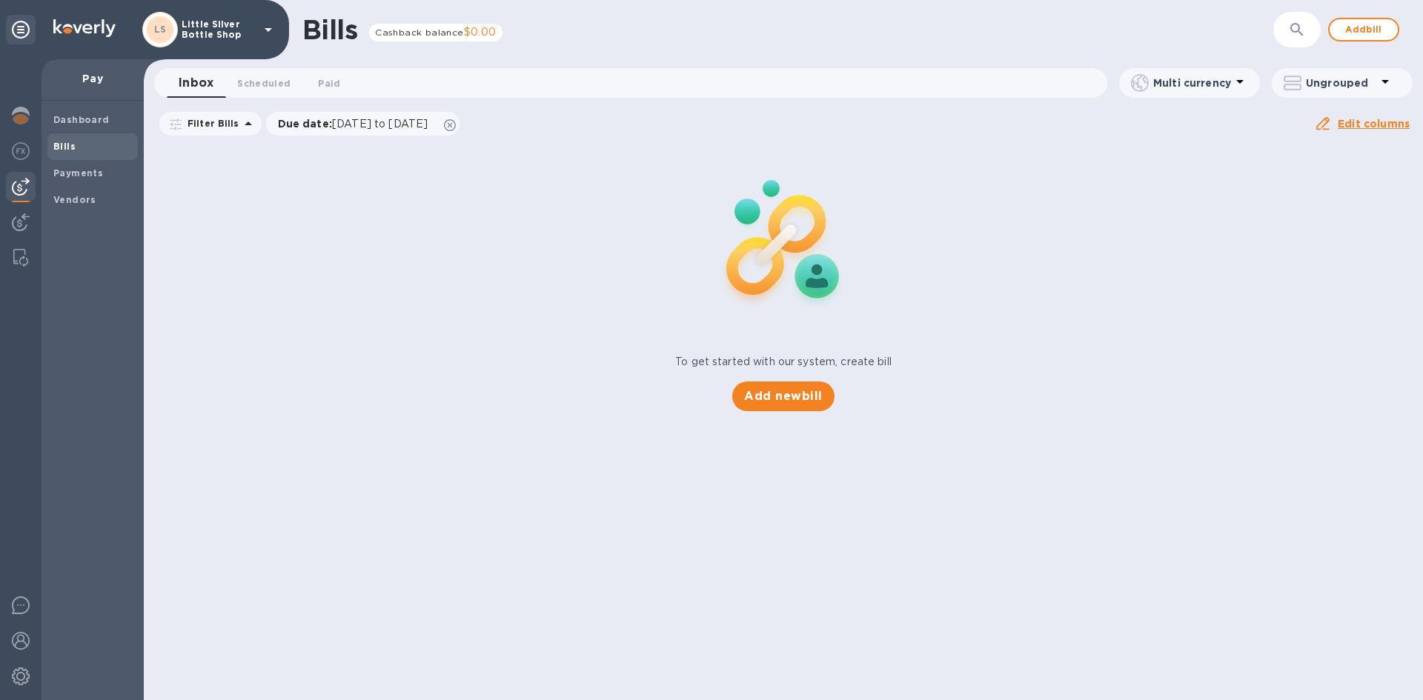
click at [269, 33] on icon at bounding box center [268, 30] width 18 height 18
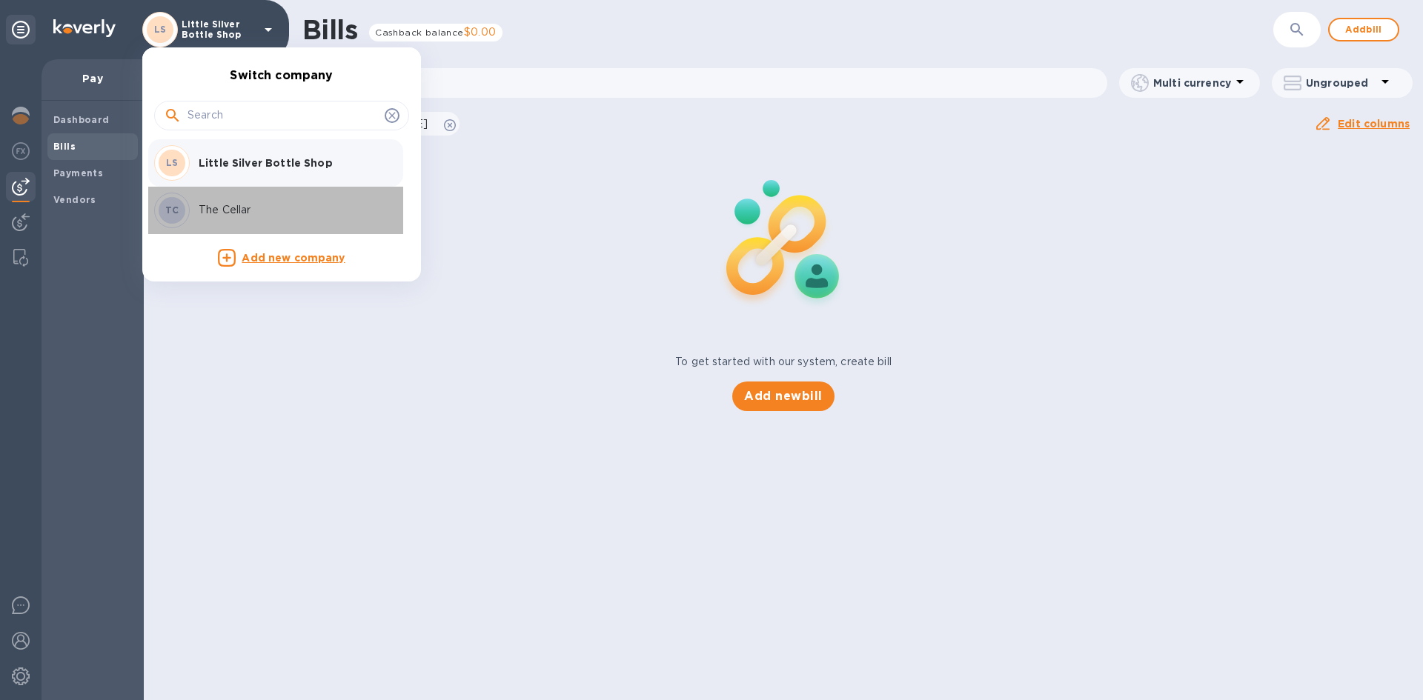
click at [237, 208] on p "The Cellar" at bounding box center [292, 210] width 187 height 16
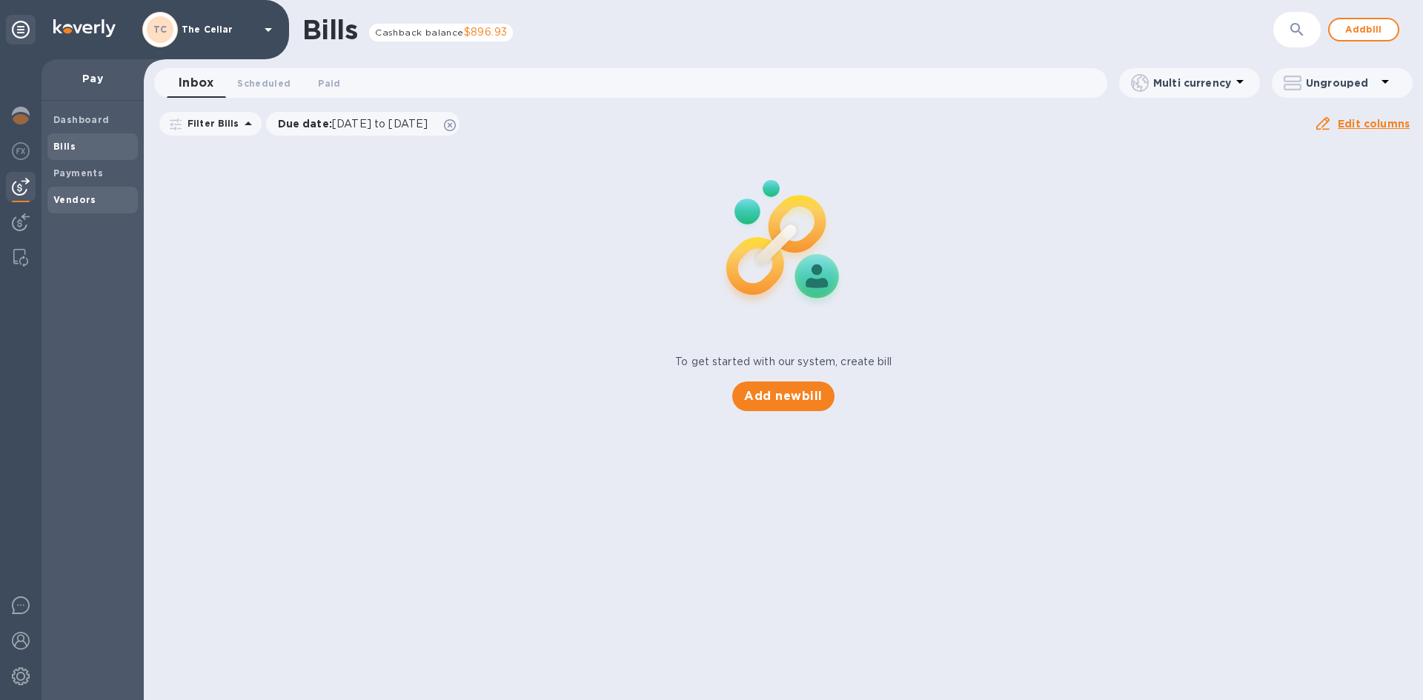
click at [73, 202] on b "Vendors" at bounding box center [74, 199] width 43 height 11
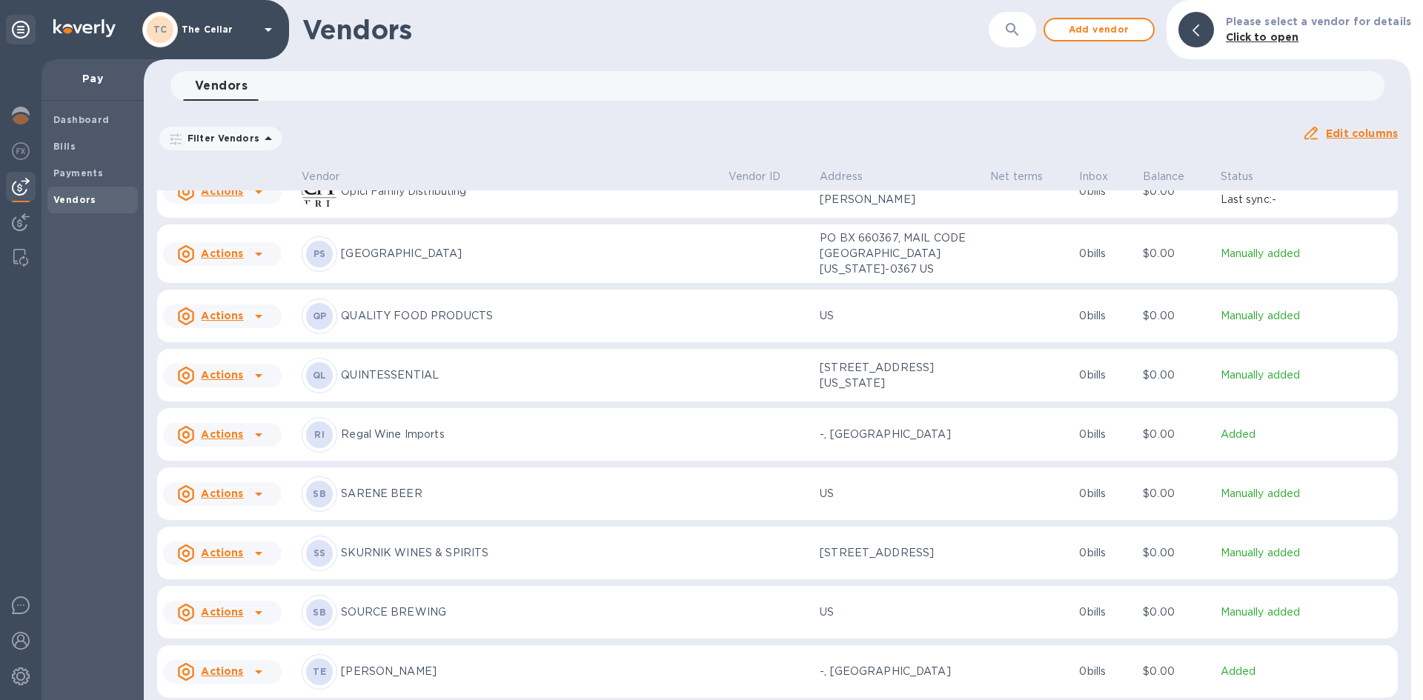
scroll to position [1925, 0]
click at [84, 168] on b "Payments" at bounding box center [78, 173] width 50 height 11
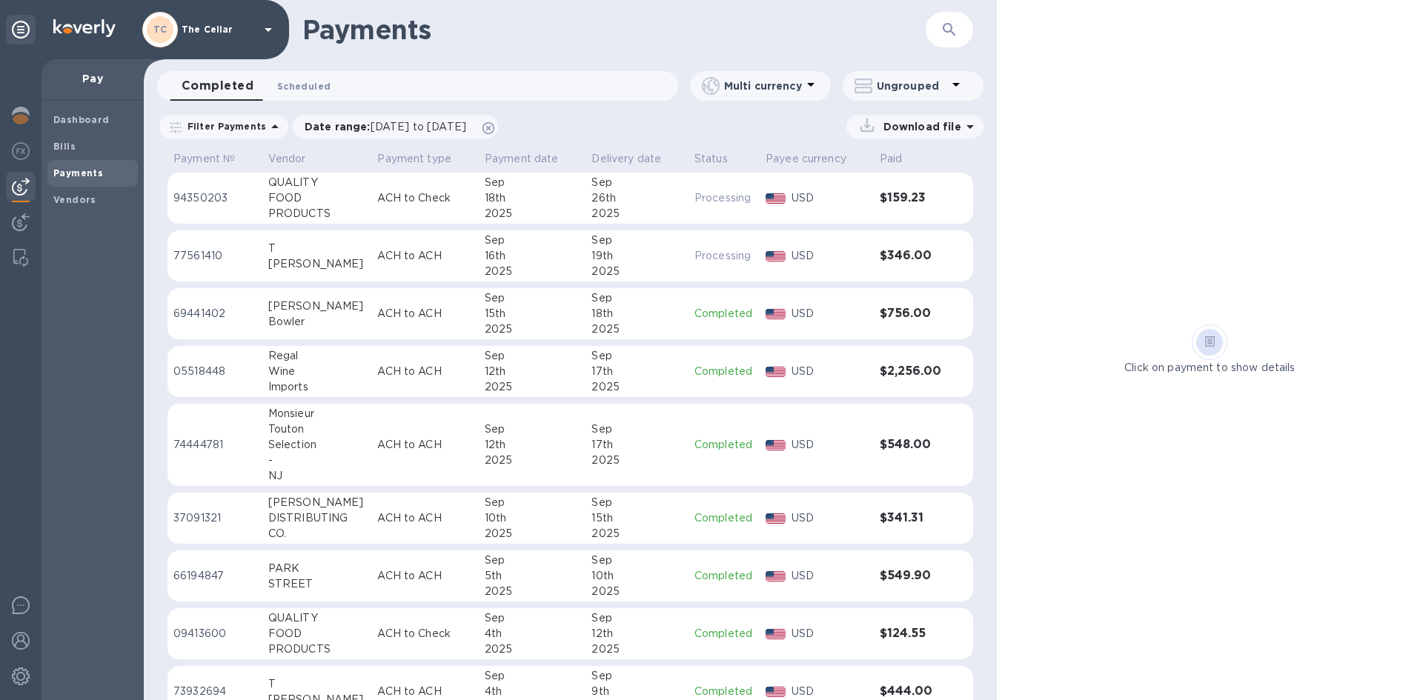
click at [282, 89] on span "Scheduled 0" at bounding box center [303, 87] width 53 height 16
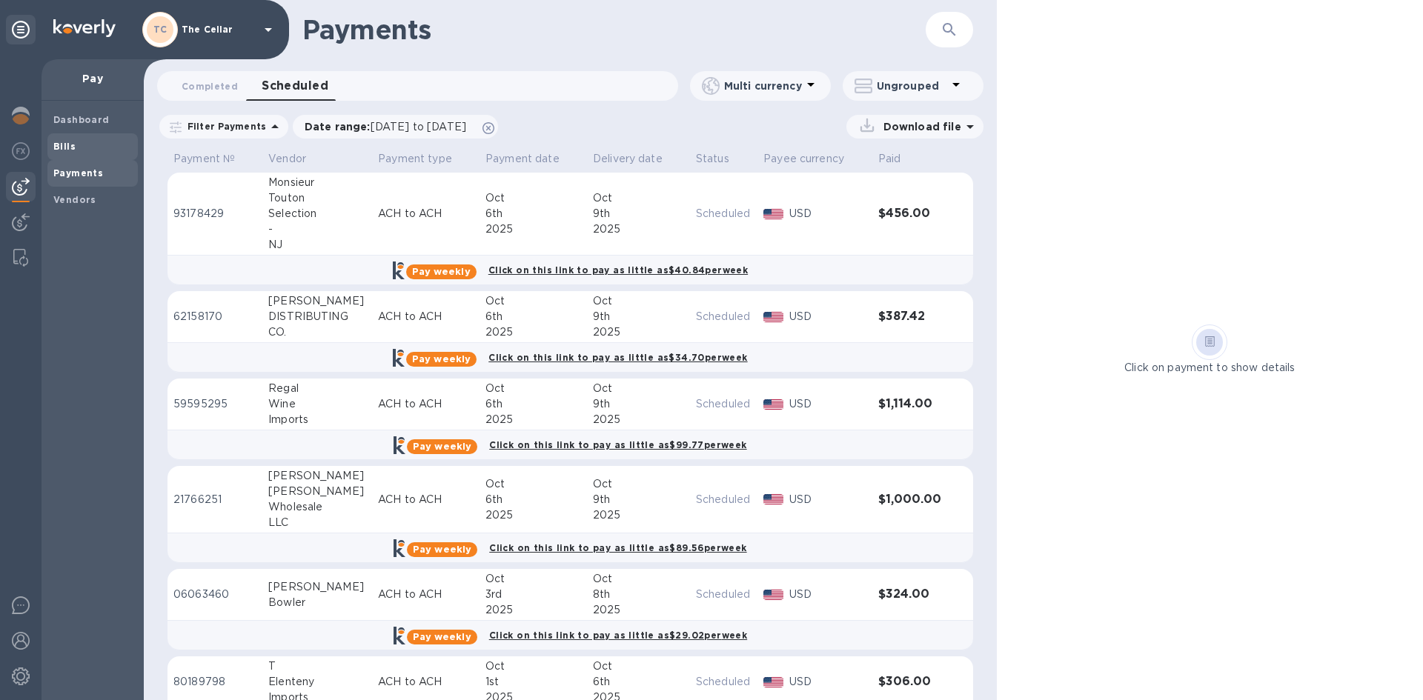
click at [67, 142] on b "Bills" at bounding box center [64, 146] width 22 height 11
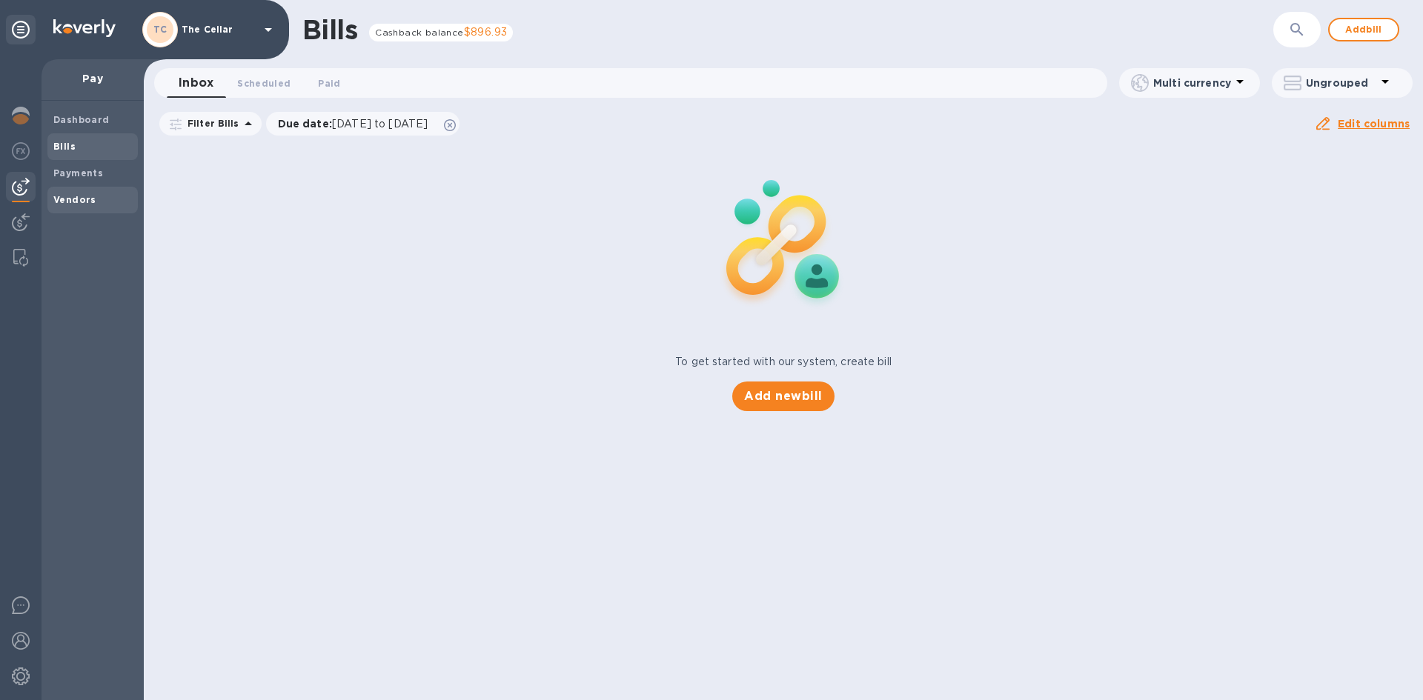
click at [72, 204] on b "Vendors" at bounding box center [74, 199] width 43 height 11
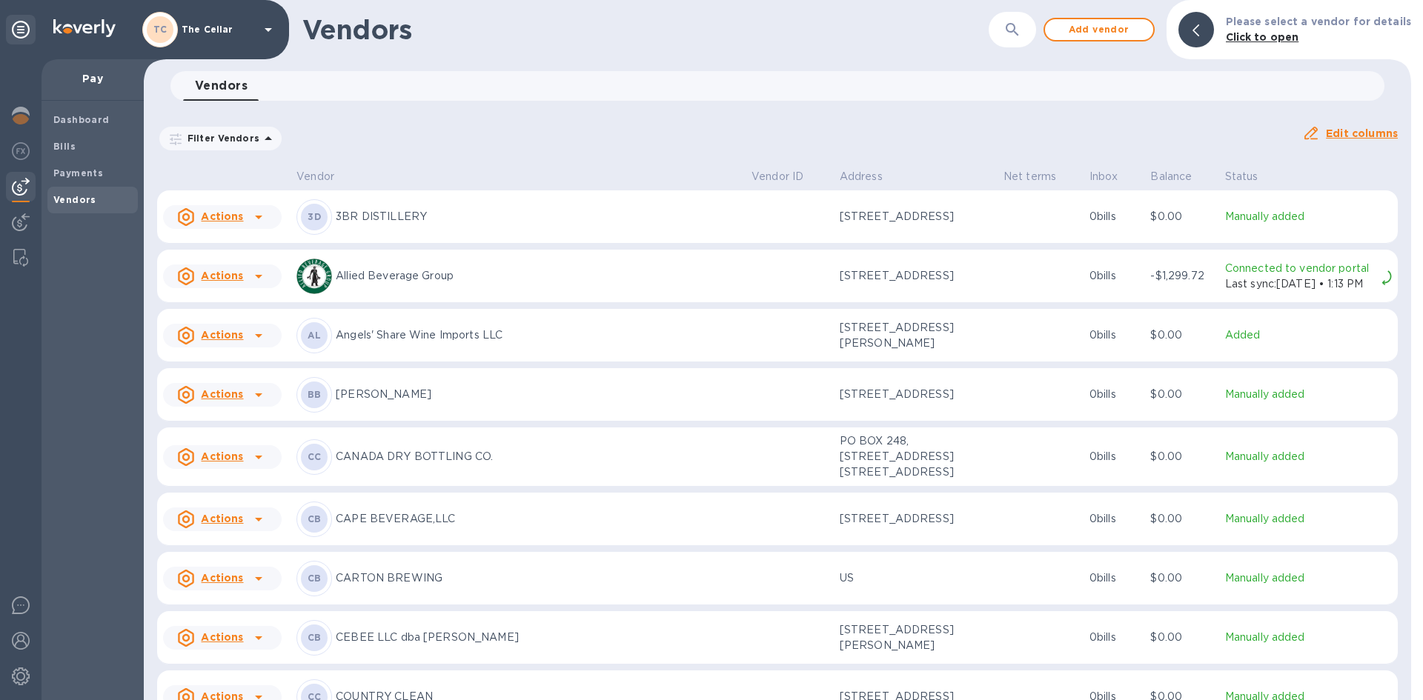
click at [1398, 646] on div "Vendor Vendor ID Address Net terms Inbox Balance Status Actions 3D 3BR DISTILLE…" at bounding box center [777, 433] width 1267 height 536
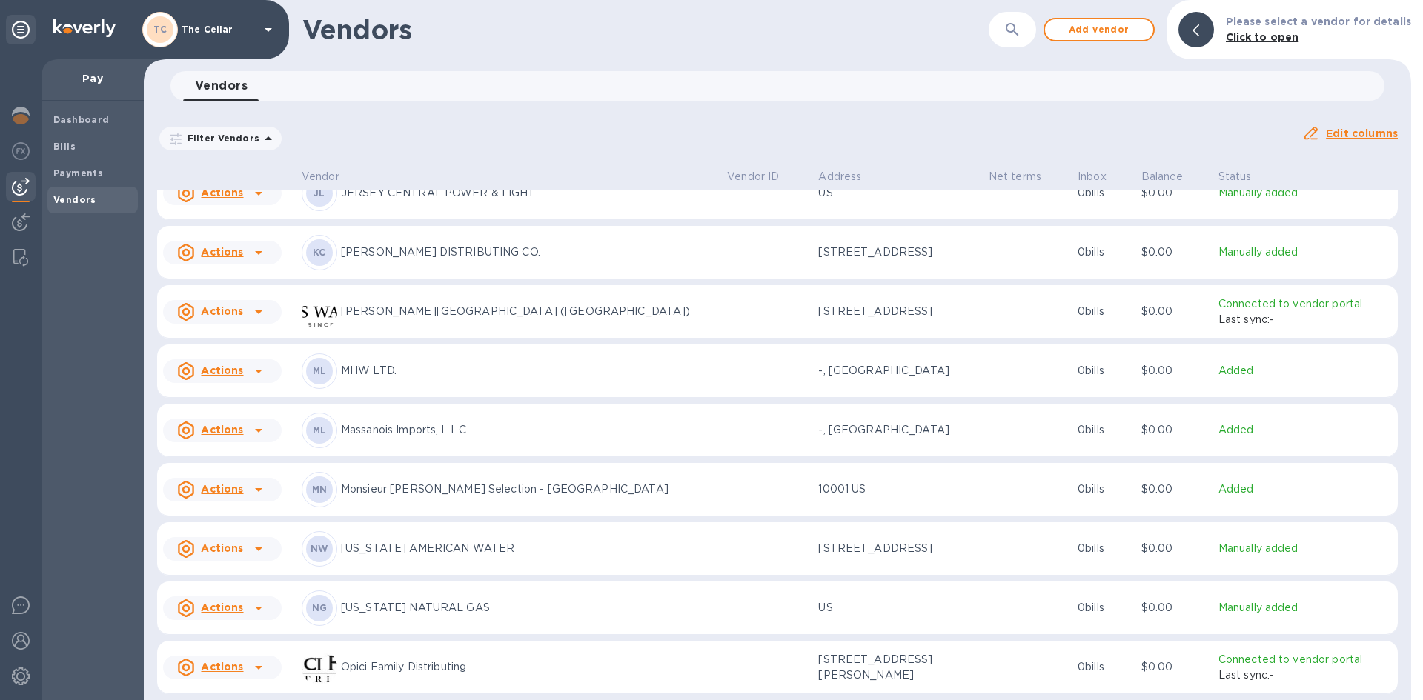
scroll to position [1927, 0]
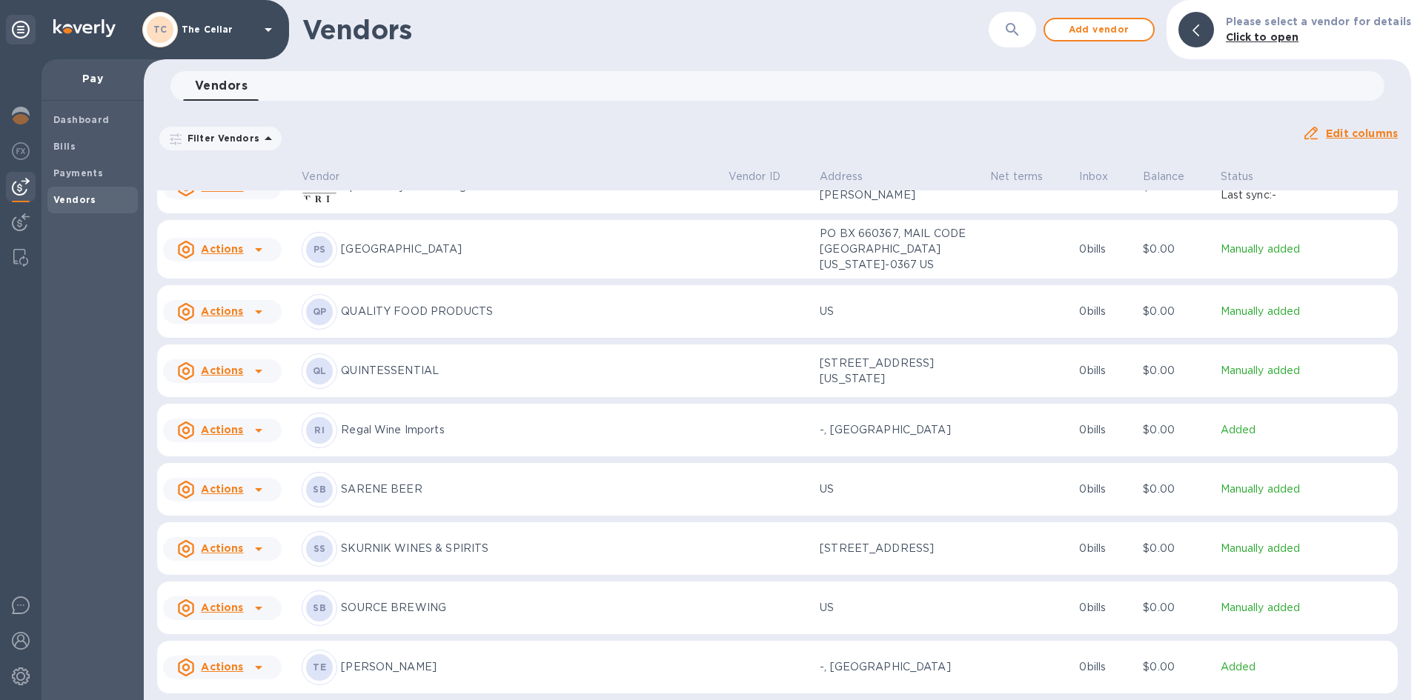
click at [422, 434] on p "Regal Wine Imports" at bounding box center [528, 430] width 375 height 16
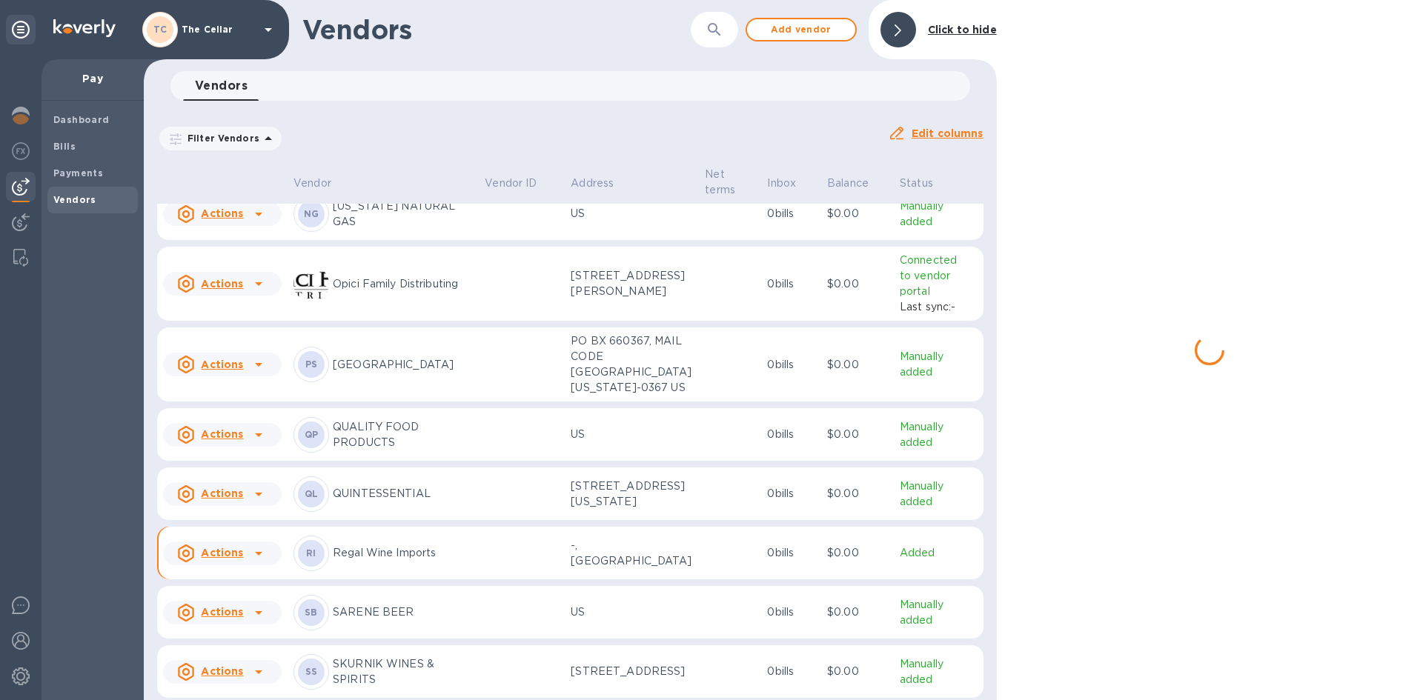
scroll to position [2006, 0]
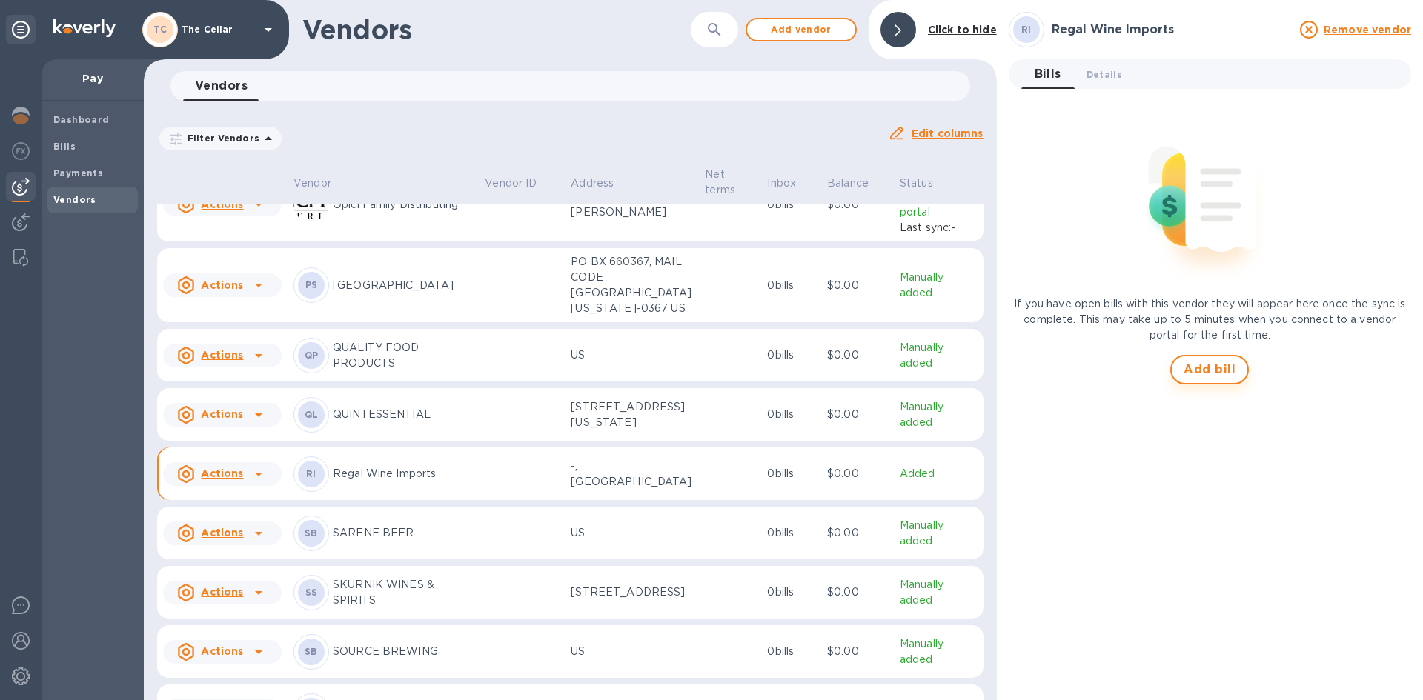
click at [1201, 365] on span "Add bill" at bounding box center [1210, 370] width 52 height 18
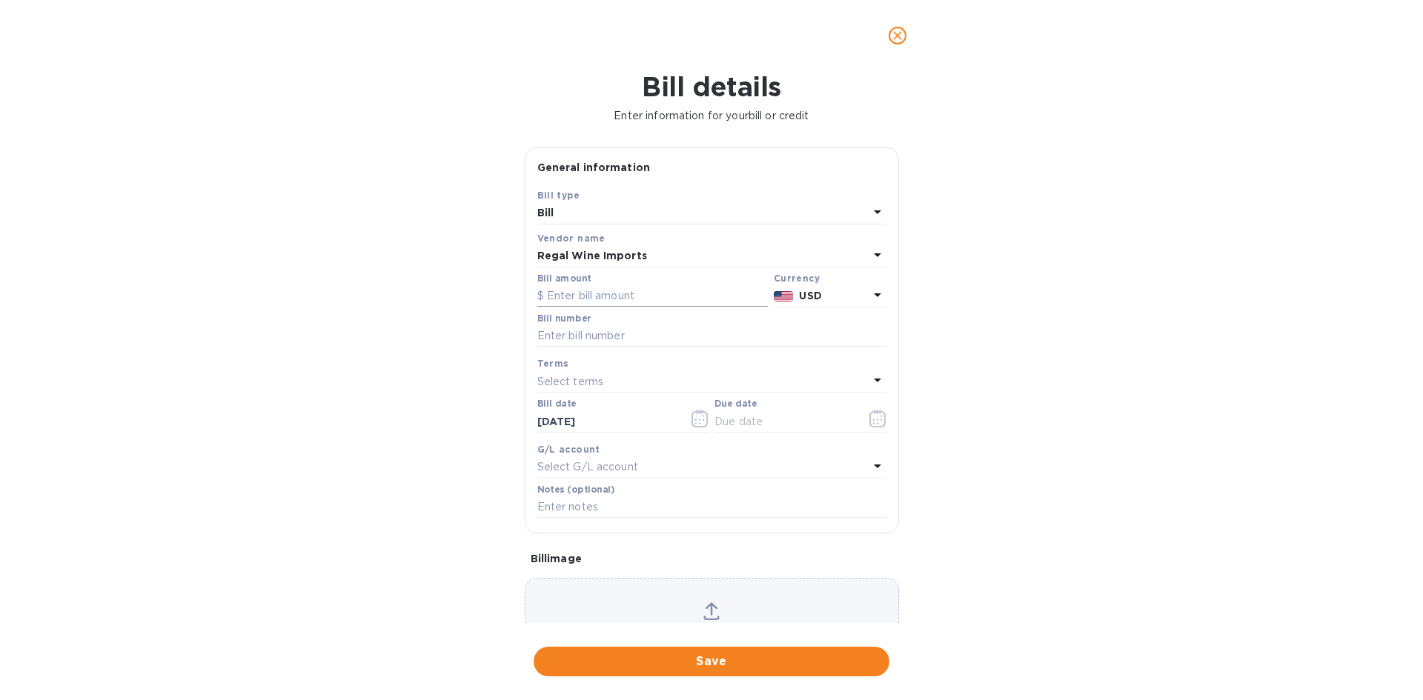
click at [581, 299] on input "text" at bounding box center [652, 296] width 230 height 22
type input "992.00"
click at [583, 338] on input "text" at bounding box center [711, 336] width 349 height 22
type input "495840"
click at [571, 382] on p "Select terms" at bounding box center [570, 382] width 67 height 16
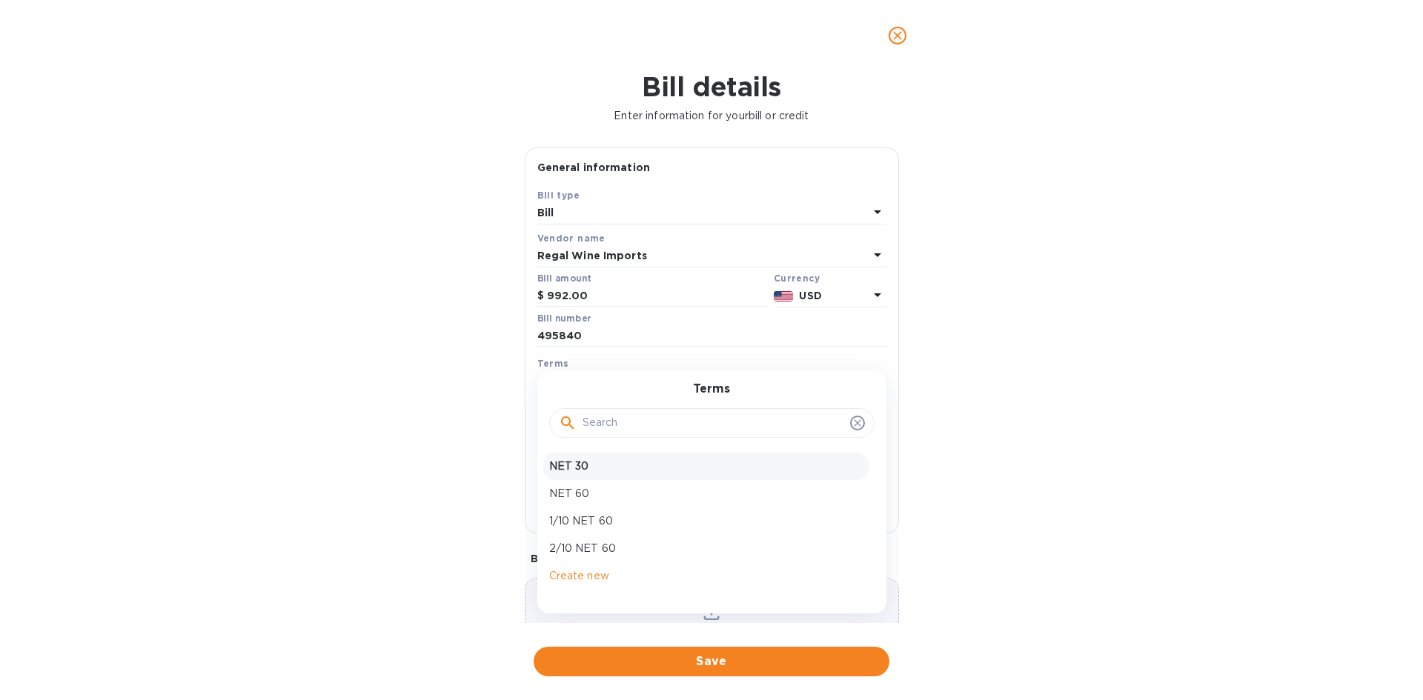
click at [573, 464] on p "NET 30" at bounding box center [706, 467] width 314 height 16
type input "[DATE]"
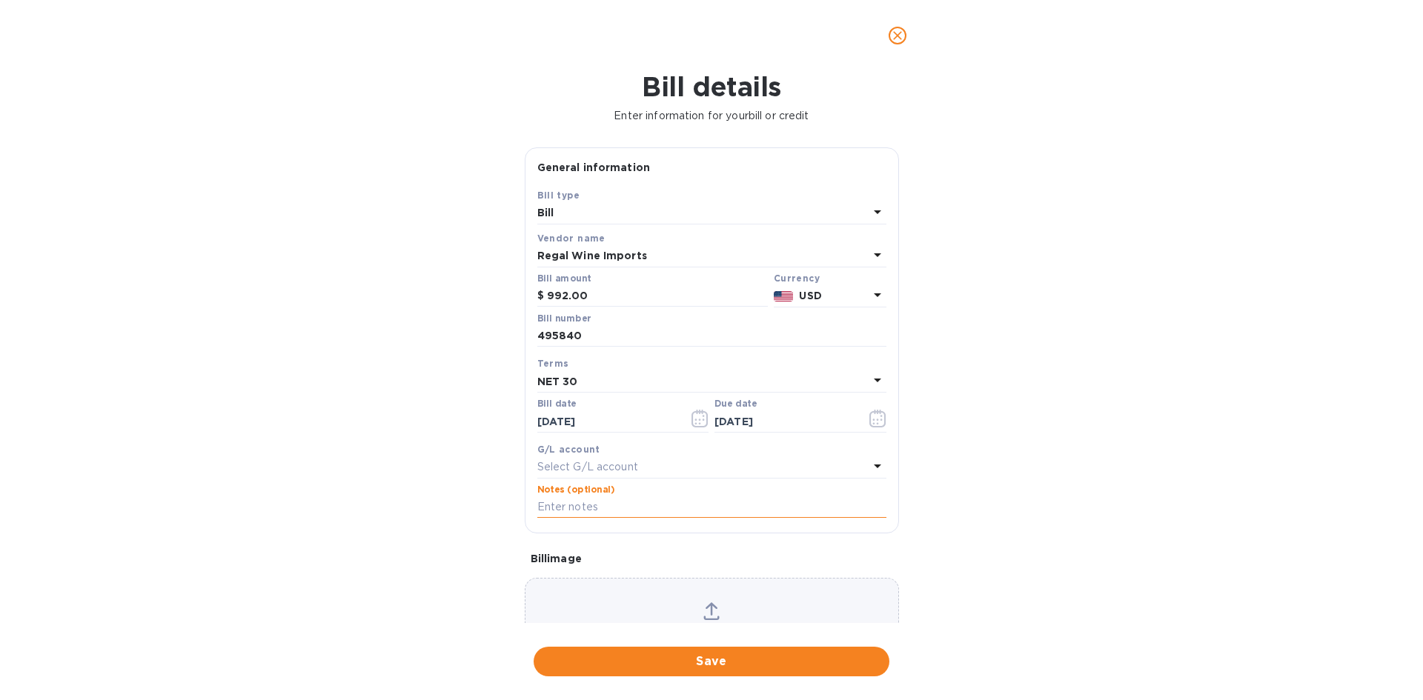
click at [588, 512] on input "text" at bounding box center [711, 508] width 349 height 22
type input "2-11164"
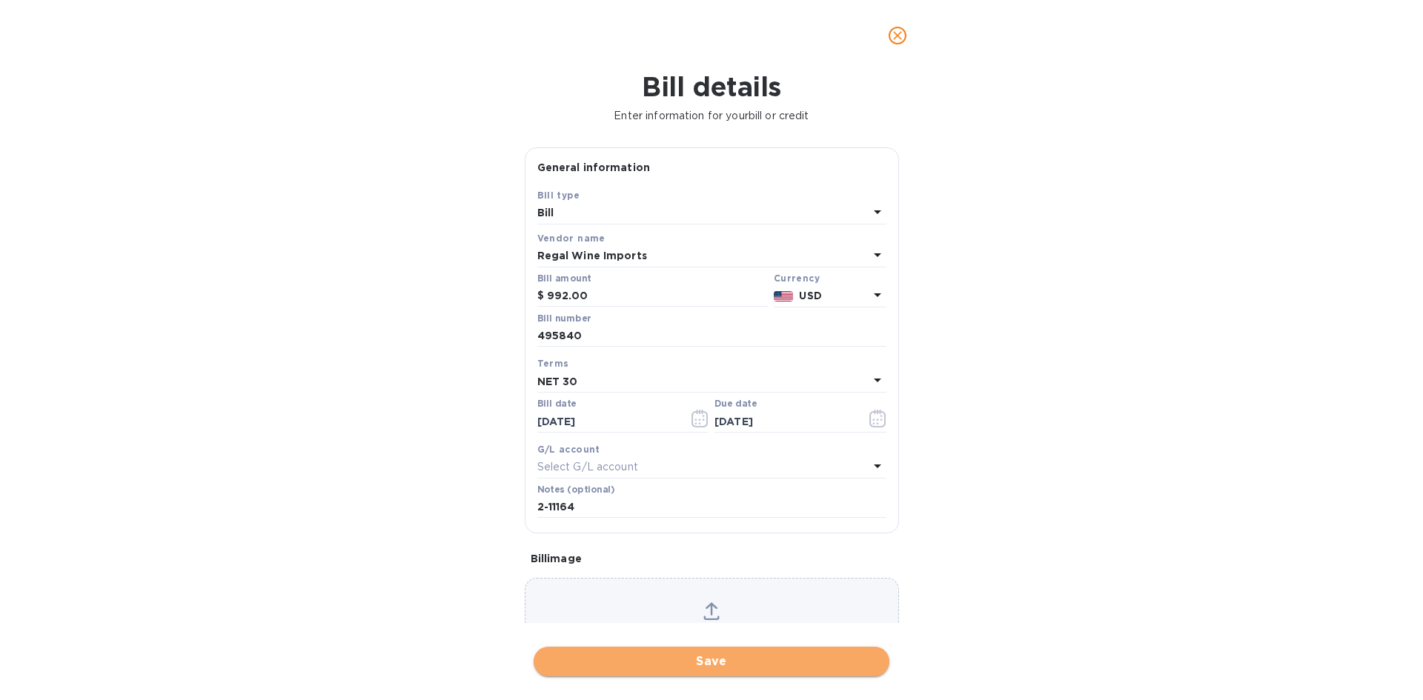
click at [729, 664] on span "Save" at bounding box center [711, 662] width 332 height 18
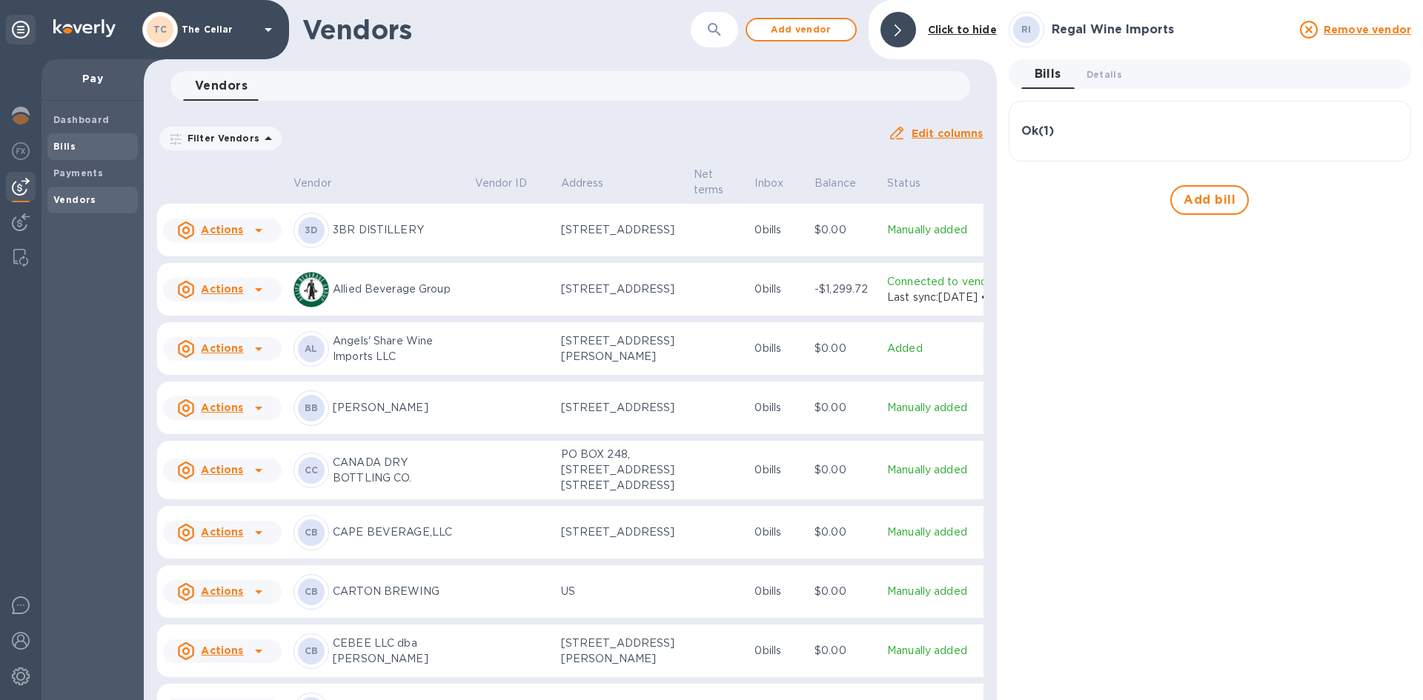
click at [73, 148] on b "Bills" at bounding box center [64, 146] width 22 height 11
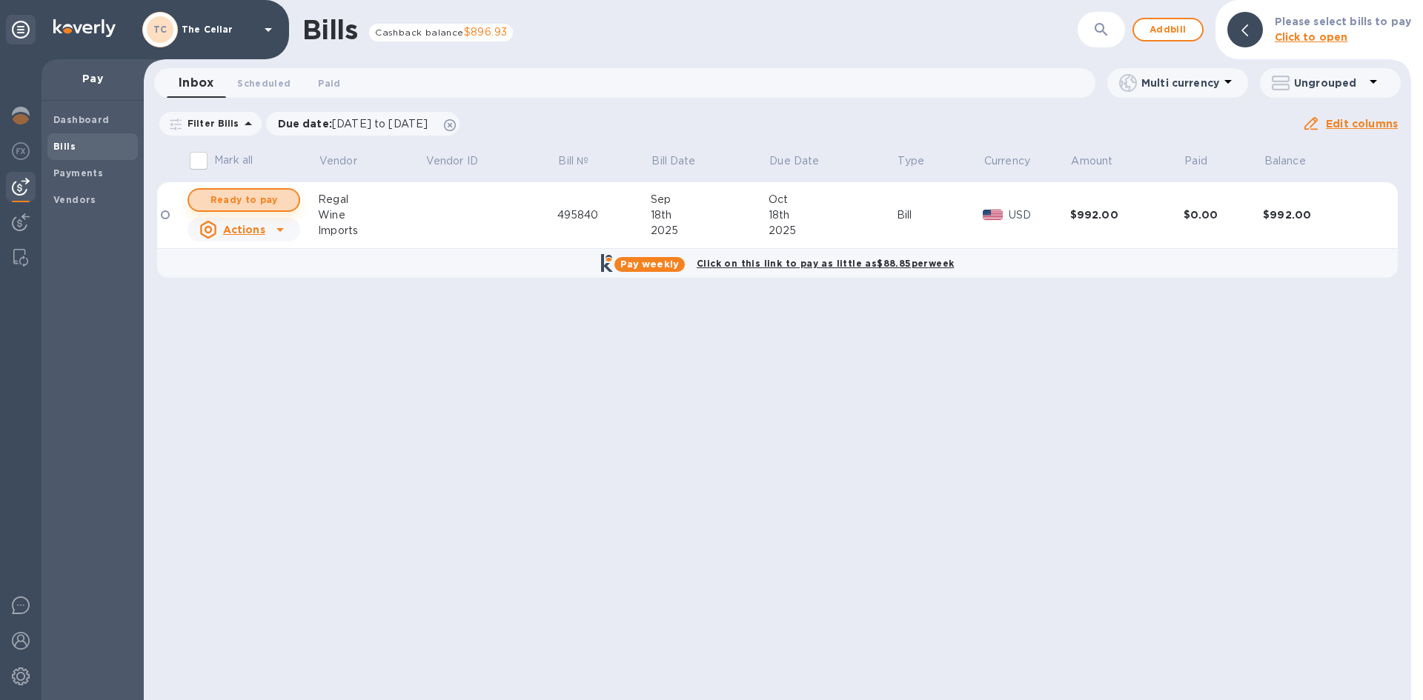
click at [283, 199] on span "Ready to pay" at bounding box center [244, 200] width 86 height 18
checkbox input "true"
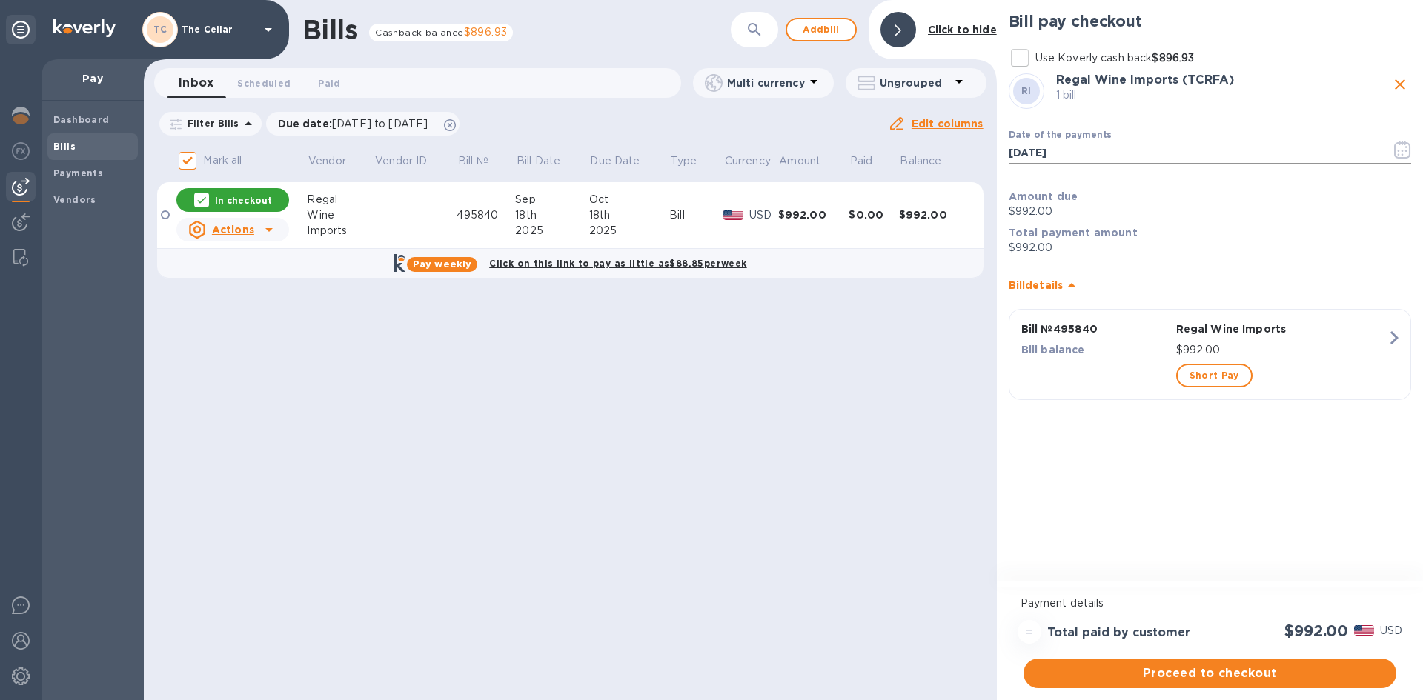
click at [1402, 154] on icon "button" at bounding box center [1403, 154] width 2 height 2
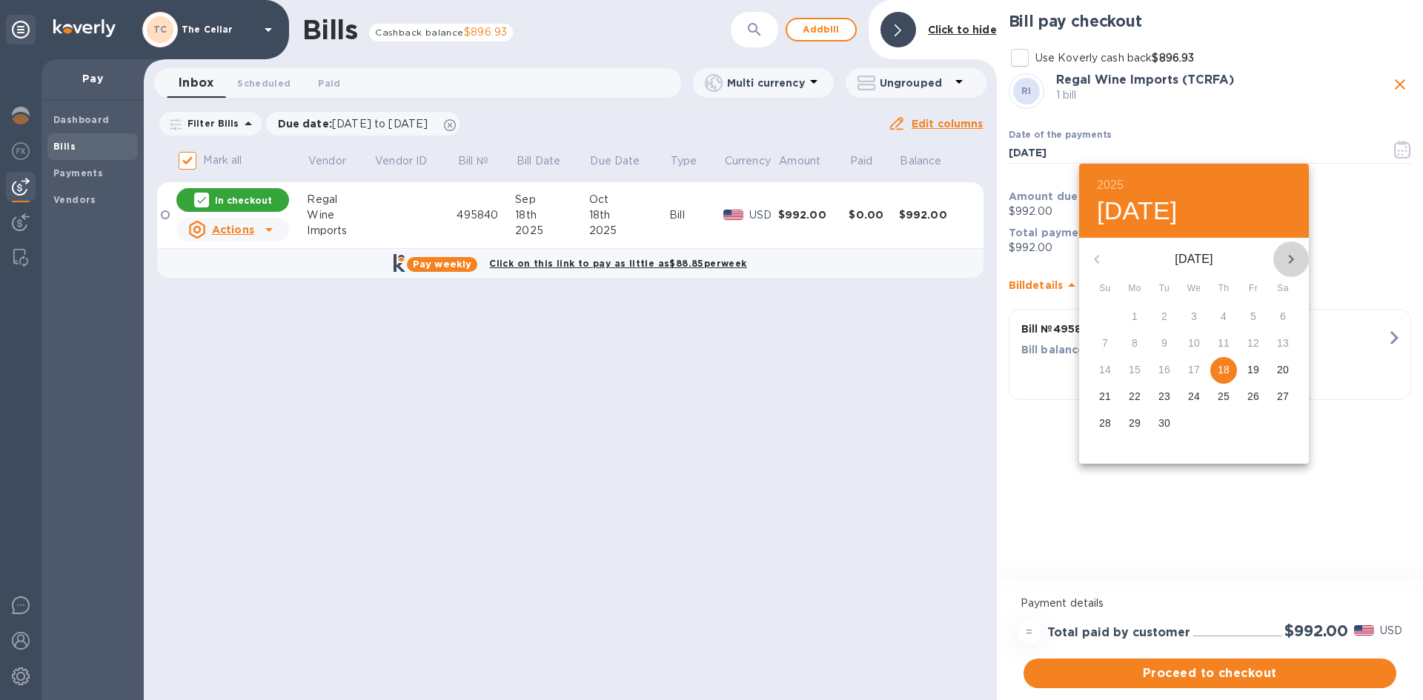
click at [1295, 261] on icon "button" at bounding box center [1291, 260] width 18 height 18
click at [1196, 342] on p "8" at bounding box center [1194, 343] width 6 height 15
type input "10/08/2025"
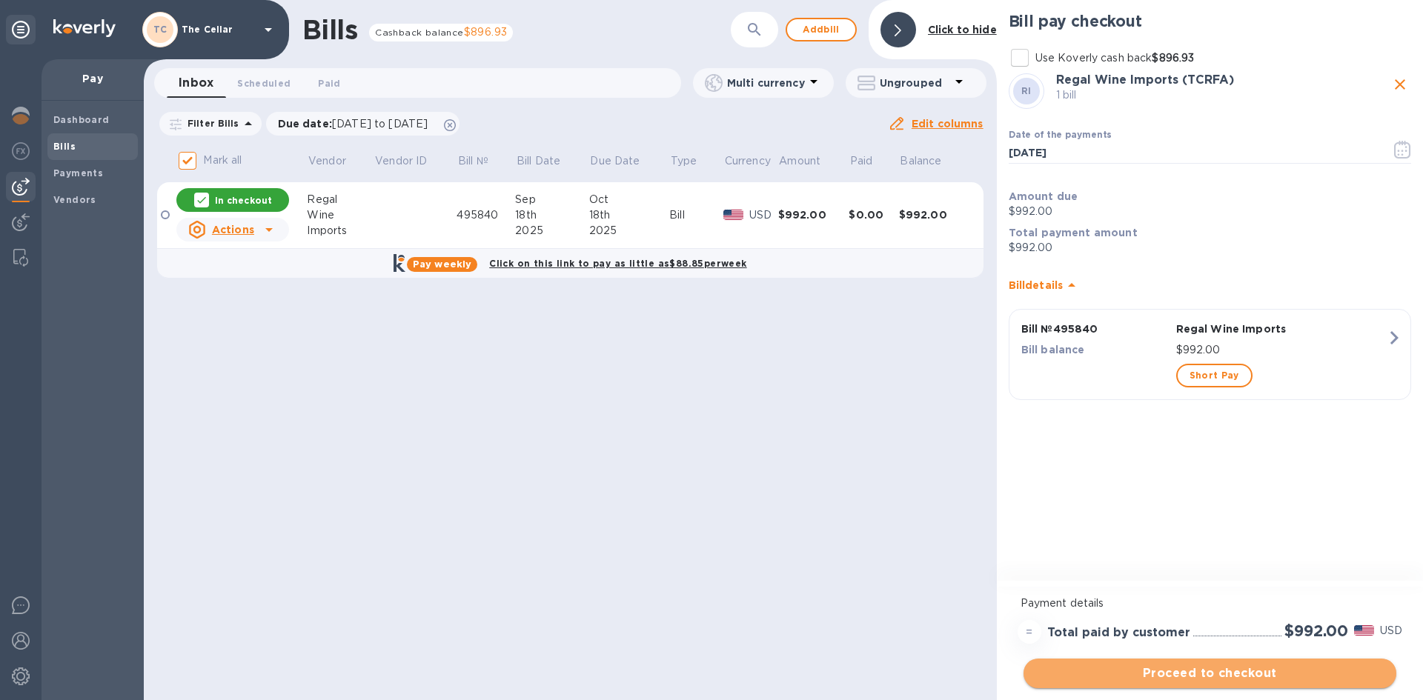
click at [1296, 683] on button "Proceed to checkout" at bounding box center [1210, 674] width 373 height 30
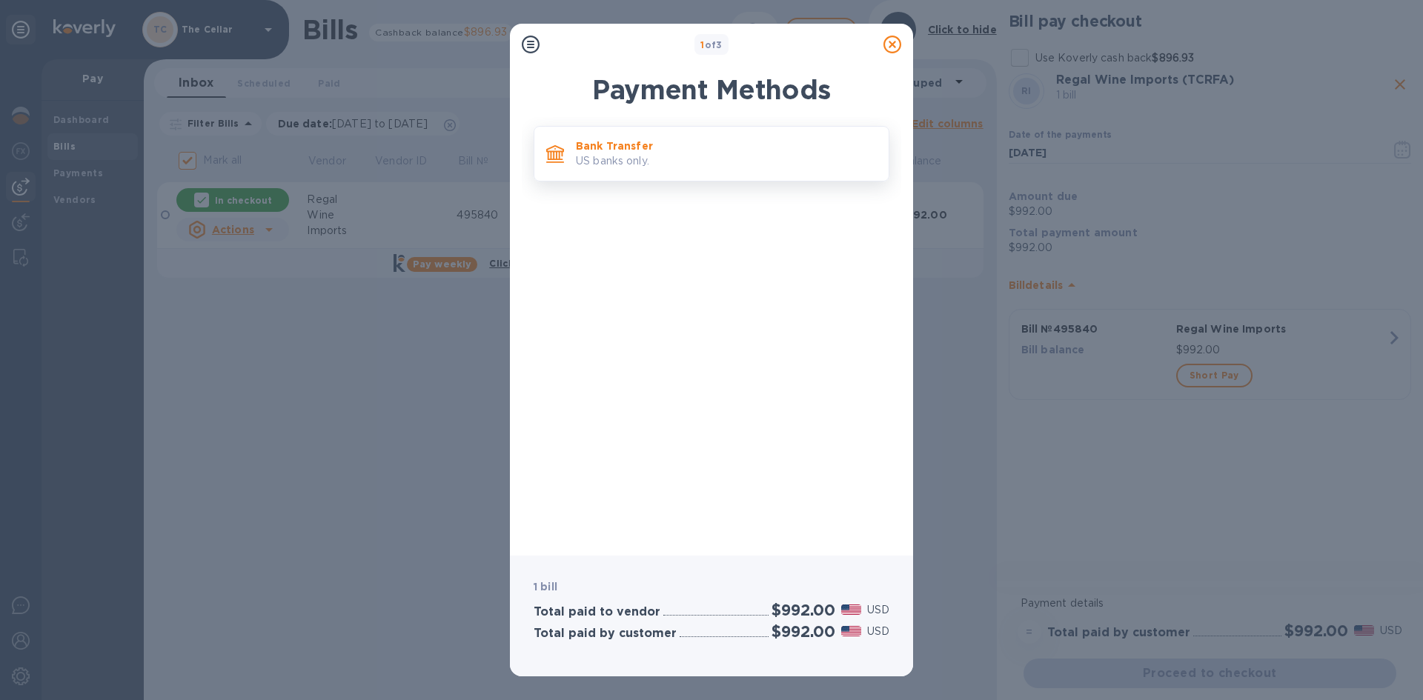
click at [712, 168] on p "US banks only." at bounding box center [726, 161] width 301 height 16
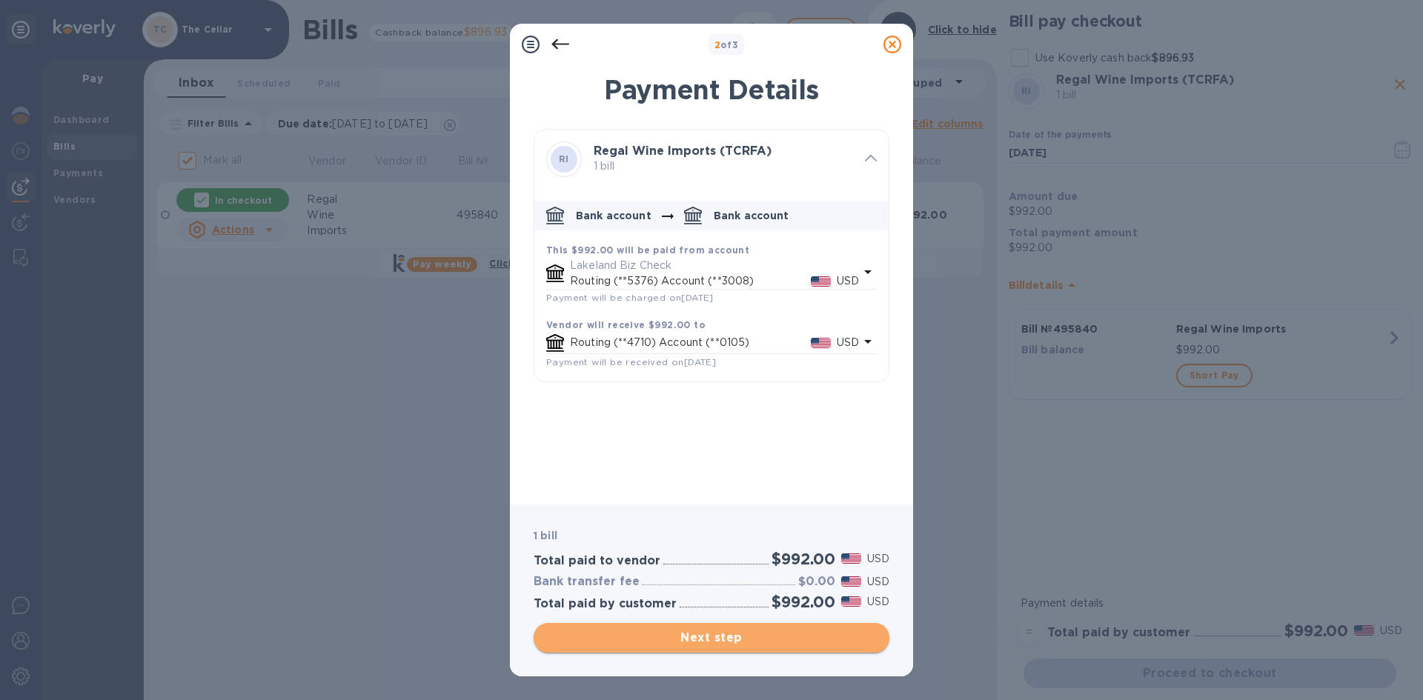
click at [785, 641] on span "Next step" at bounding box center [711, 638] width 332 height 18
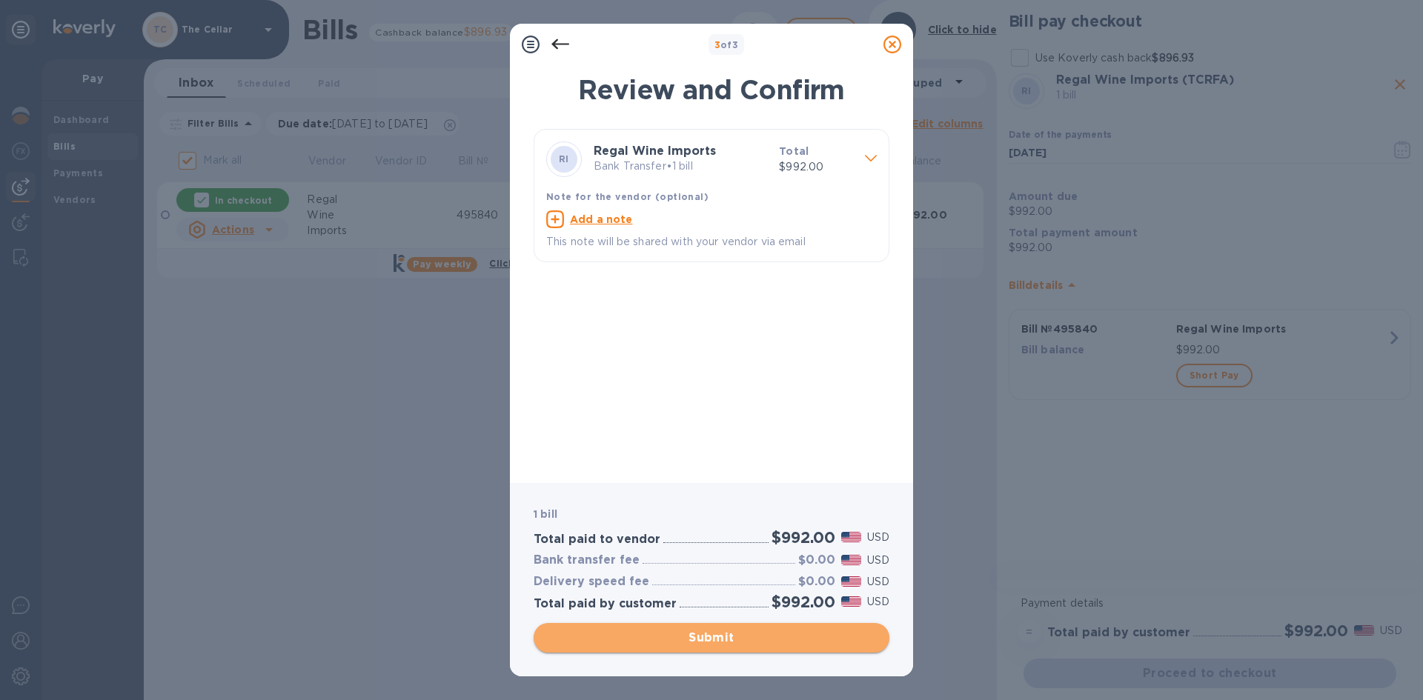
click at [785, 641] on span "Submit" at bounding box center [711, 638] width 332 height 18
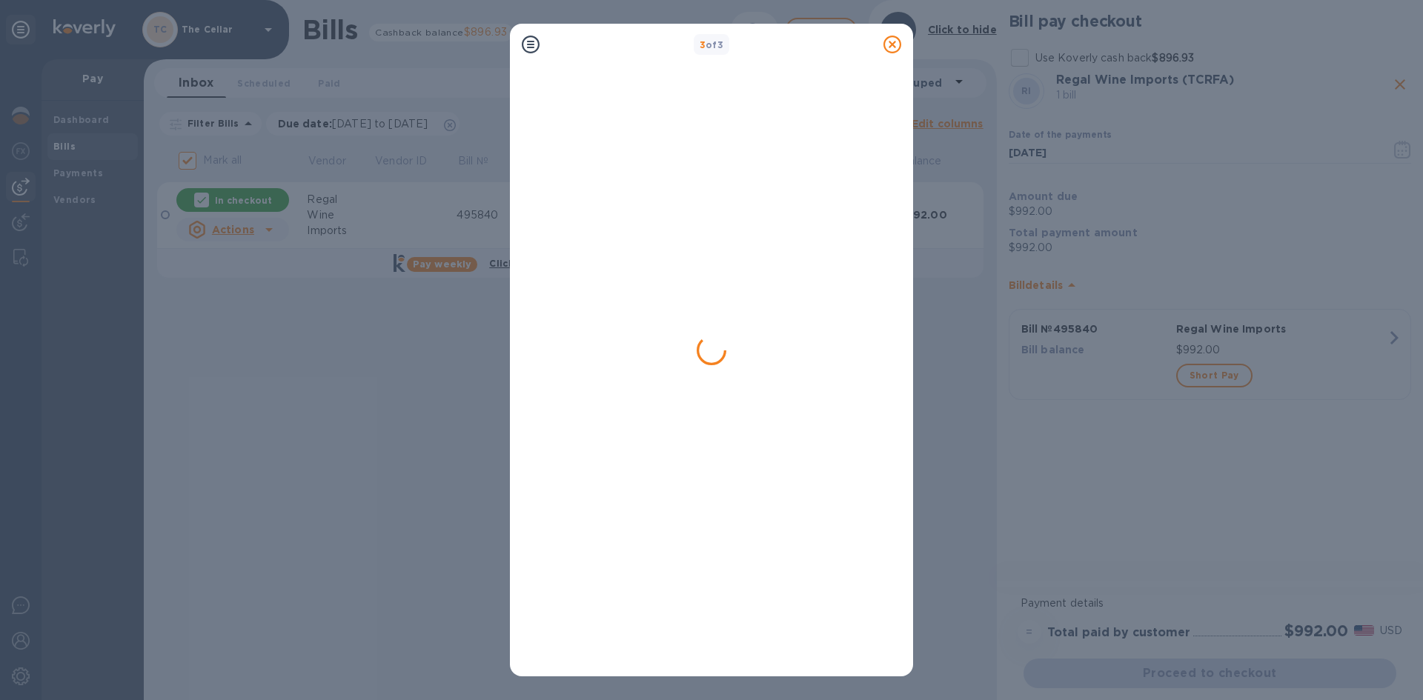
checkbox input "false"
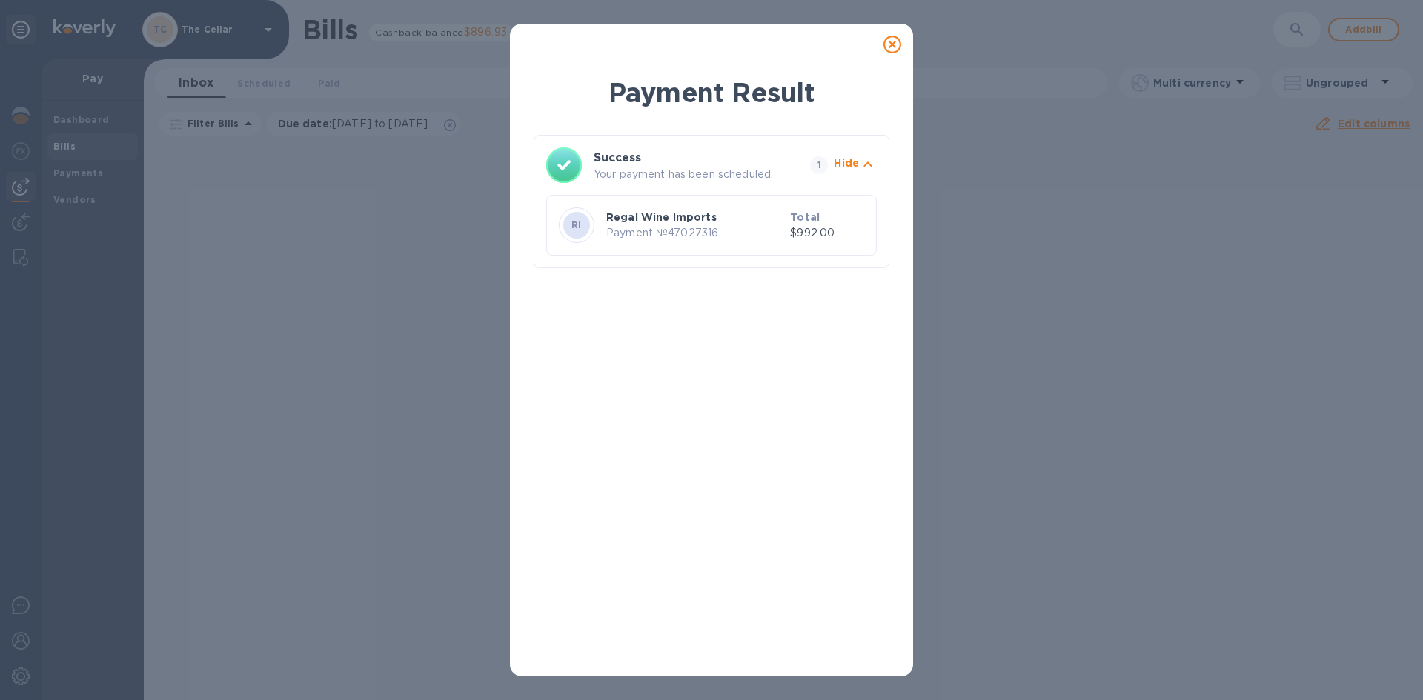
click at [891, 46] on icon at bounding box center [892, 45] width 18 height 18
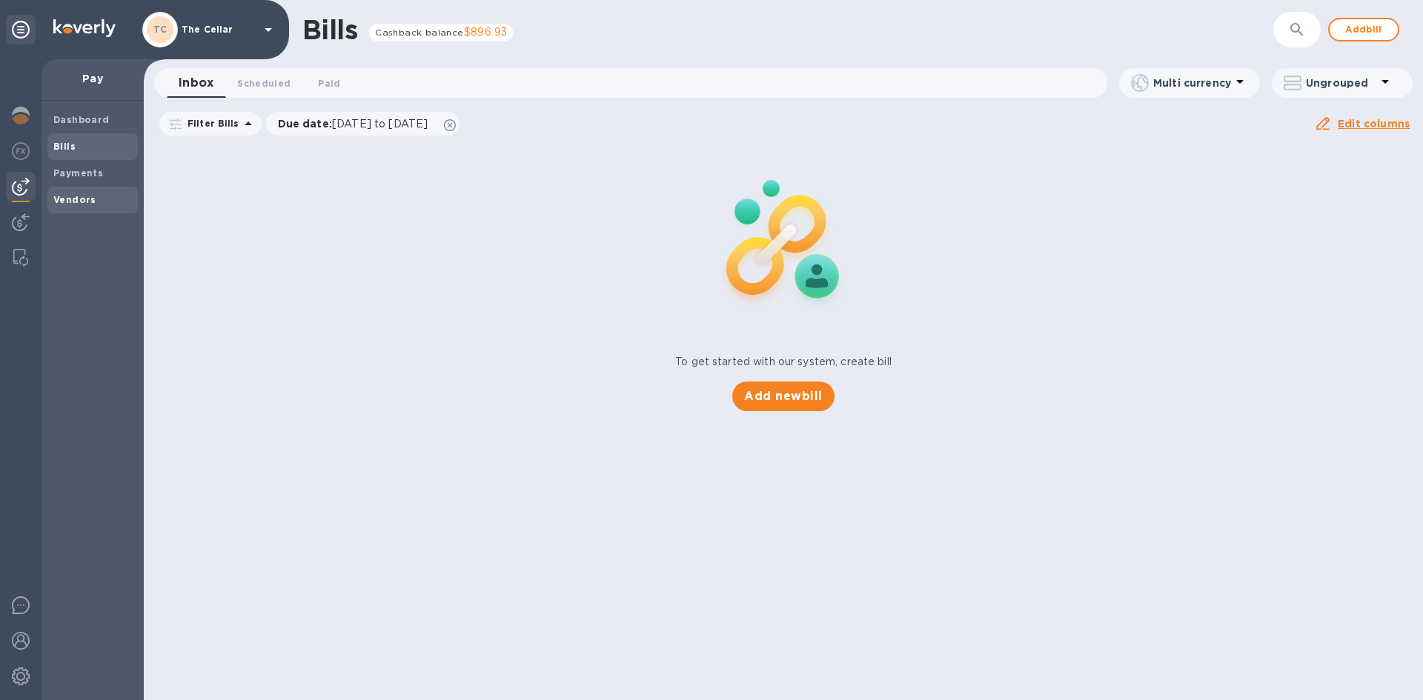
click at [79, 199] on b "Vendors" at bounding box center [74, 199] width 43 height 11
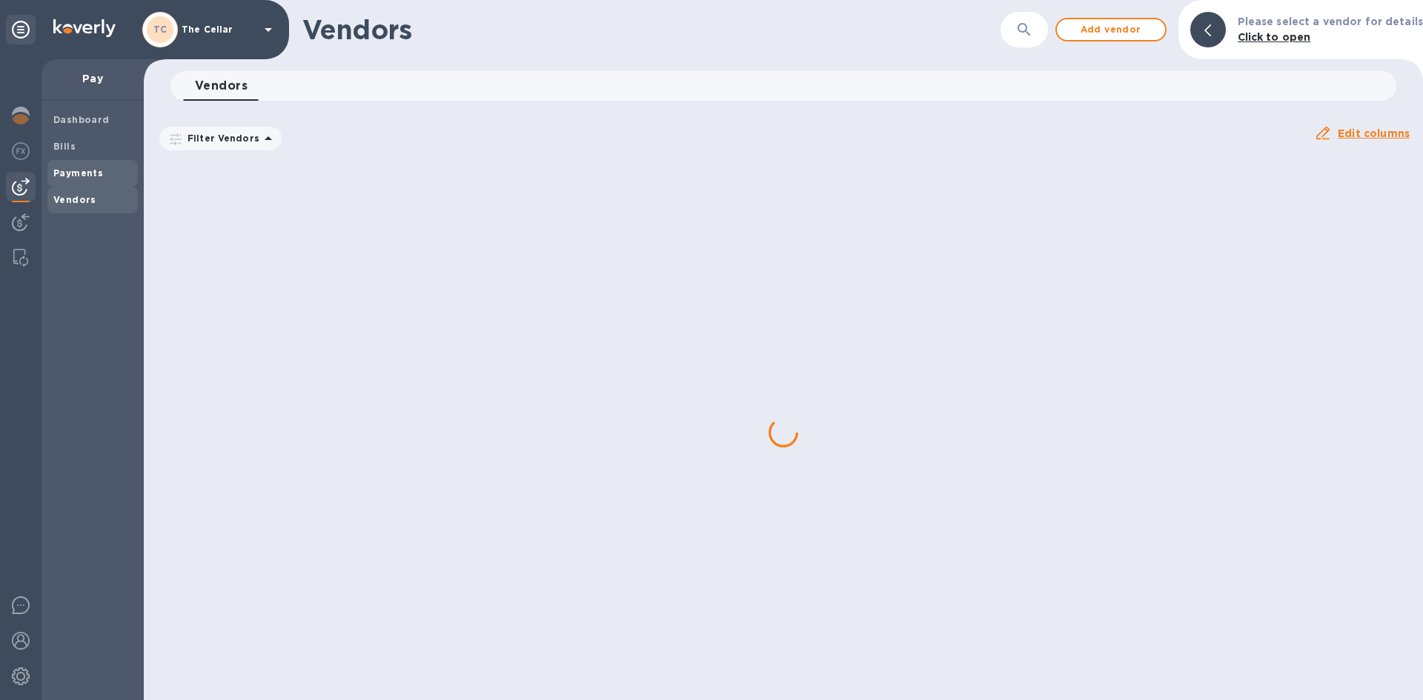
click at [89, 168] on b "Payments" at bounding box center [78, 173] width 50 height 11
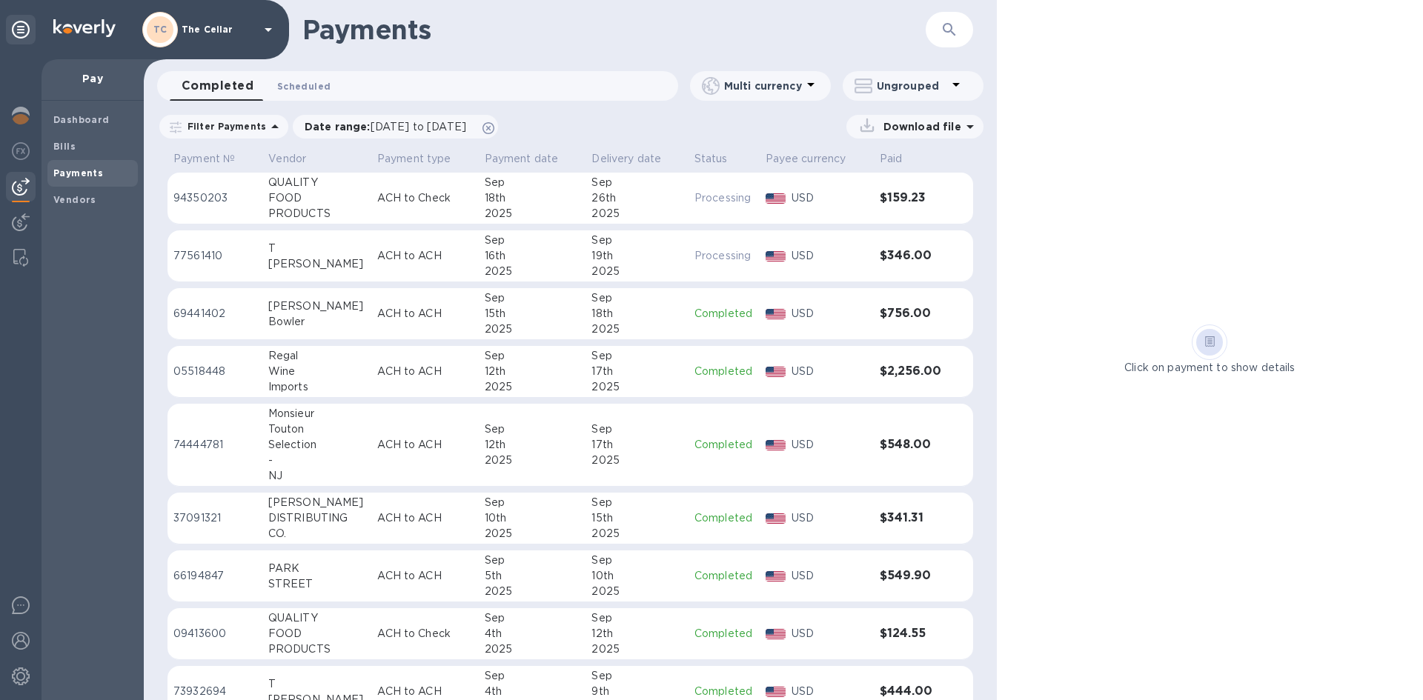
click at [285, 81] on span "Scheduled 0" at bounding box center [303, 87] width 53 height 16
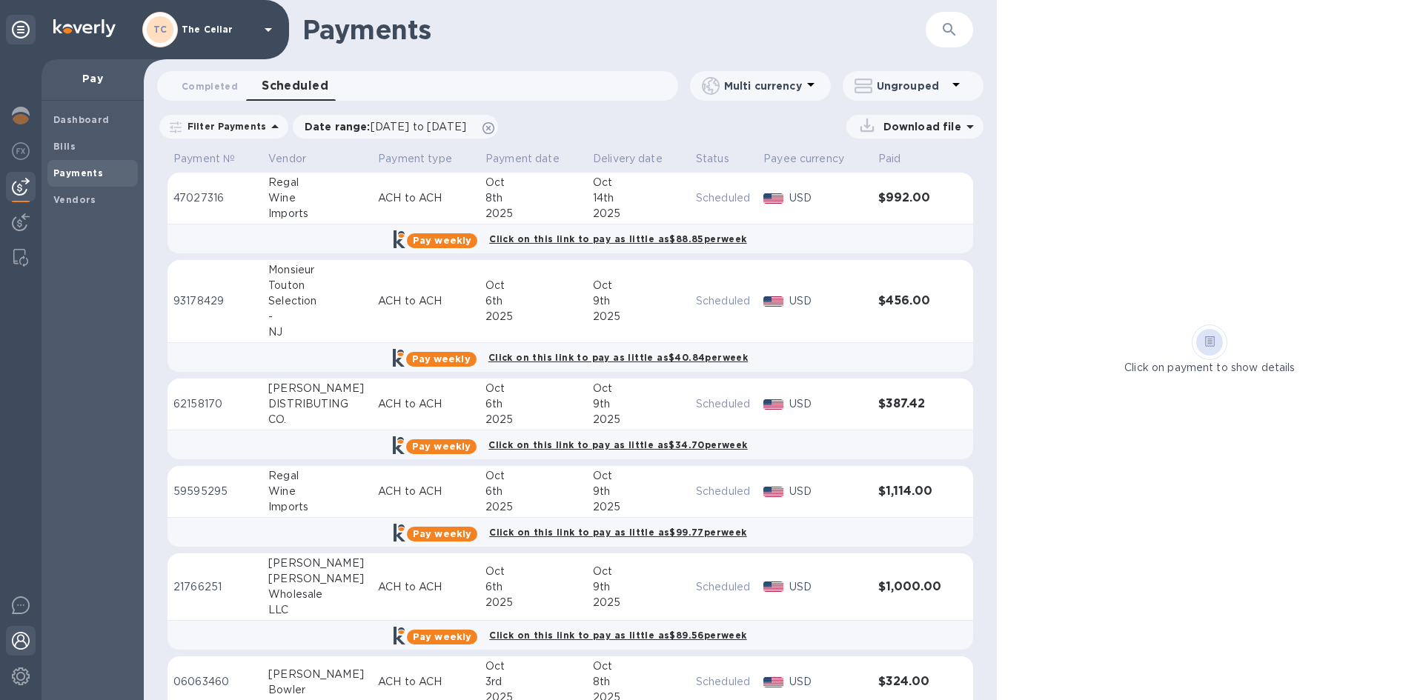
click at [18, 637] on img at bounding box center [21, 641] width 18 height 18
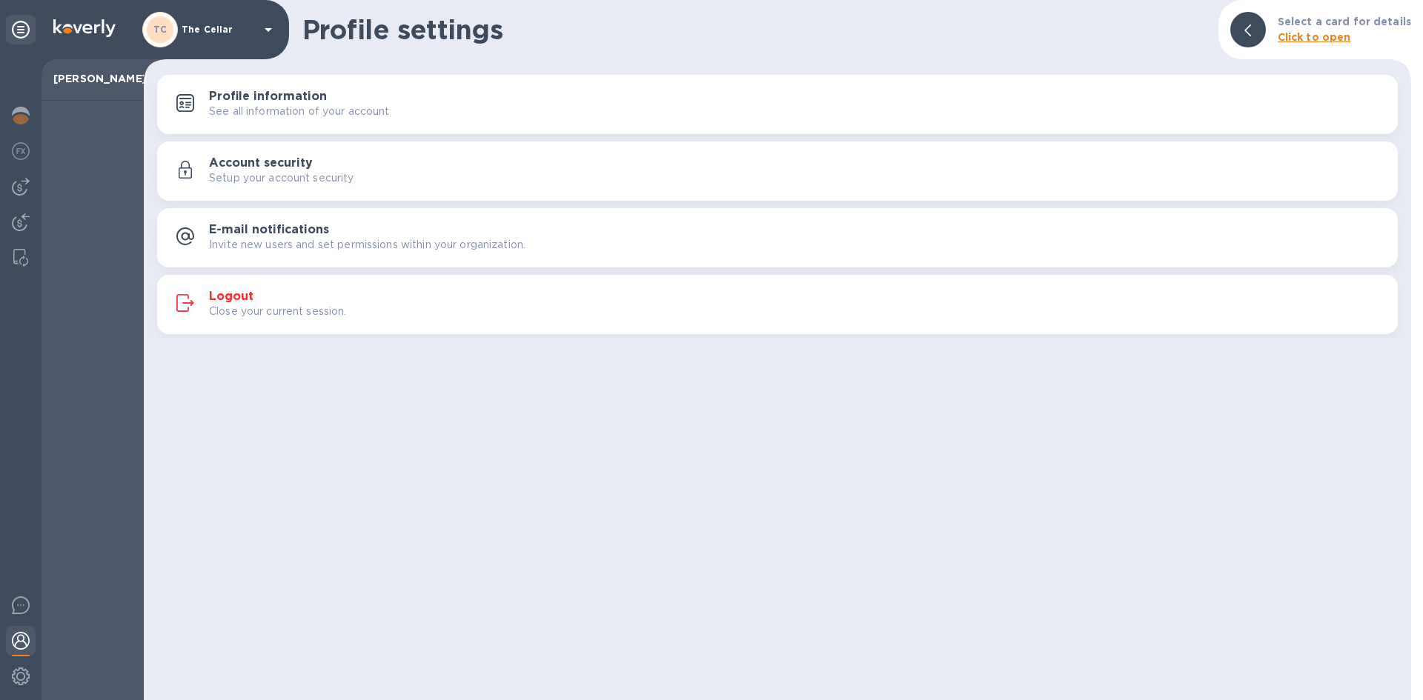
click at [272, 33] on icon at bounding box center [268, 30] width 18 height 18
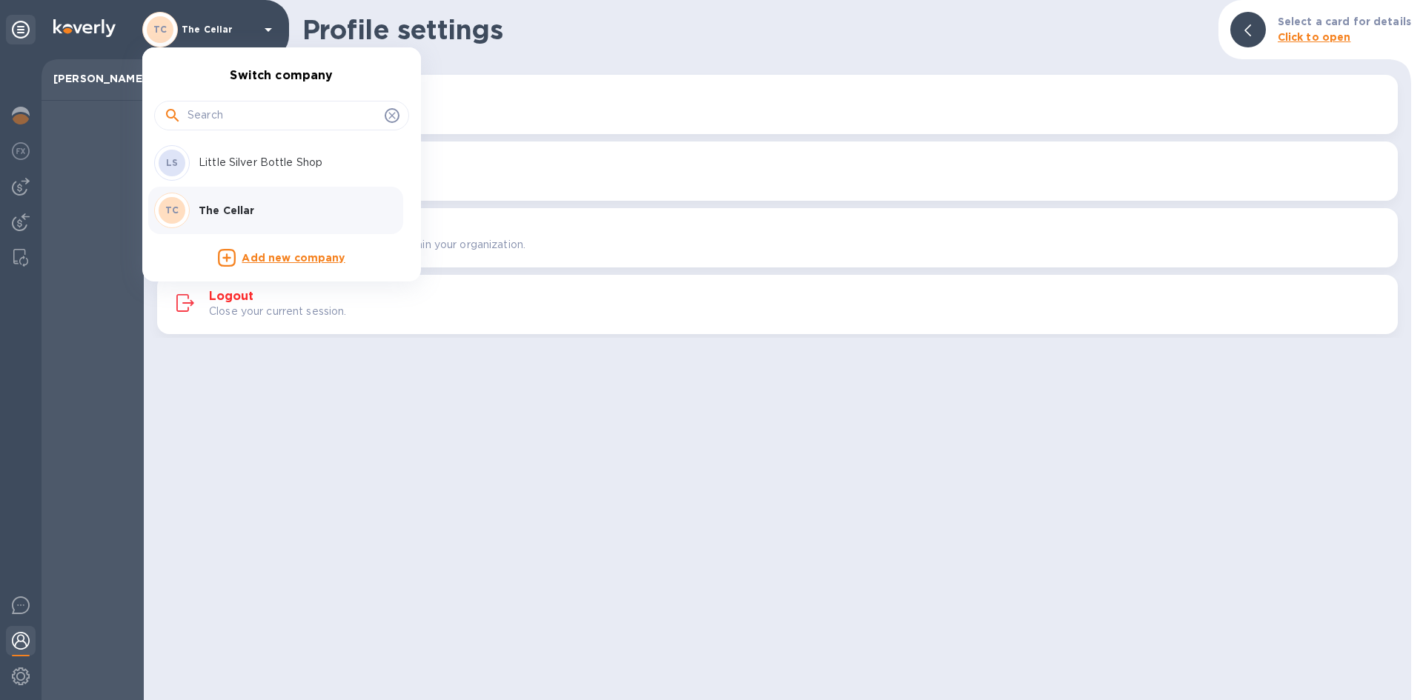
click at [207, 160] on p "Little Silver Bottle Shop" at bounding box center [292, 163] width 187 height 16
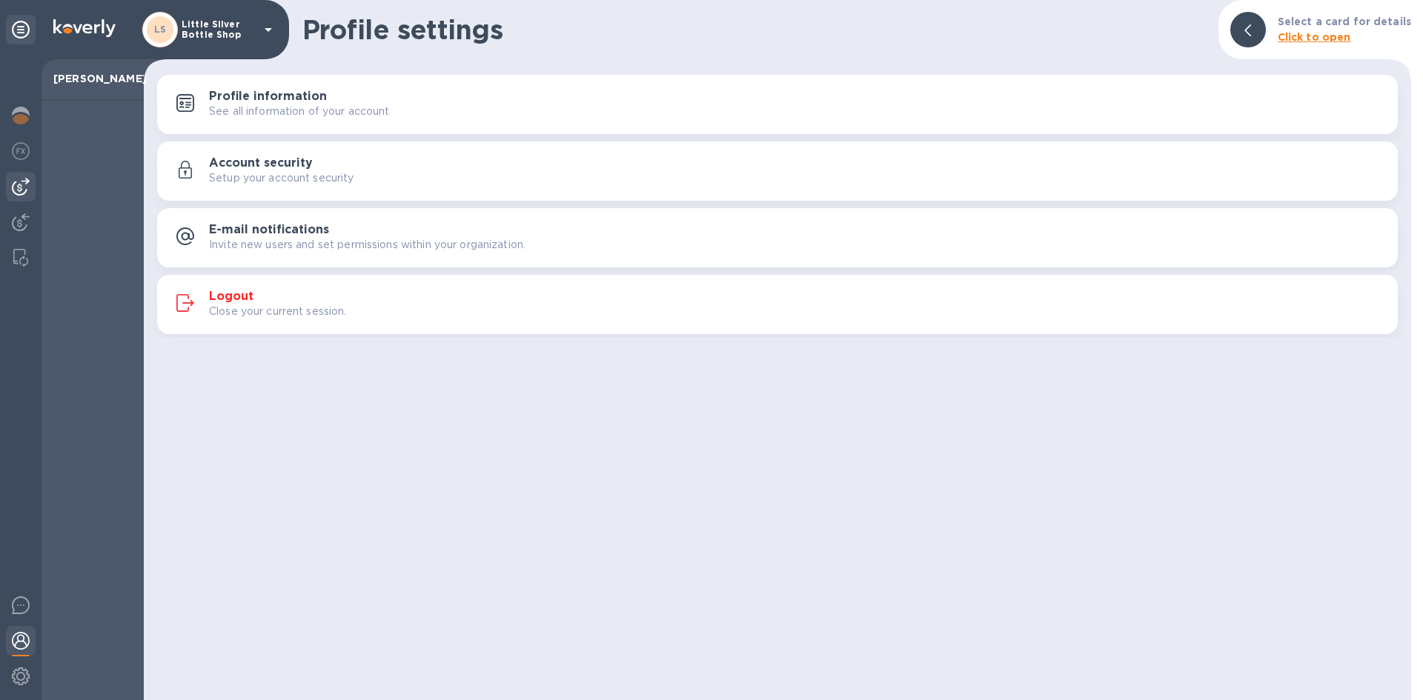
click at [17, 188] on img at bounding box center [21, 187] width 18 height 18
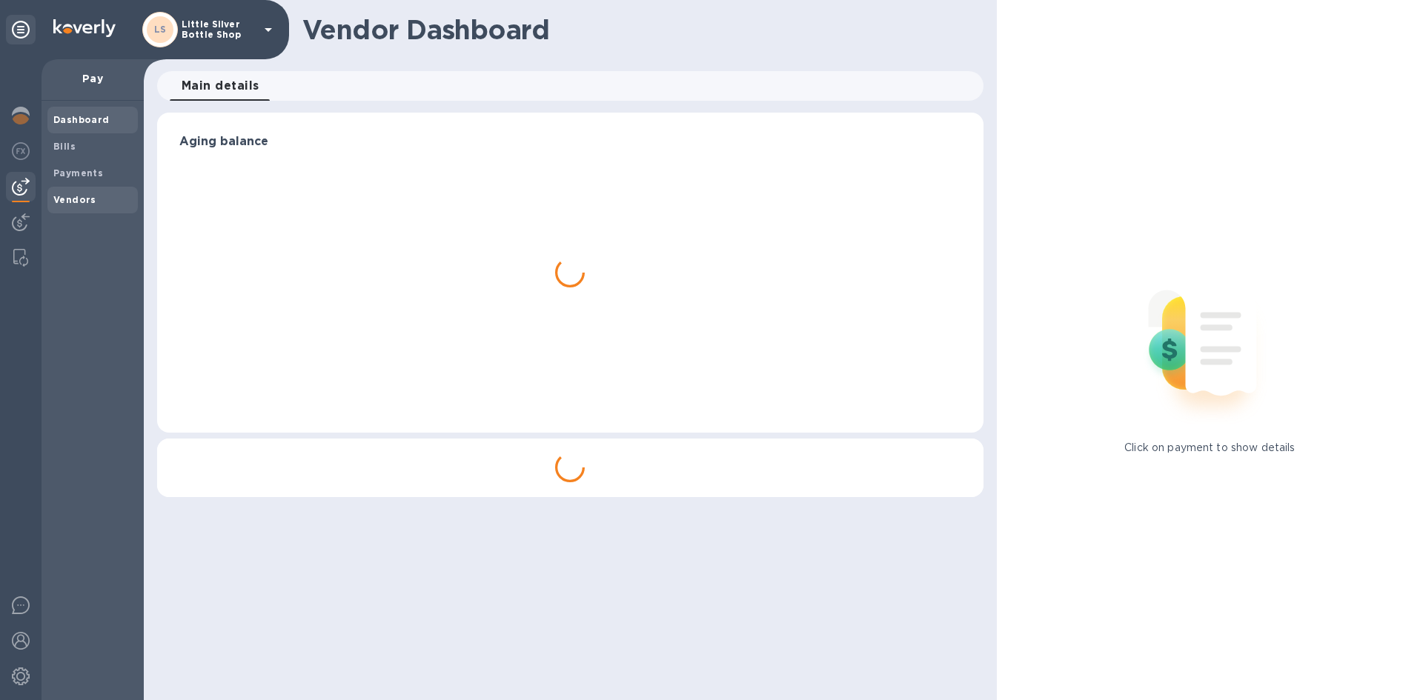
click at [67, 200] on b "Vendors" at bounding box center [74, 199] width 43 height 11
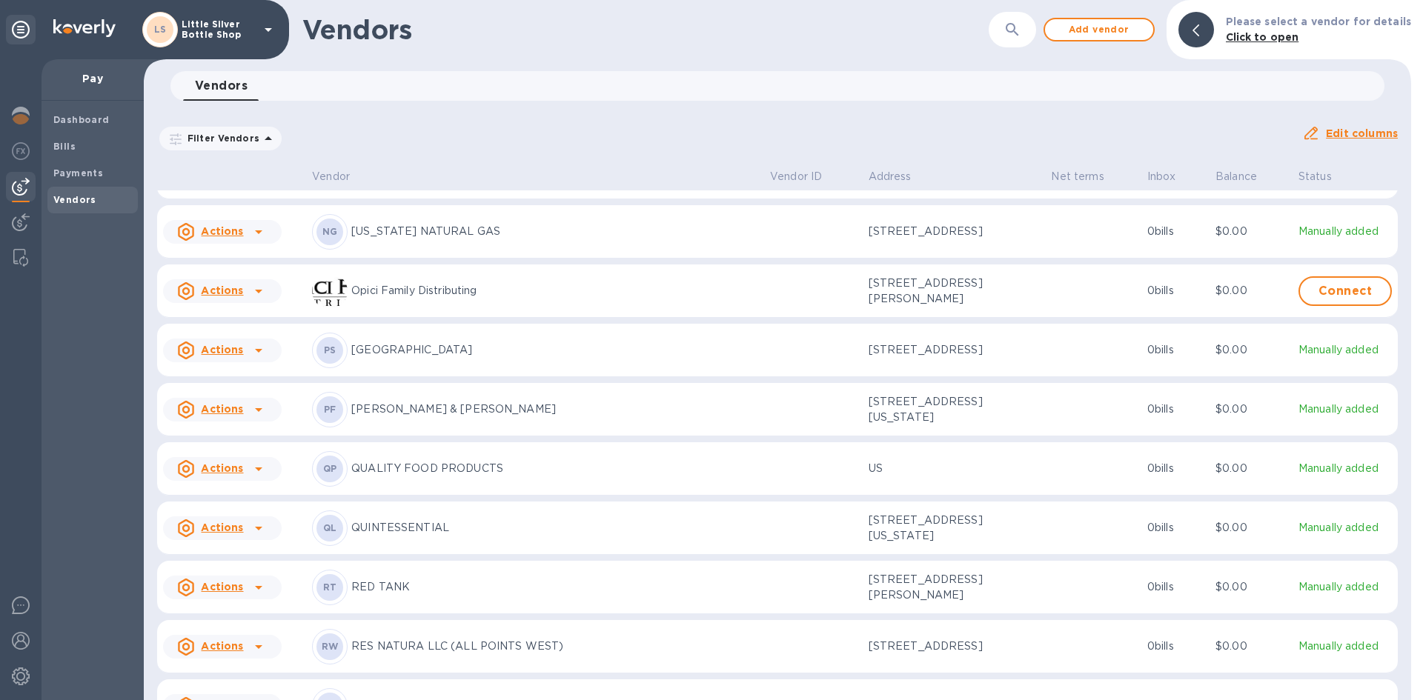
scroll to position [3943, 0]
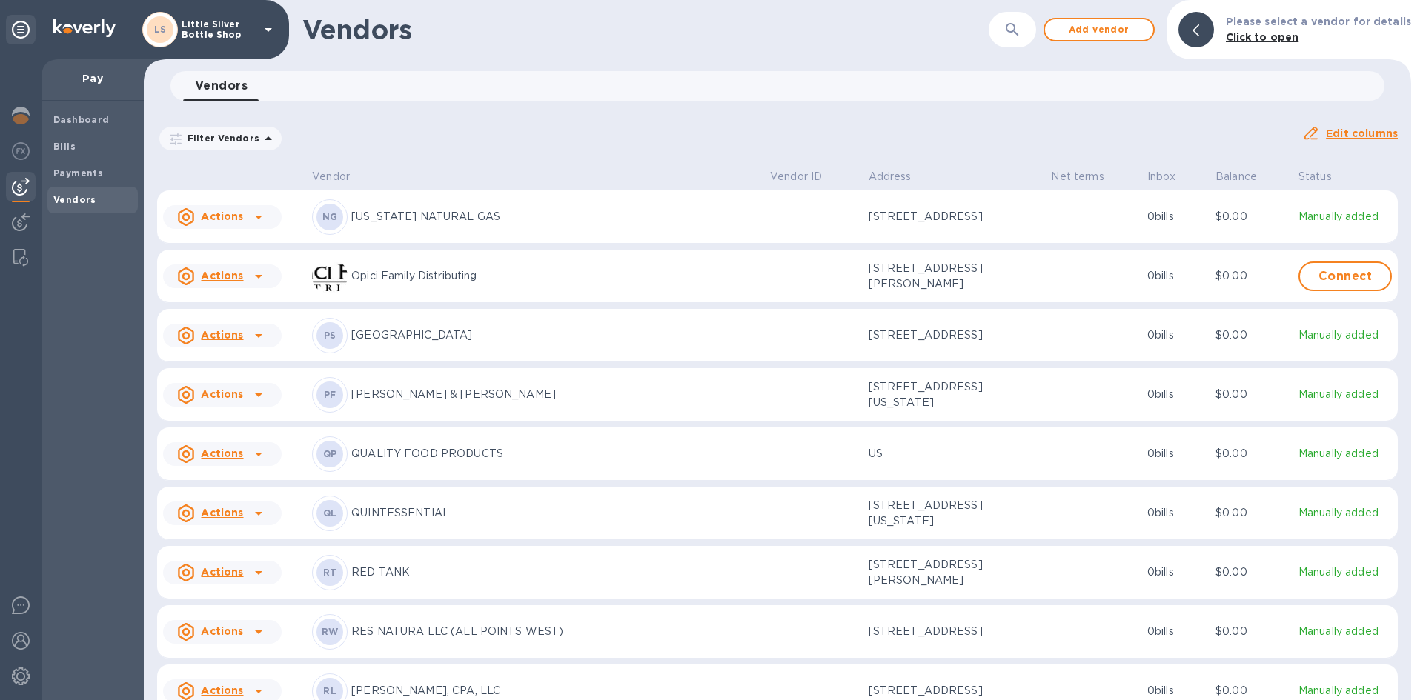
click at [414, 462] on p "QUALITY FOOD PRODUCTS" at bounding box center [554, 454] width 407 height 16
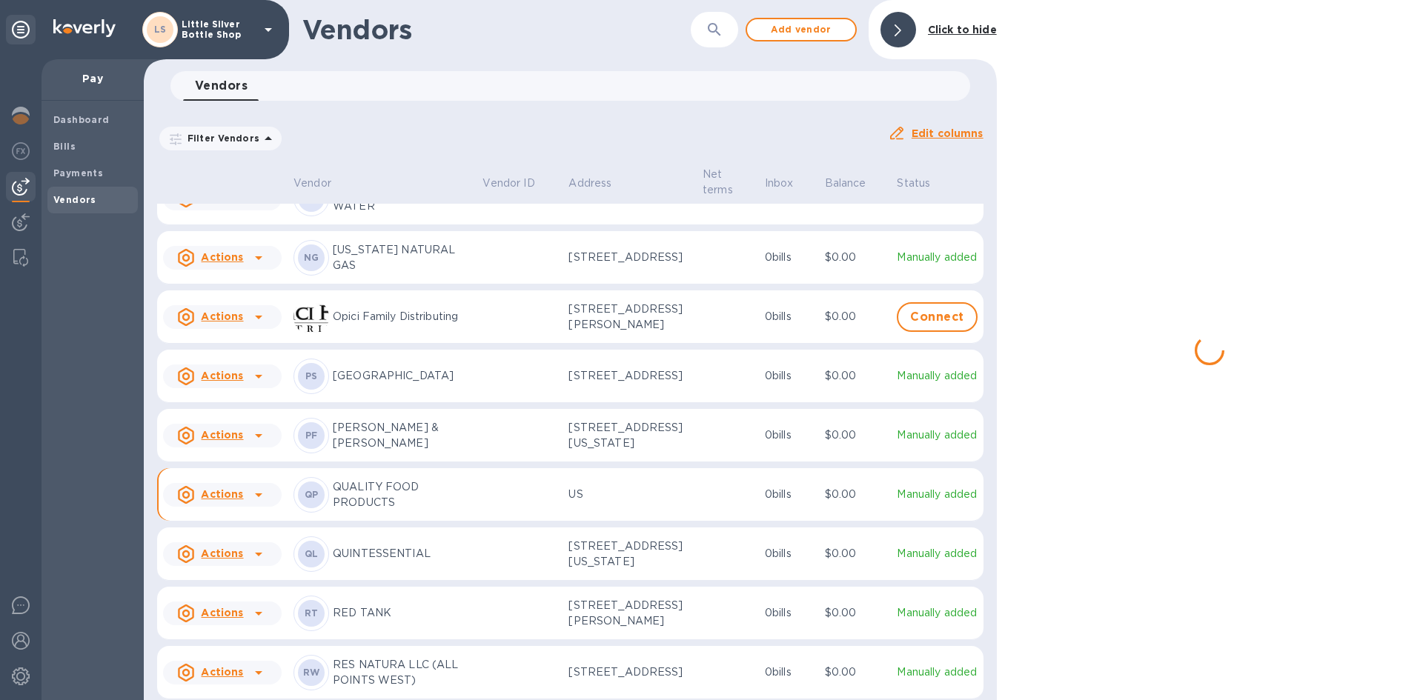
scroll to position [3971, 0]
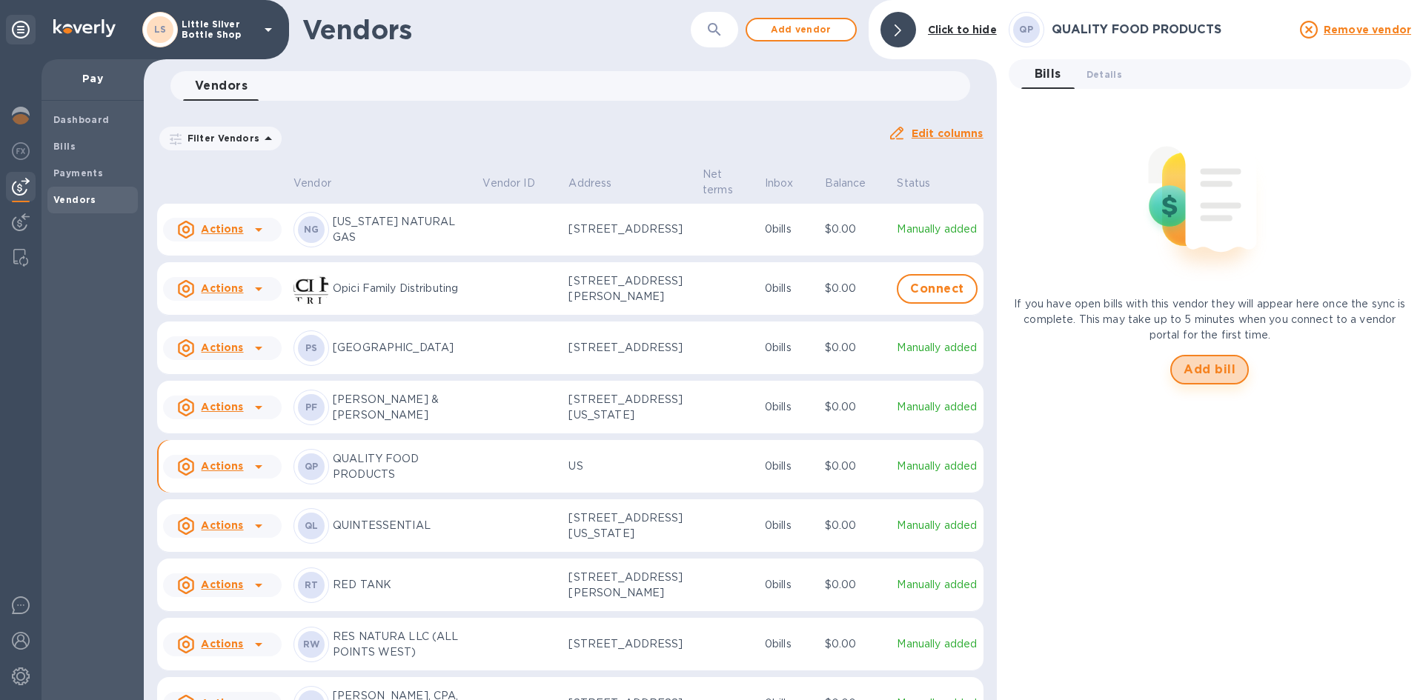
click at [1213, 366] on span "Add bill" at bounding box center [1210, 370] width 52 height 18
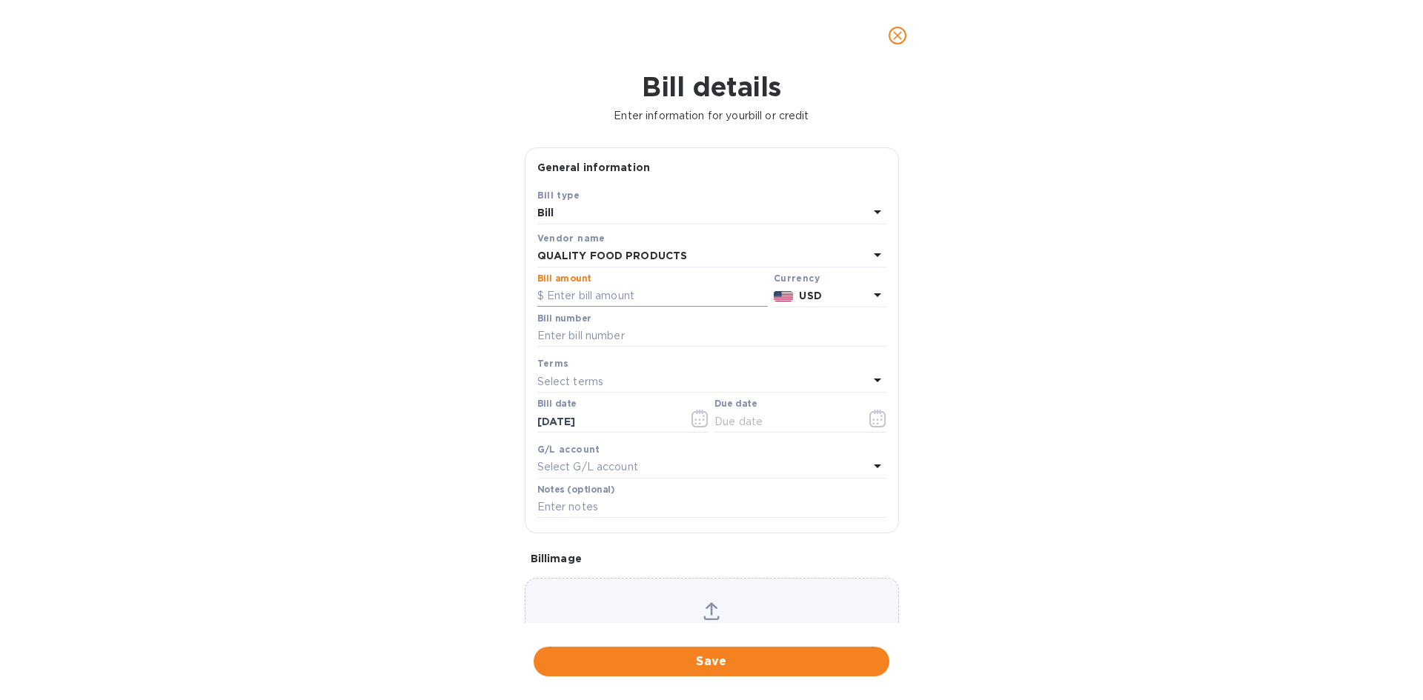
click at [619, 298] on input "text" at bounding box center [652, 296] width 230 height 22
type input "112.89"
click at [610, 334] on input "text" at bounding box center [711, 336] width 349 height 22
type input "561400"
click at [579, 383] on p "Select terms" at bounding box center [570, 382] width 67 height 16
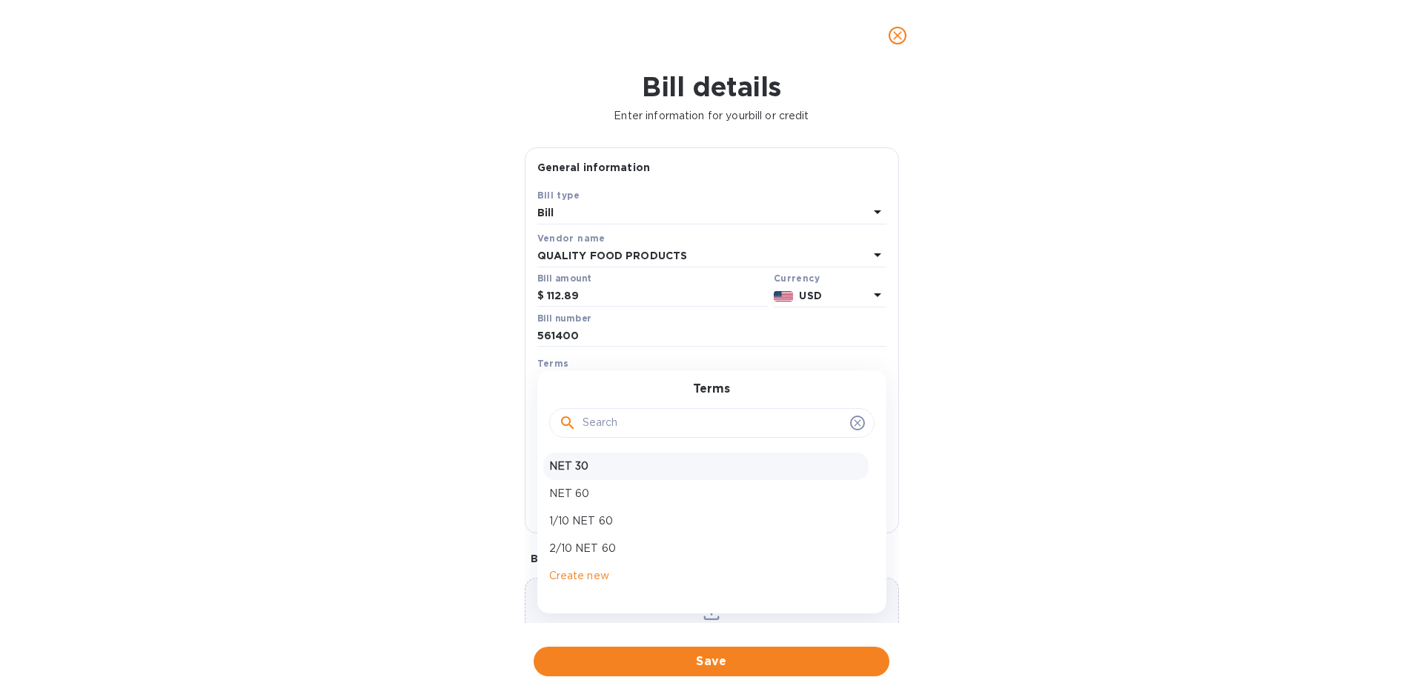
click at [587, 474] on p "NET 30" at bounding box center [706, 467] width 314 height 16
type input "[DATE]"
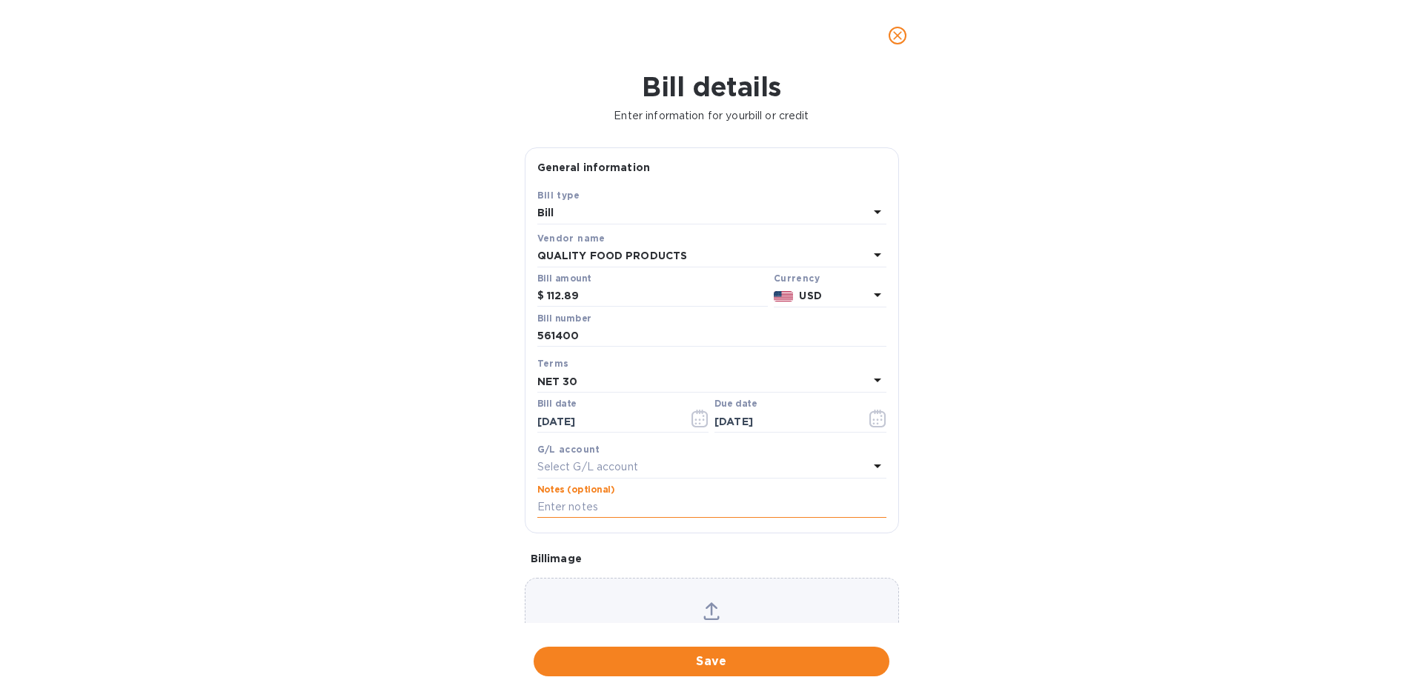
click at [579, 513] on input "text" at bounding box center [711, 508] width 349 height 22
type input "1-29986"
click at [737, 663] on span "Save" at bounding box center [711, 662] width 332 height 18
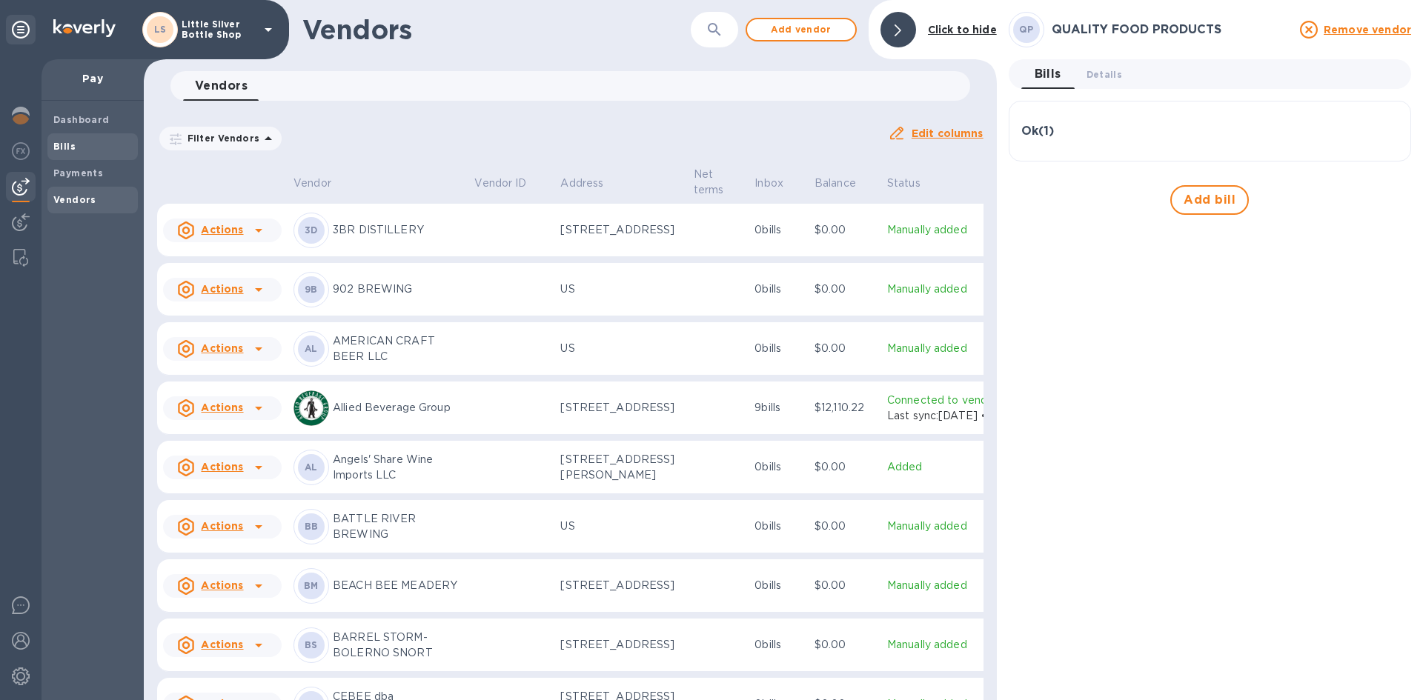
click at [116, 146] on span "Bills" at bounding box center [92, 146] width 79 height 15
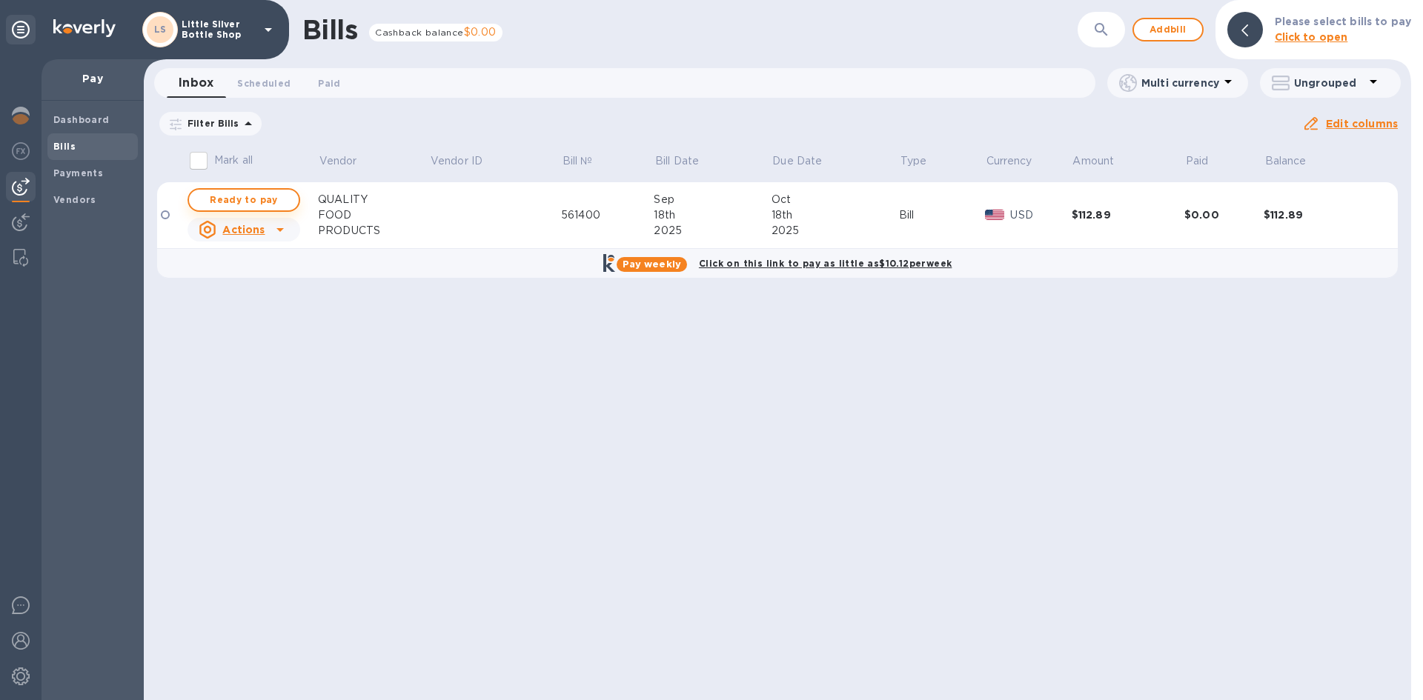
click at [254, 200] on span "Ready to pay" at bounding box center [244, 200] width 86 height 18
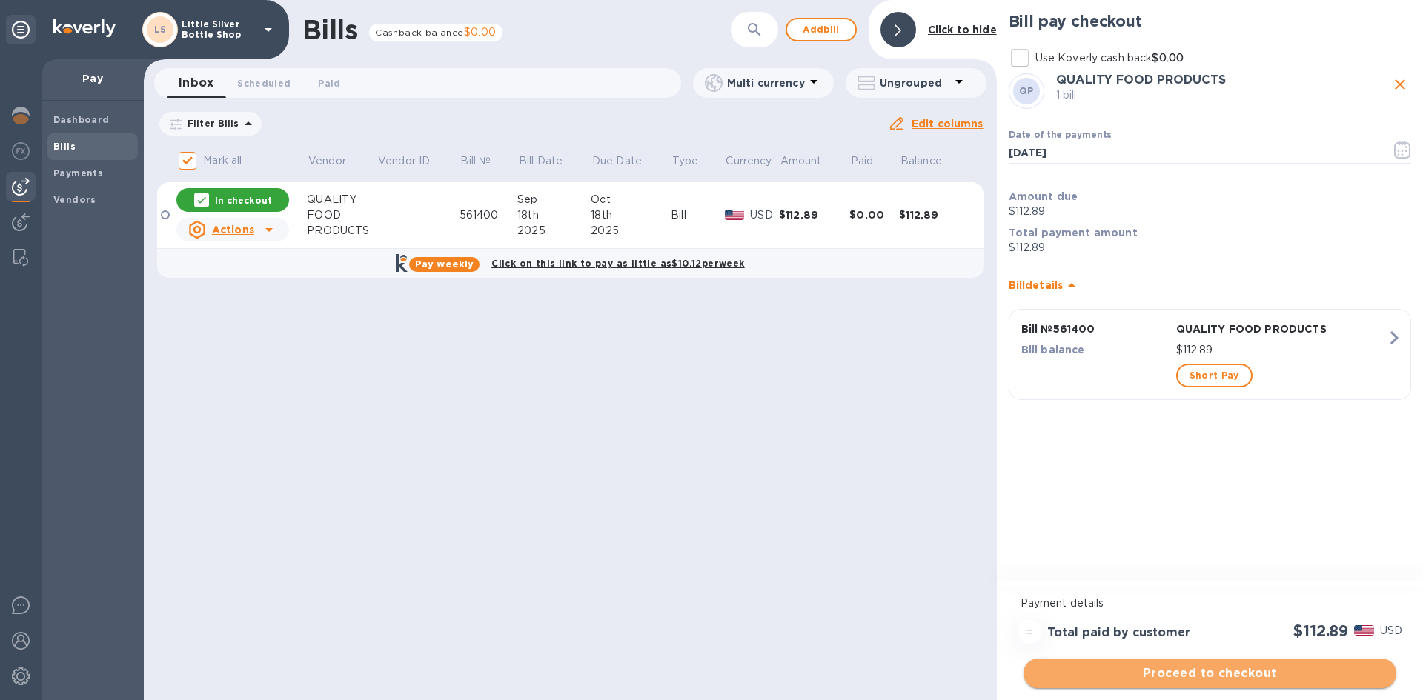
click at [1339, 671] on span "Proceed to checkout" at bounding box center [1209, 674] width 349 height 18
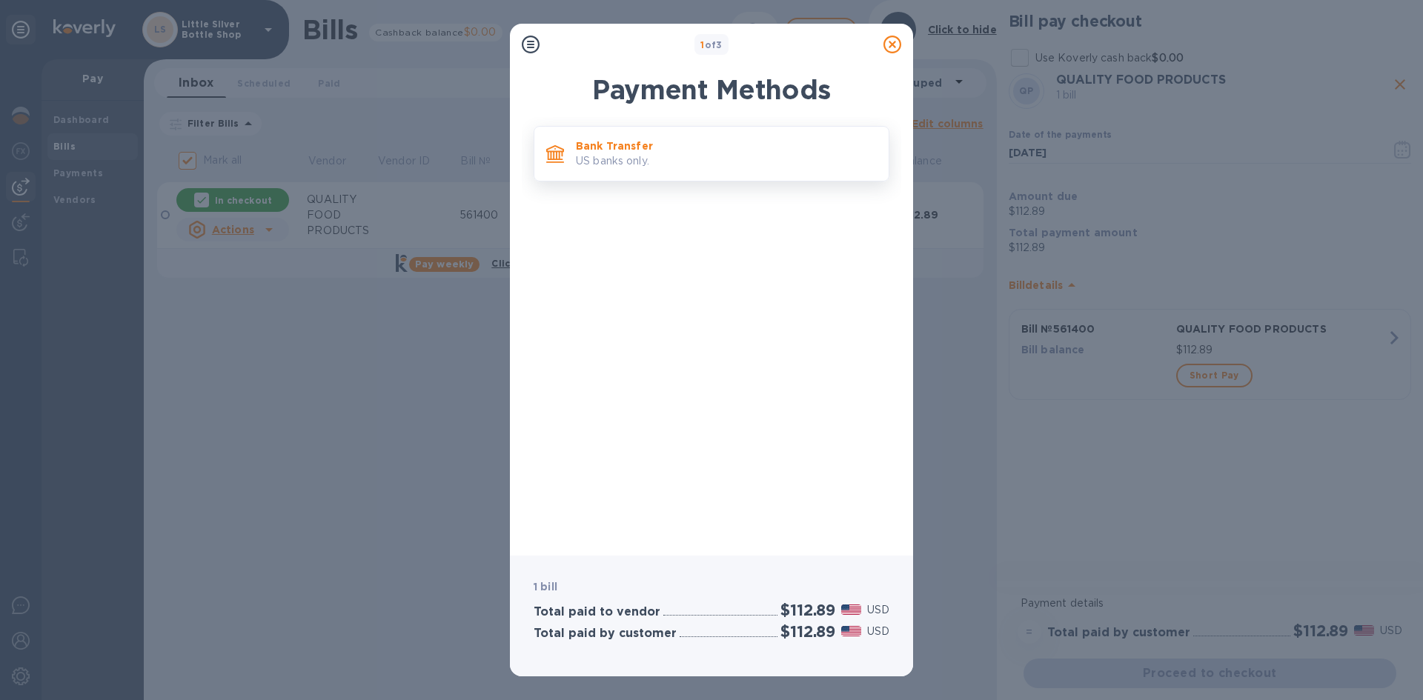
click at [746, 153] on p "Bank Transfer" at bounding box center [726, 146] width 301 height 15
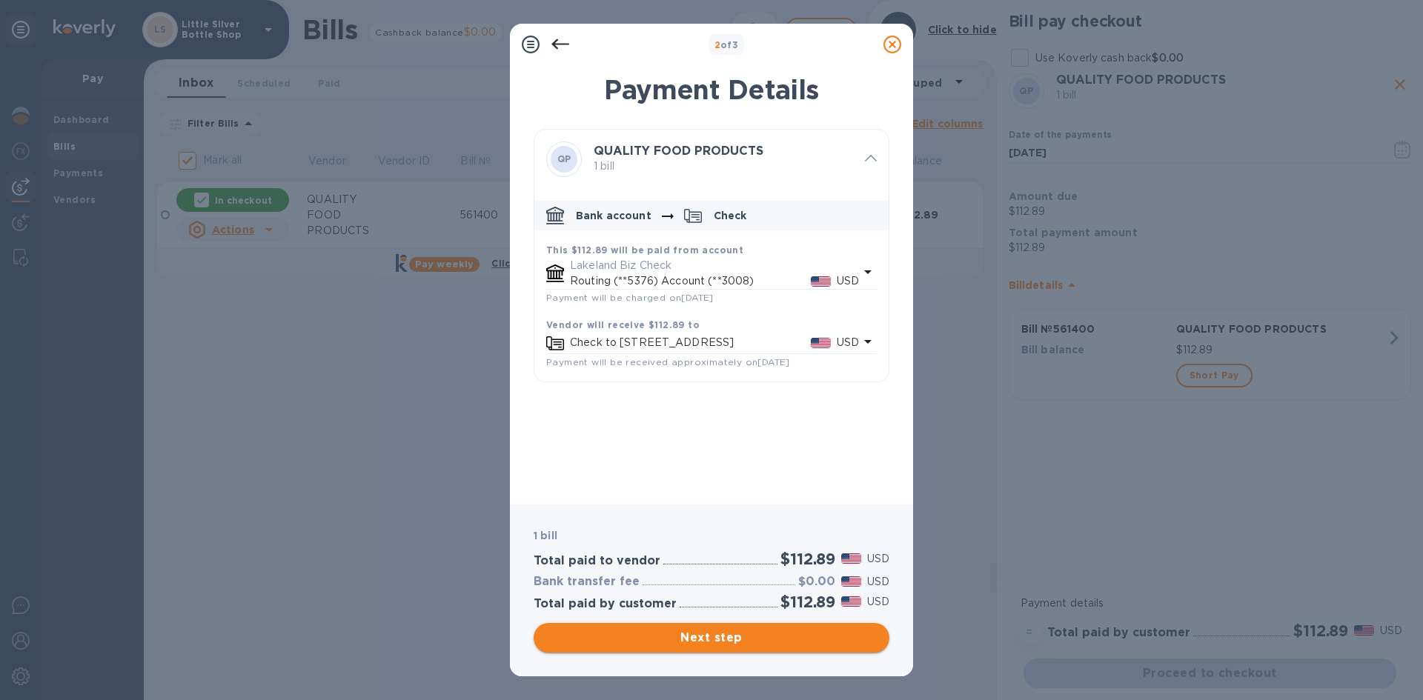
click at [830, 643] on span "Next step" at bounding box center [711, 638] width 332 height 18
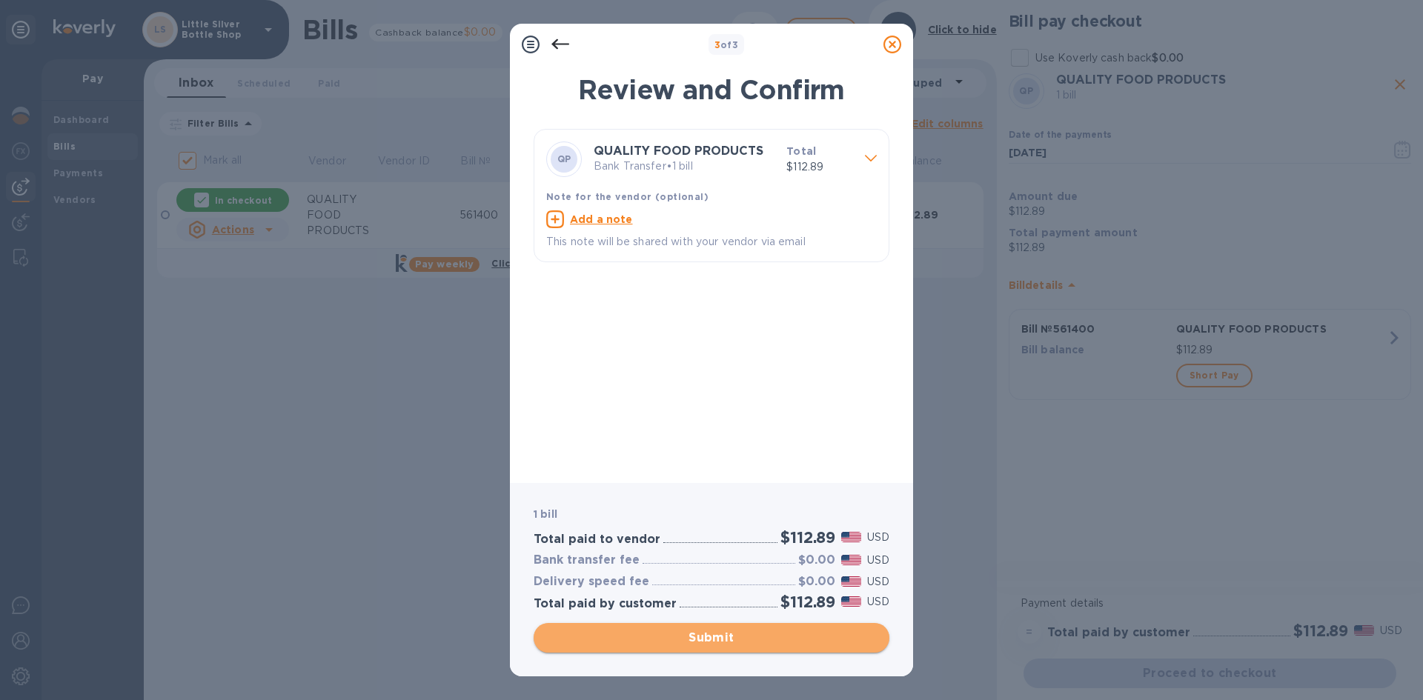
click at [788, 639] on span "Submit" at bounding box center [711, 638] width 332 height 18
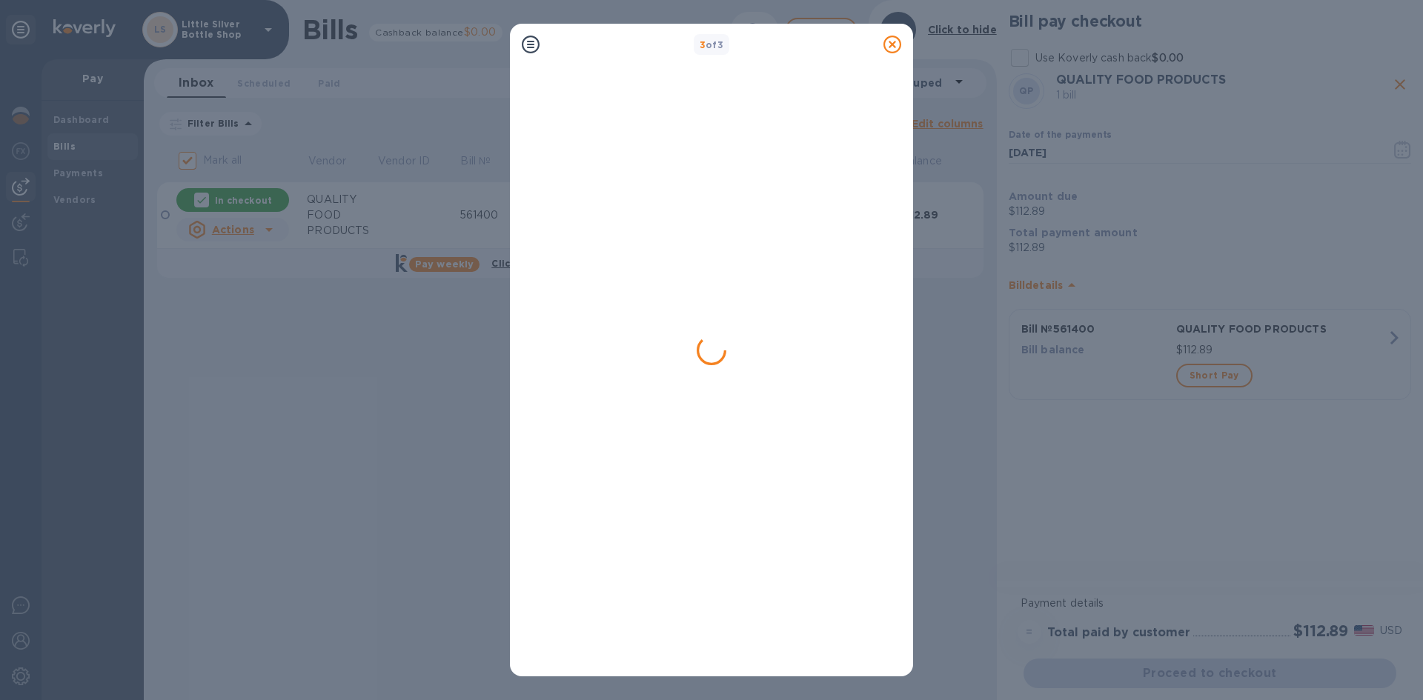
checkbox input "false"
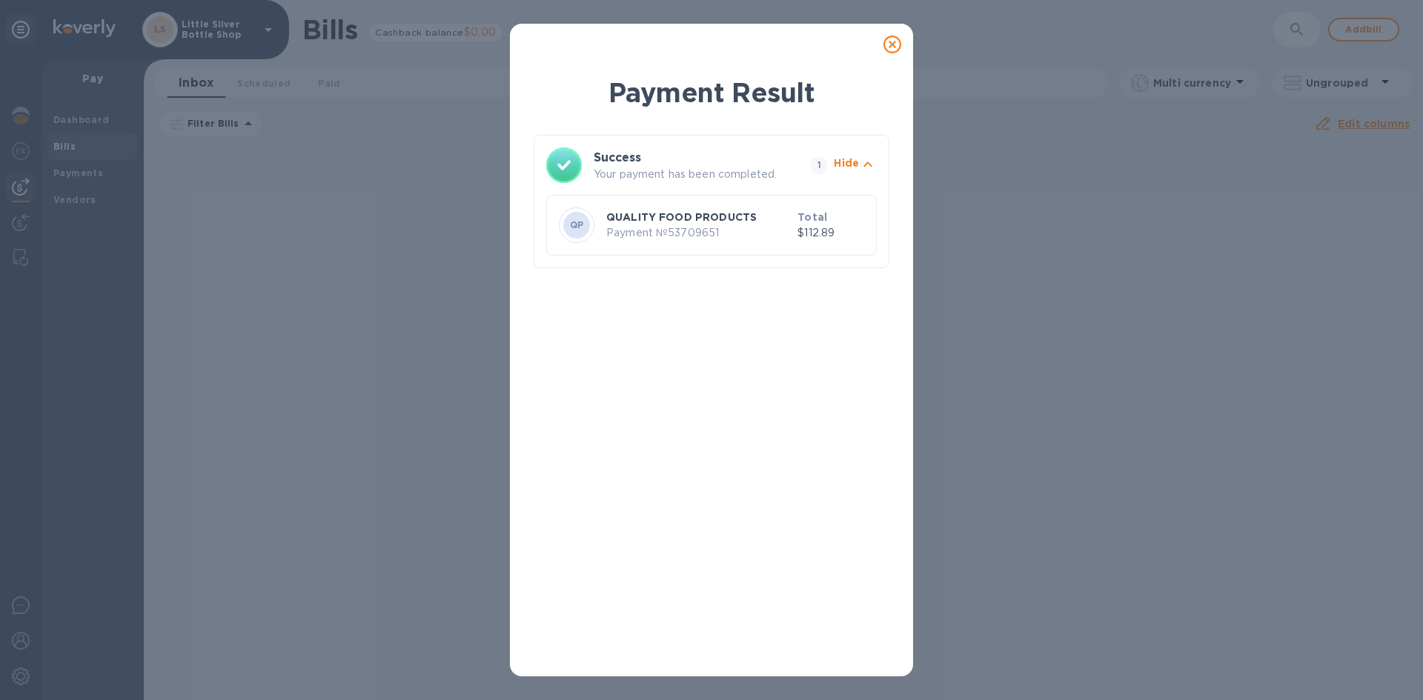
click at [892, 38] on icon at bounding box center [892, 45] width 18 height 18
